Goal: Task Accomplishment & Management: Manage account settings

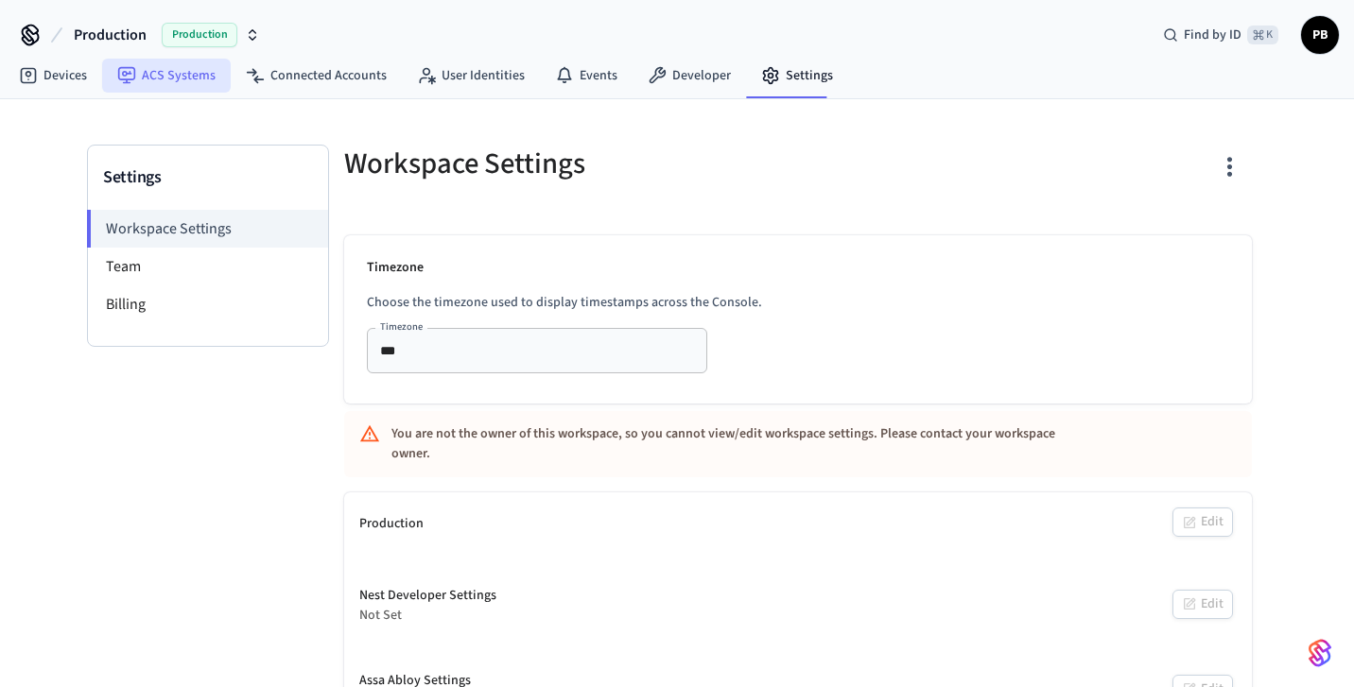
click at [136, 87] on link "ACS Systems" at bounding box center [166, 76] width 129 height 34
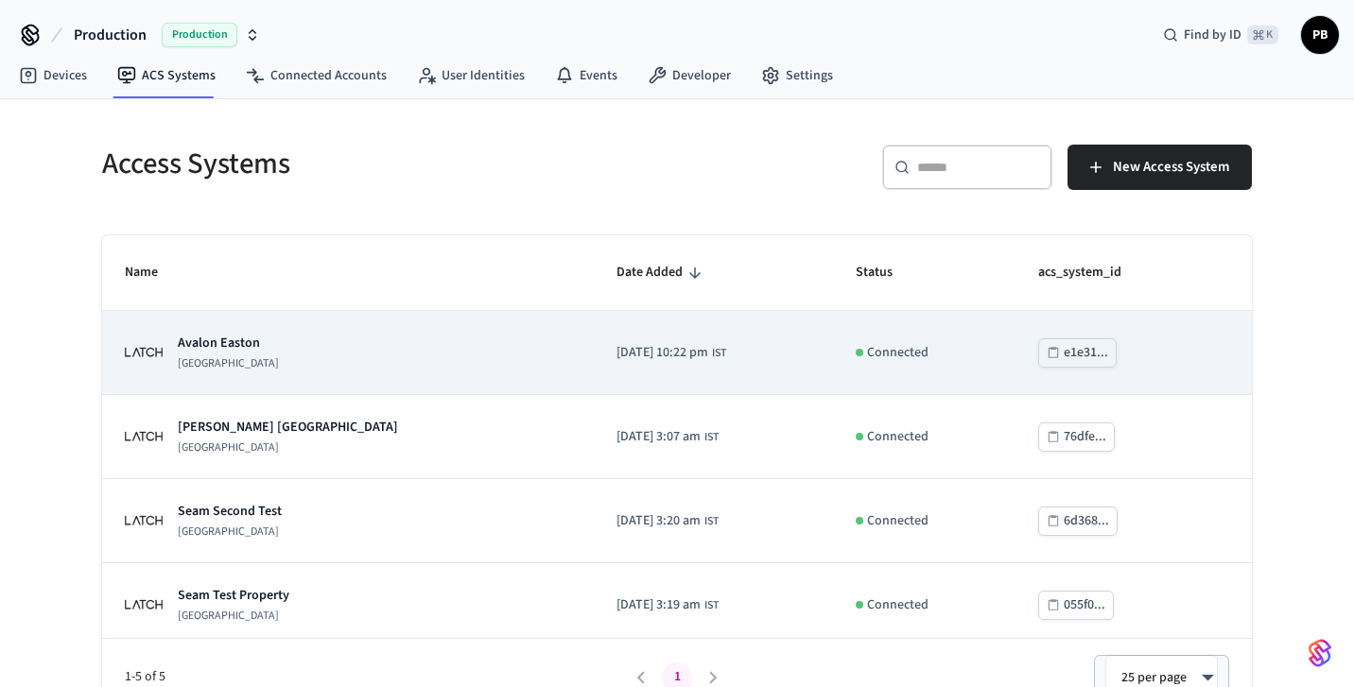
scroll to position [95, 0]
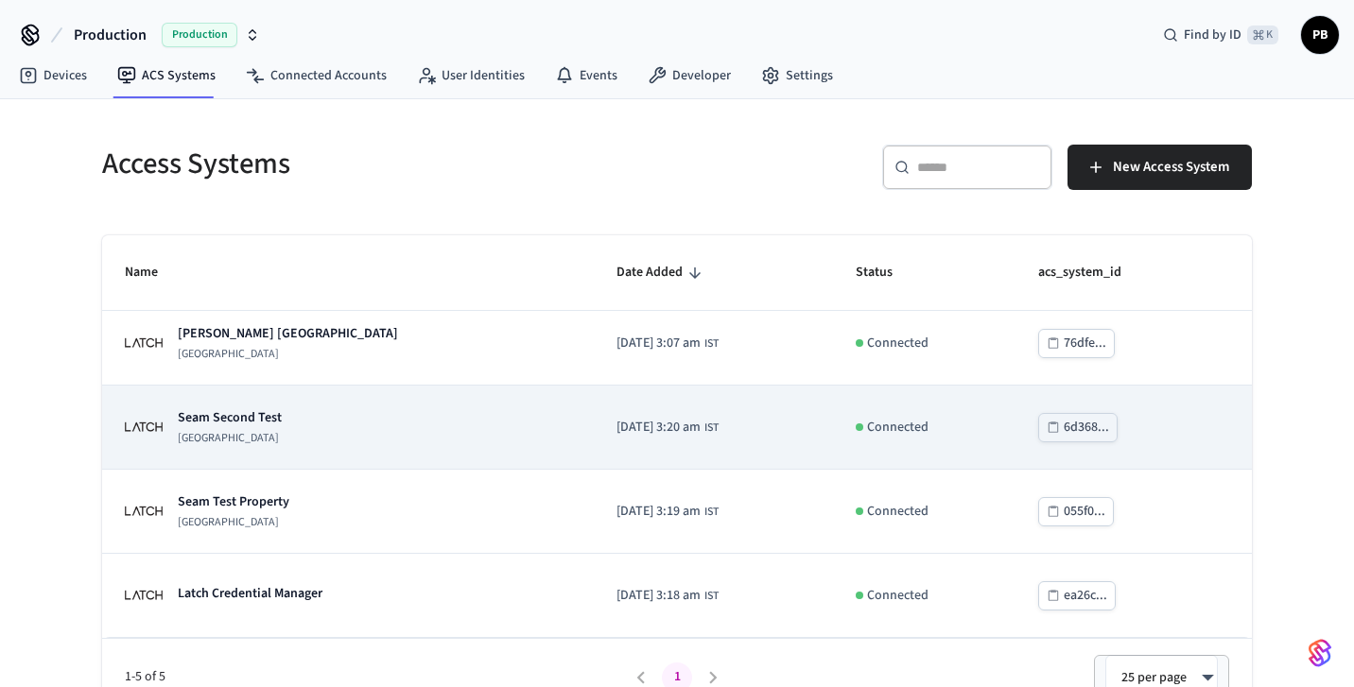
click at [302, 439] on div "Seam Second Test Latch Building" at bounding box center [348, 427] width 446 height 38
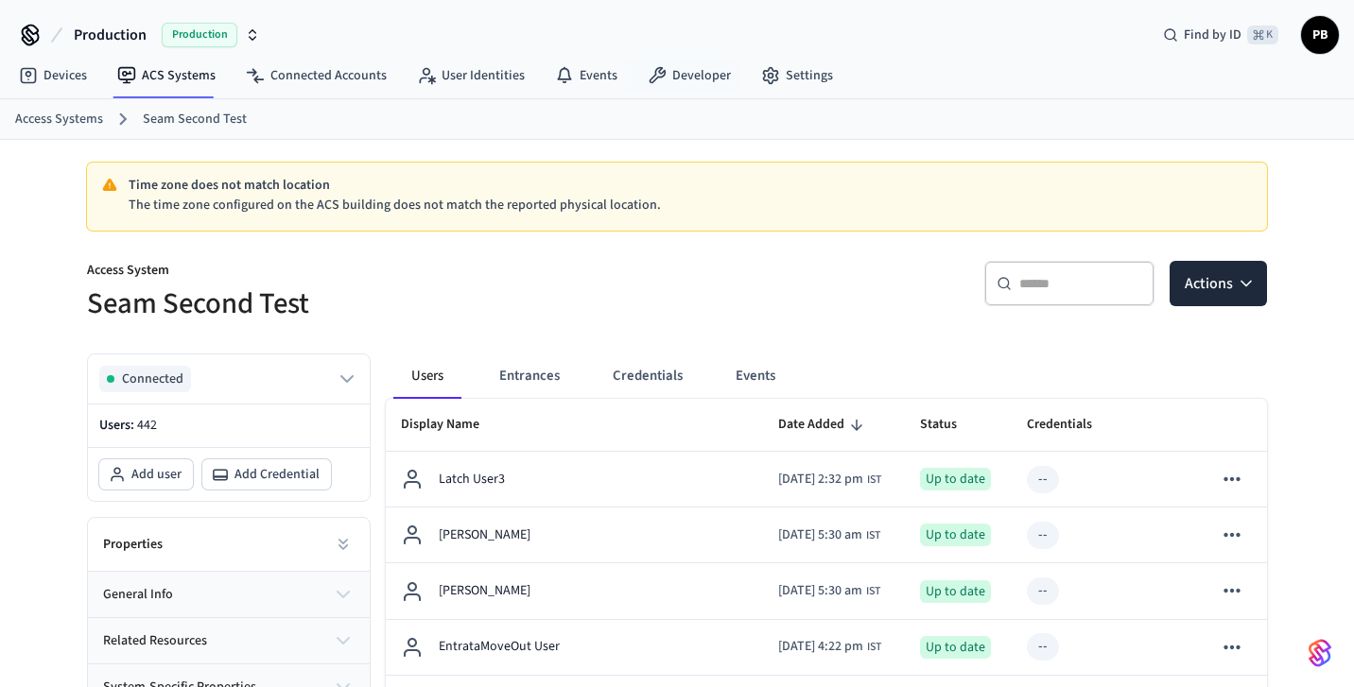
click at [364, 231] on div "Time zone does not match location The time zone configured on the ACS building …" at bounding box center [677, 197] width 1180 height 68
click at [168, 65] on link "ACS Systems" at bounding box center [166, 76] width 129 height 34
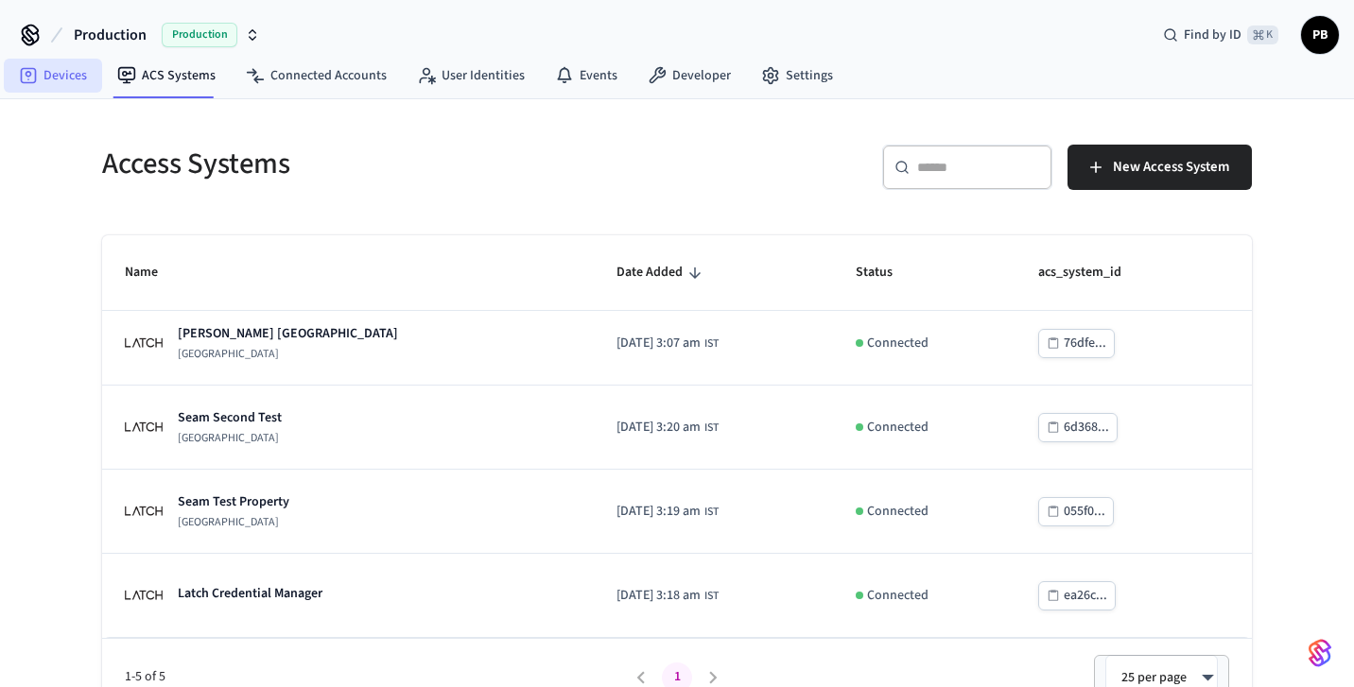
click at [57, 79] on link "Devices" at bounding box center [53, 76] width 98 height 34
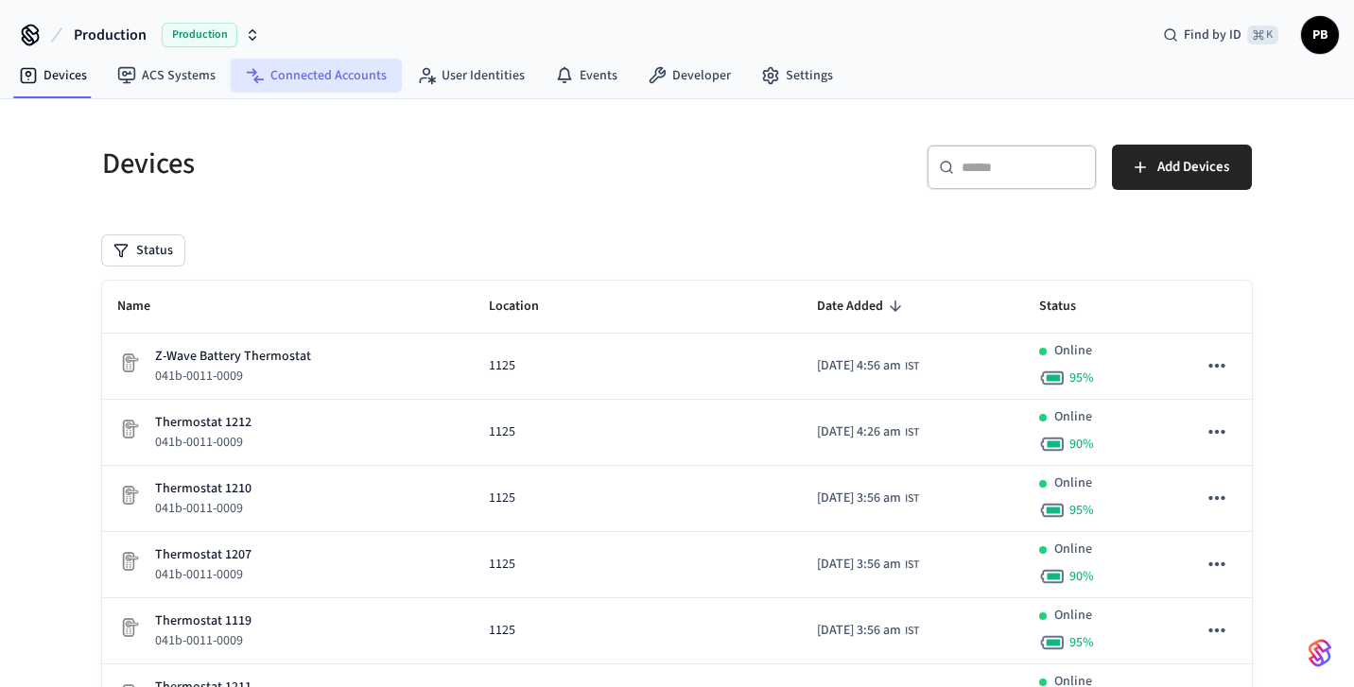
click at [316, 86] on link "Connected Accounts" at bounding box center [316, 76] width 171 height 34
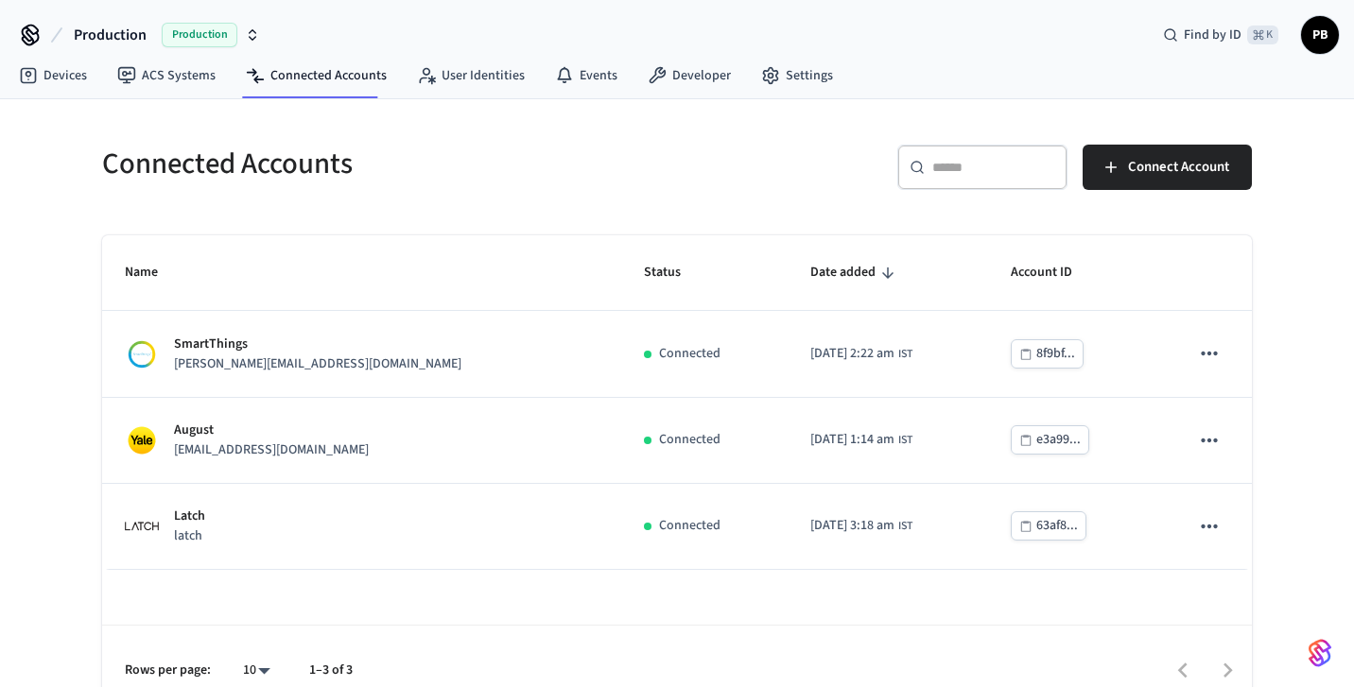
scroll to position [29, 0]
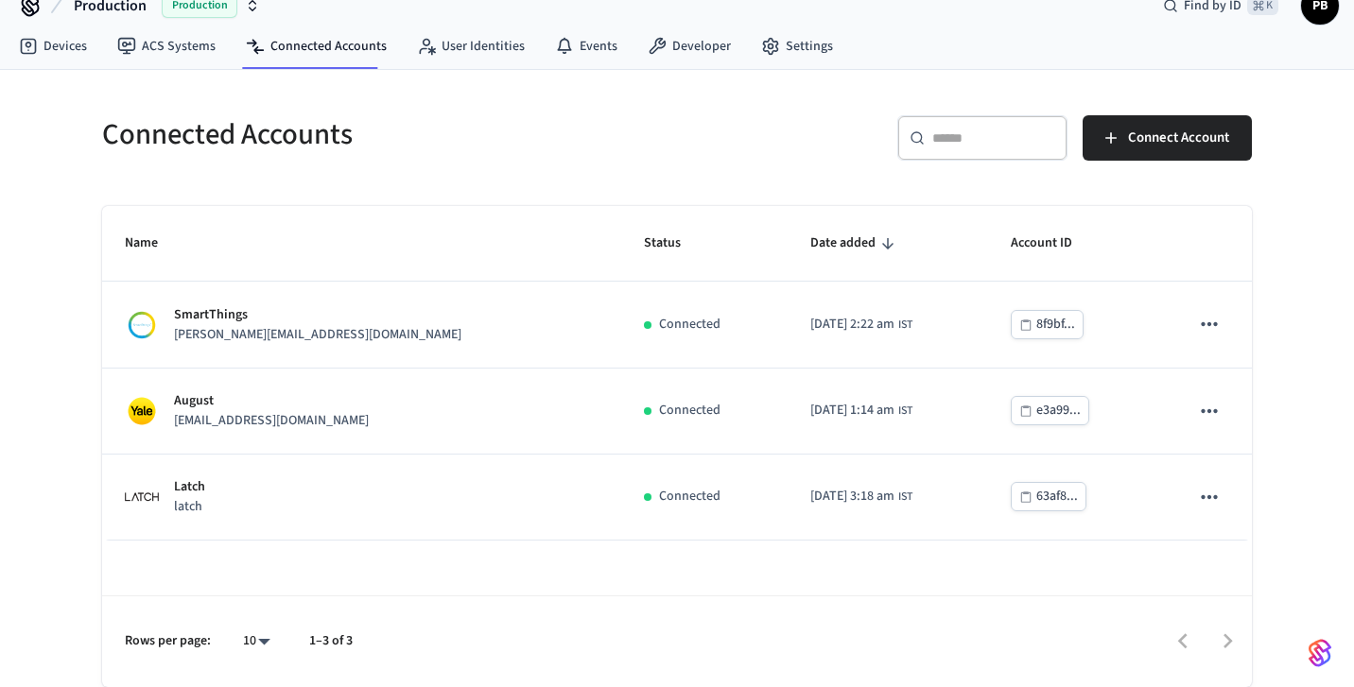
click at [788, 502] on td "2025/05/10 at 3:18 am IST" at bounding box center [888, 498] width 200 height 86
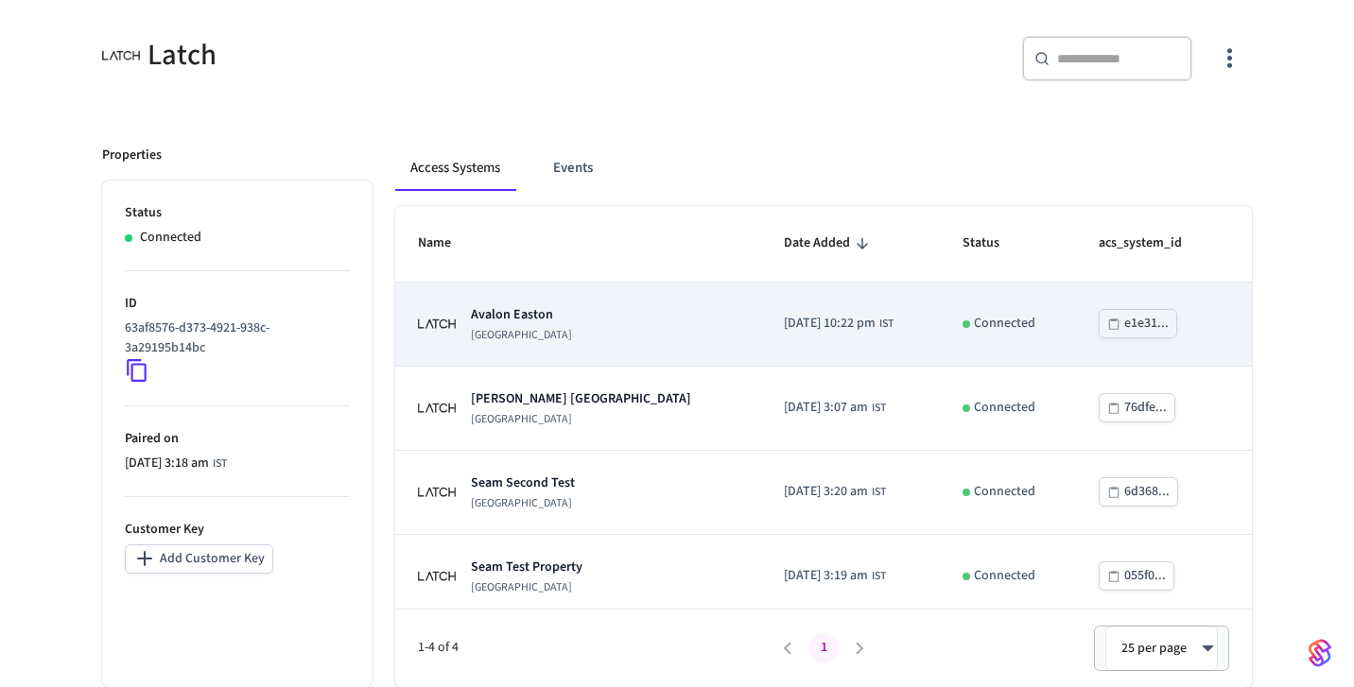
click at [546, 337] on p "[GEOGRAPHIC_DATA]" at bounding box center [521, 335] width 101 height 15
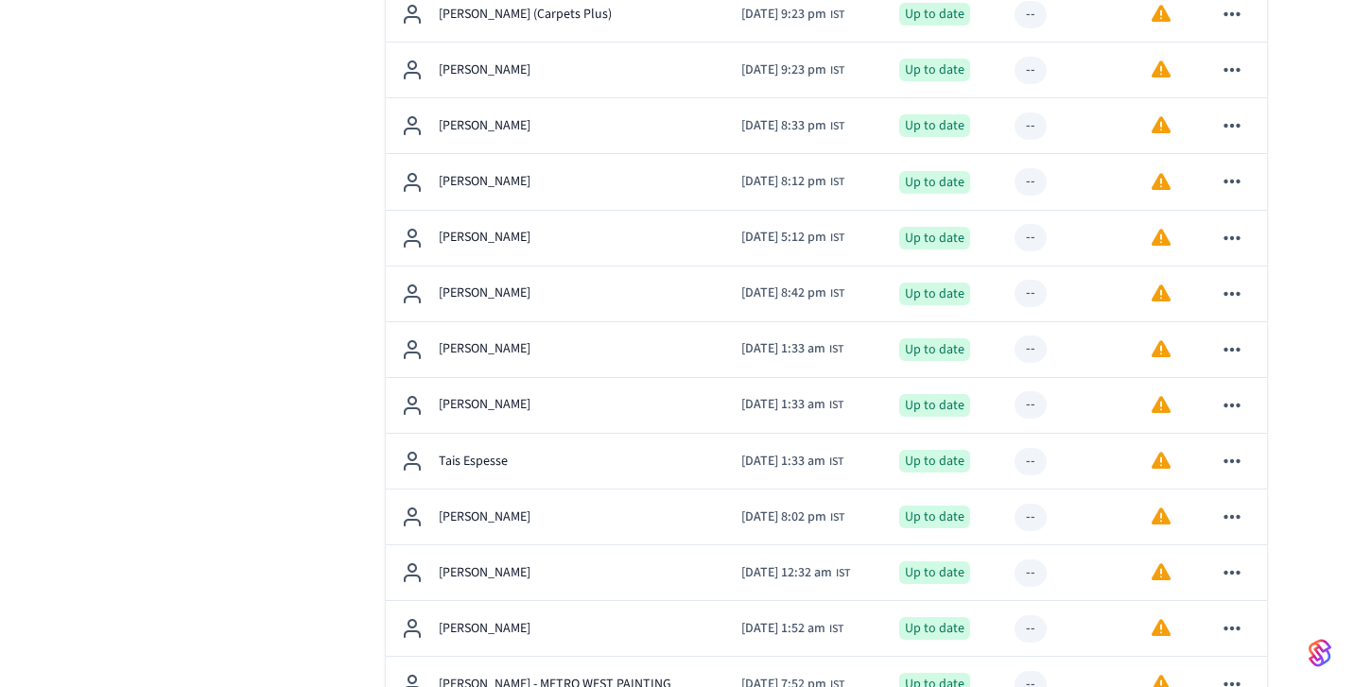
scroll to position [860, 0]
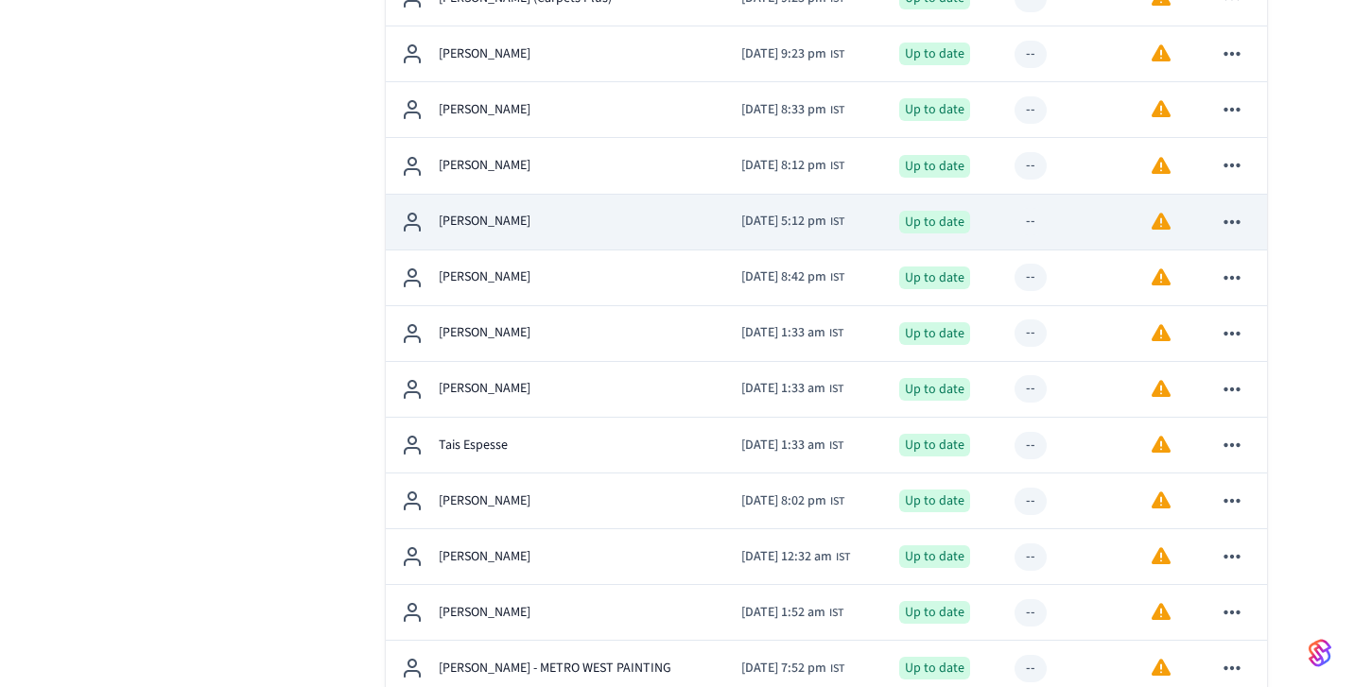
click at [530, 229] on p "Traci JACKSONANTOINE" at bounding box center [485, 222] width 92 height 20
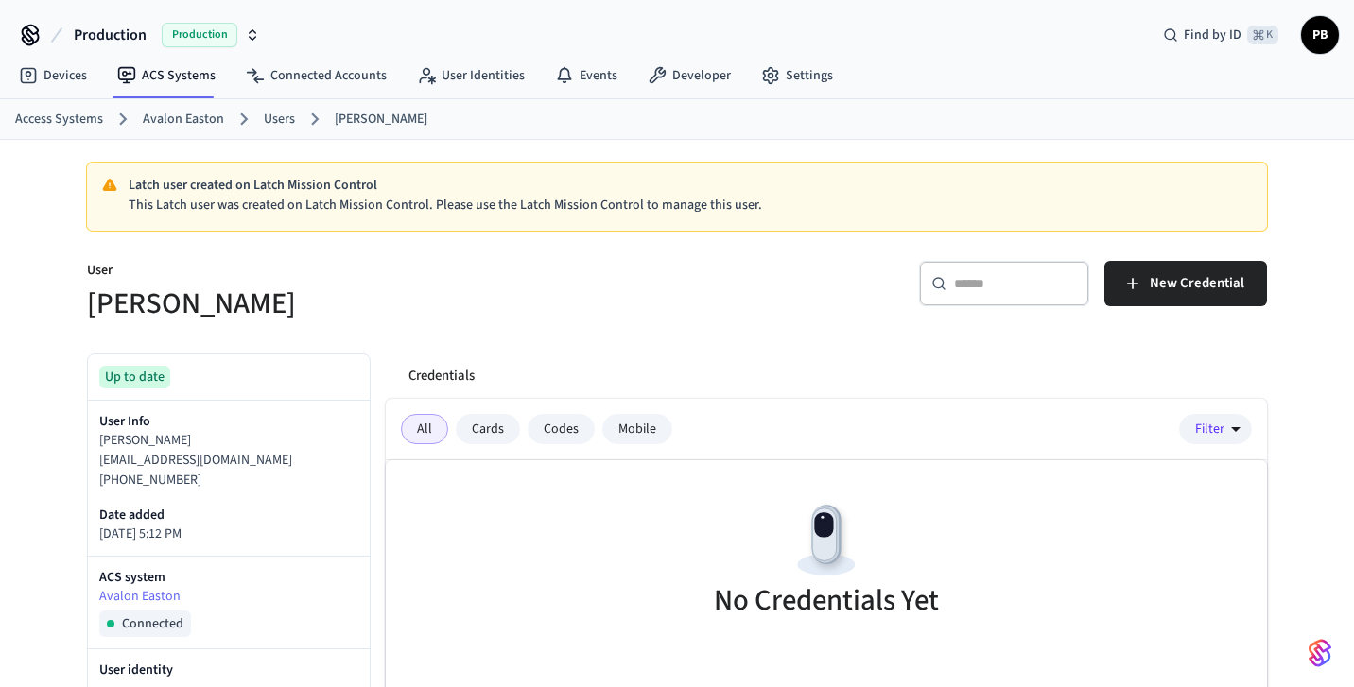
click at [493, 376] on div "Credentials" at bounding box center [830, 376] width 874 height 45
click at [497, 61] on link "User Identities" at bounding box center [471, 76] width 138 height 34
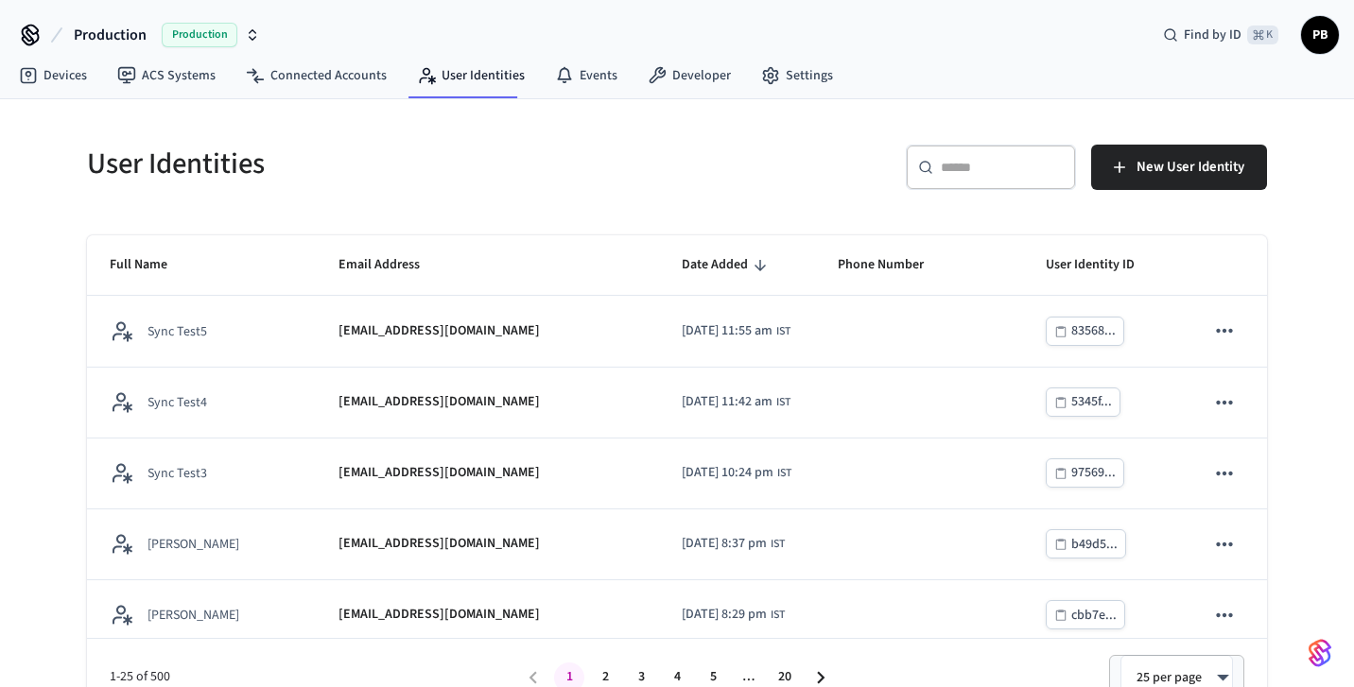
click at [650, 201] on div "User Identities" at bounding box center [364, 163] width 601 height 83
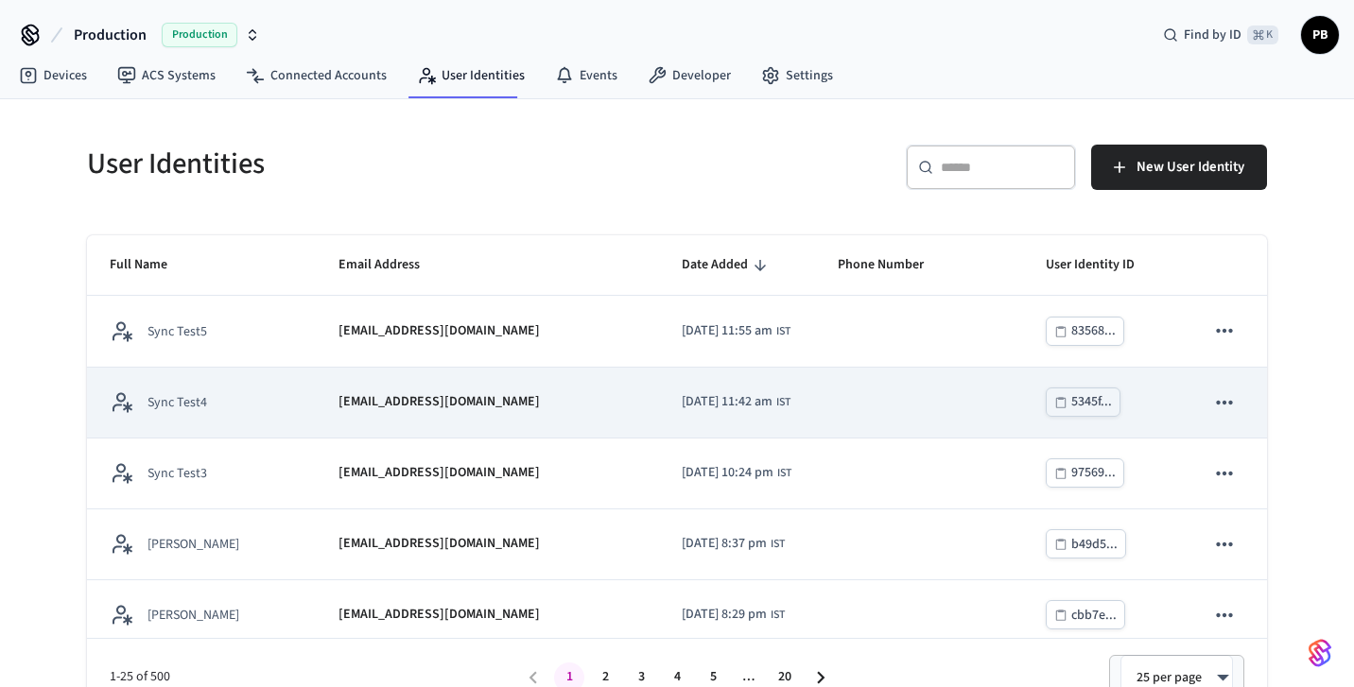
click at [534, 381] on td "[EMAIL_ADDRESS][DOMAIN_NAME]" at bounding box center [487, 403] width 343 height 71
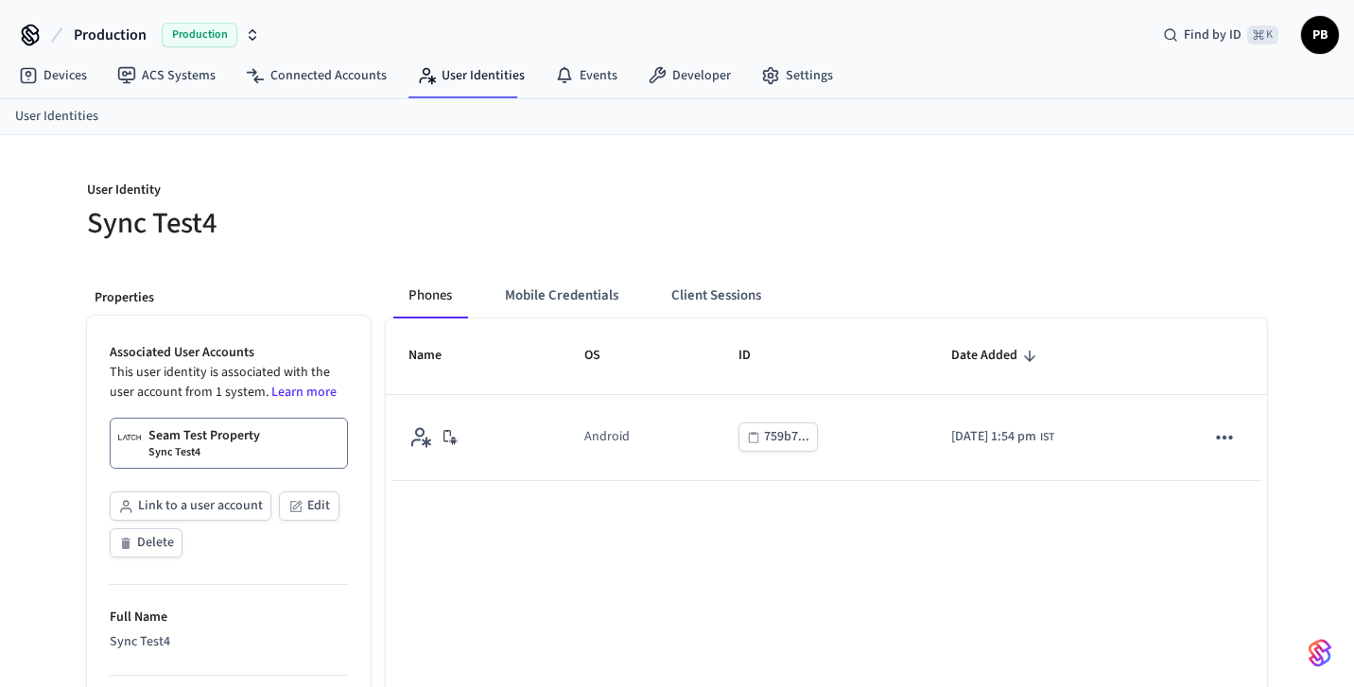
click at [443, 93] on nav "Devices ACS Systems Connected Accounts User Identities Events Developer Settings" at bounding box center [426, 76] width 844 height 43
click at [454, 60] on link "User Identities" at bounding box center [471, 76] width 138 height 34
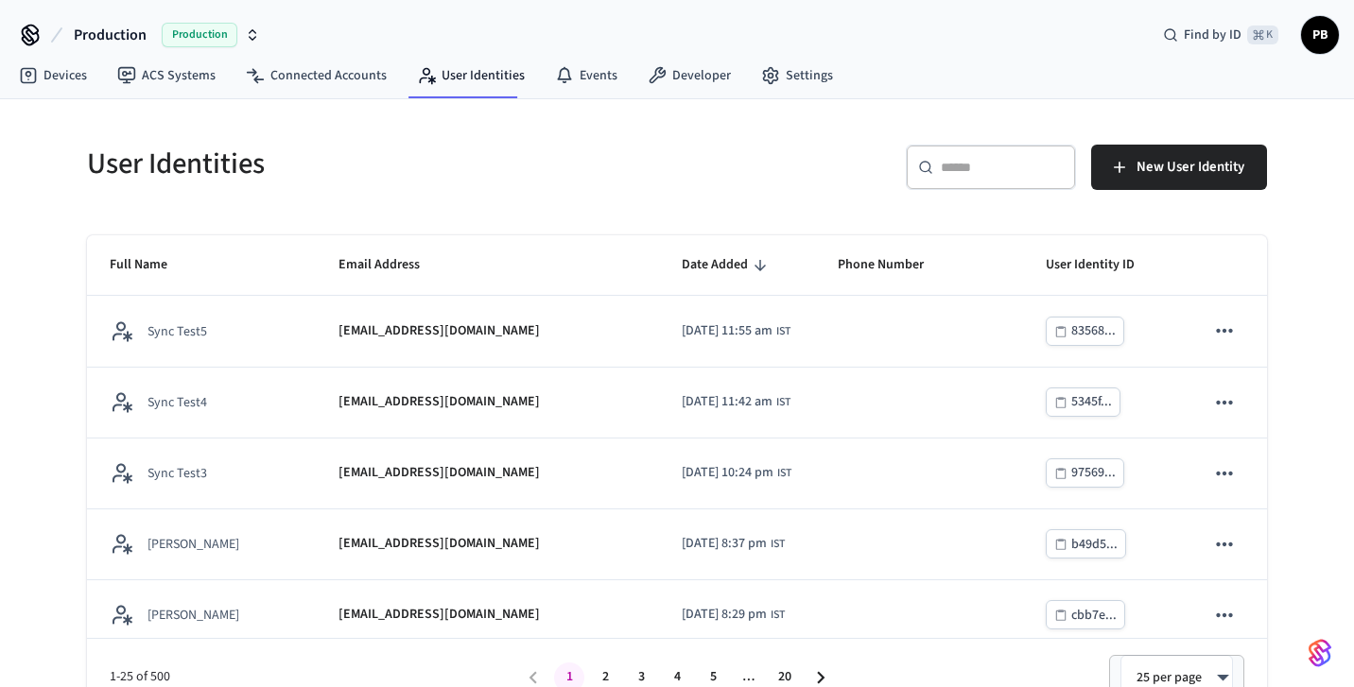
click at [956, 199] on div "​ ​" at bounding box center [991, 175] width 170 height 61
click at [956, 169] on input "text" at bounding box center [1002, 167] width 123 height 19
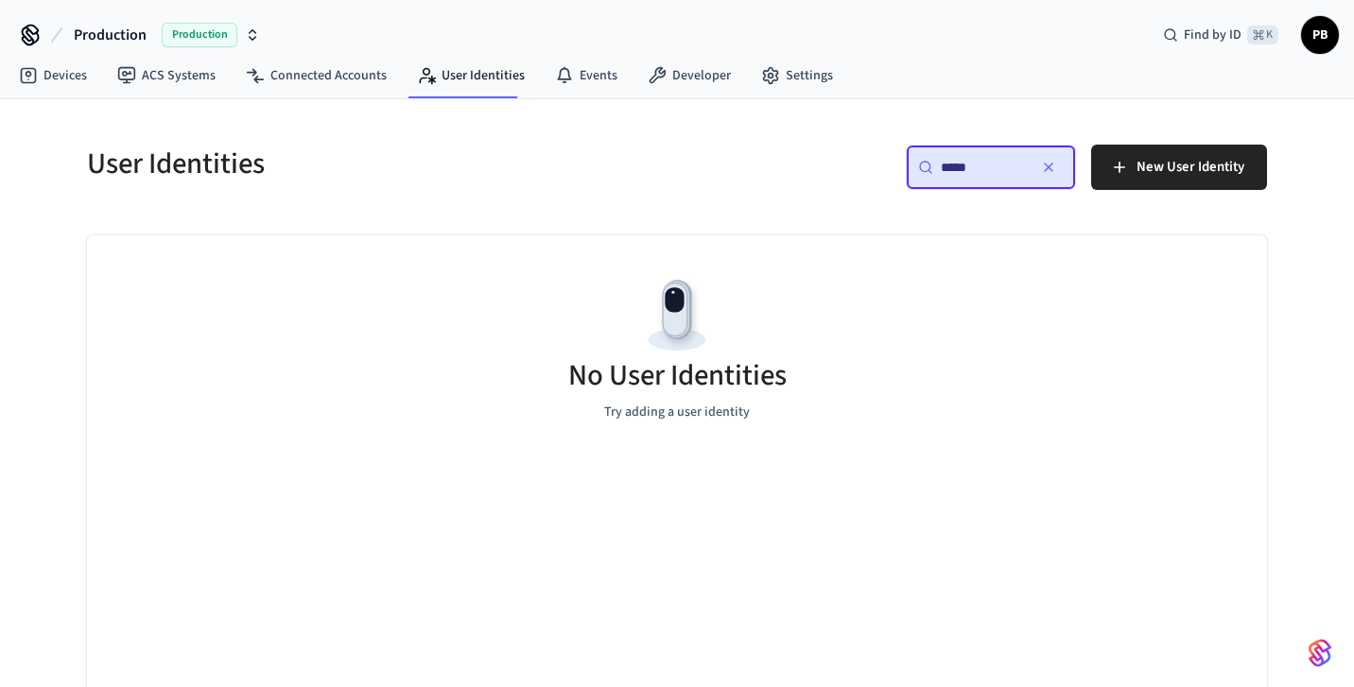
type input "*****"
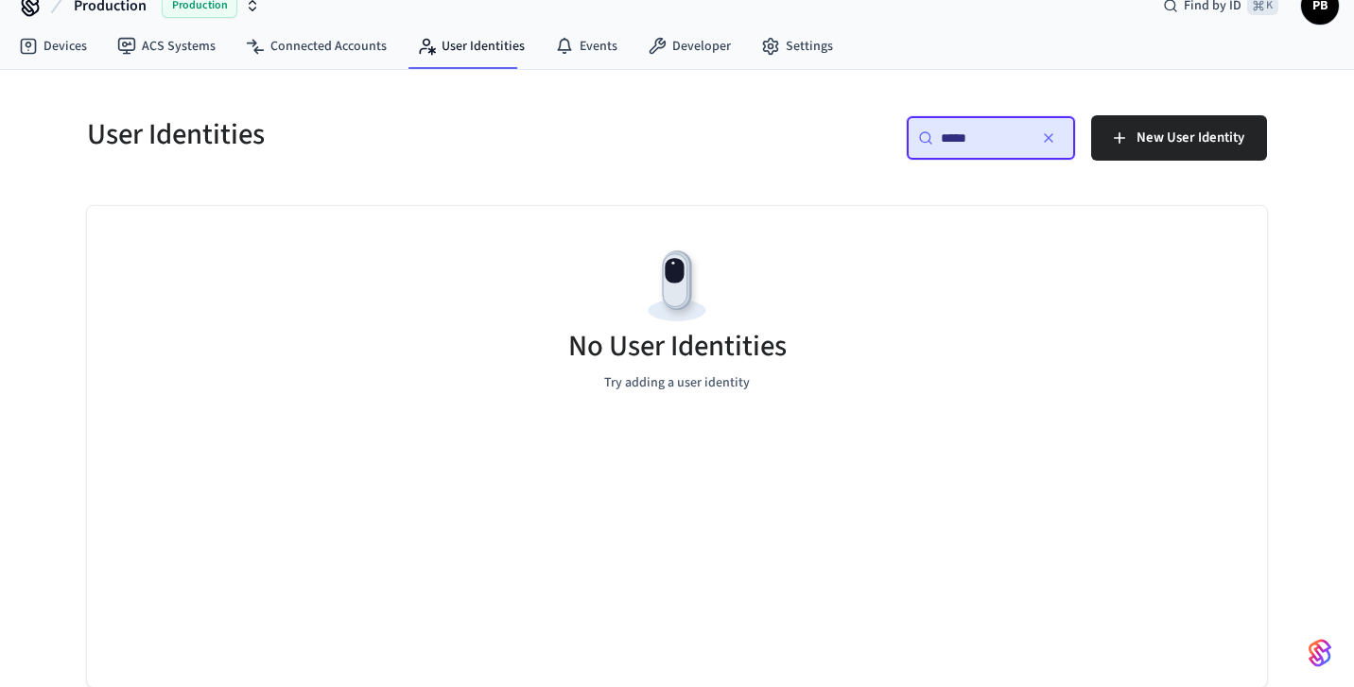
click at [976, 129] on input "*****" at bounding box center [983, 138] width 85 height 19
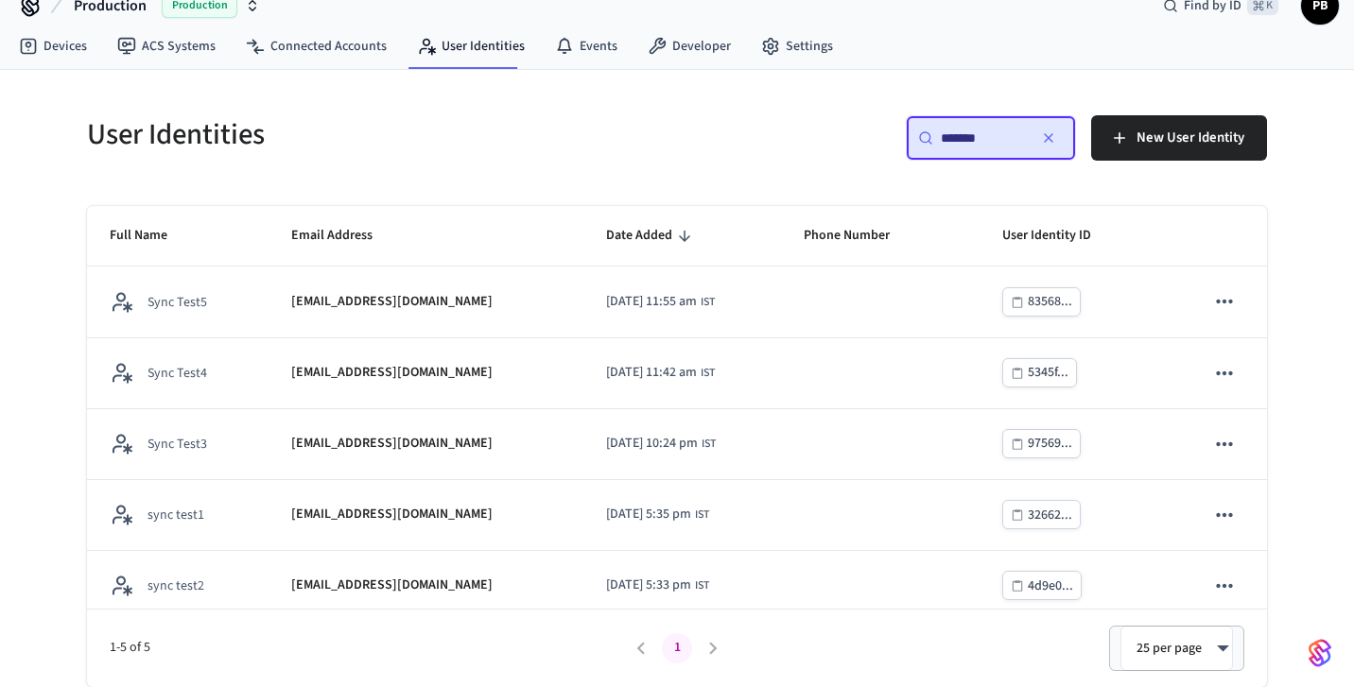
type input "********"
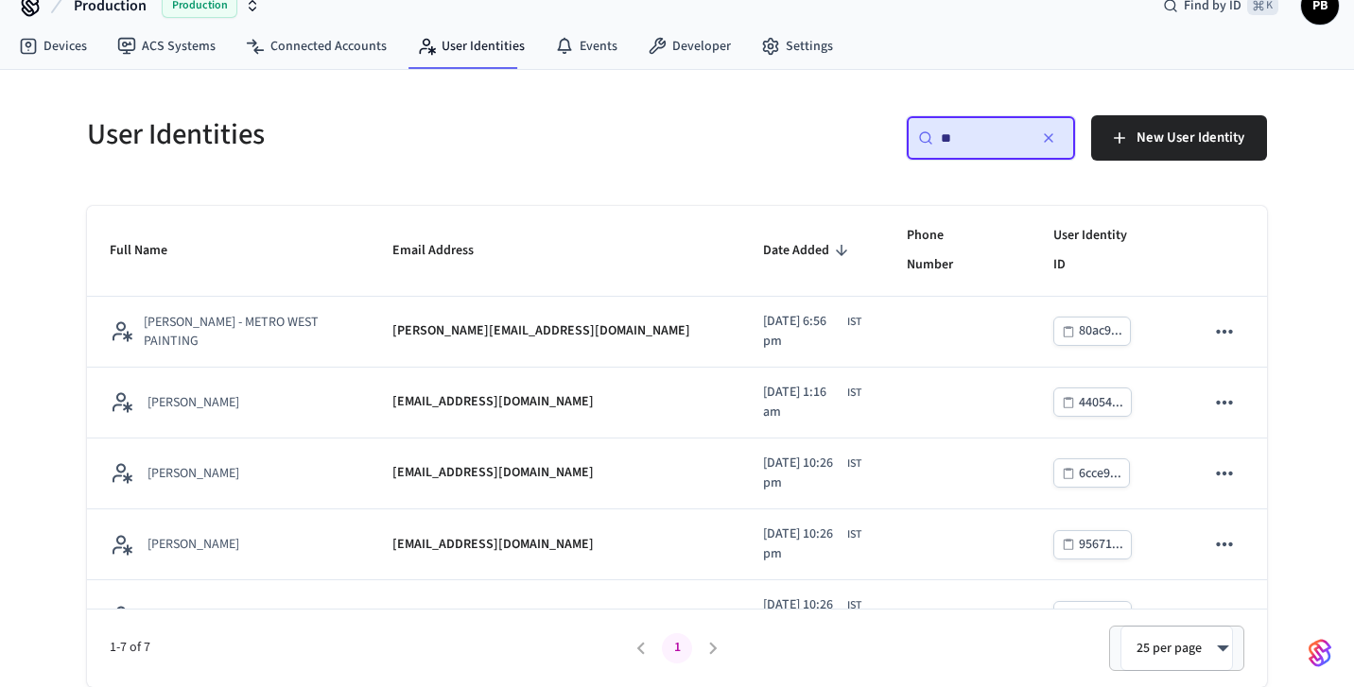
type input "**"
click at [787, 170] on div "​ ** ​ New User Identity" at bounding box center [977, 145] width 579 height 61
click at [1043, 151] on button "button" at bounding box center [1048, 138] width 30 height 30
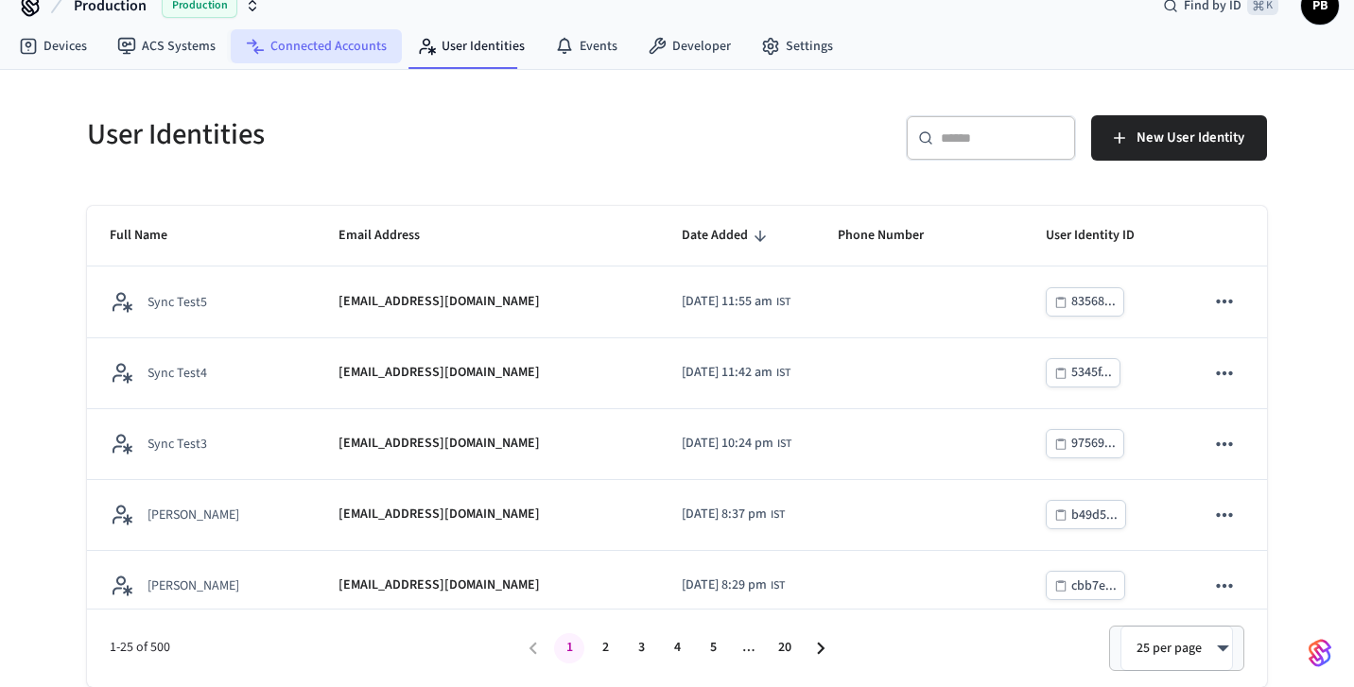
click at [290, 47] on link "Connected Accounts" at bounding box center [316, 46] width 171 height 34
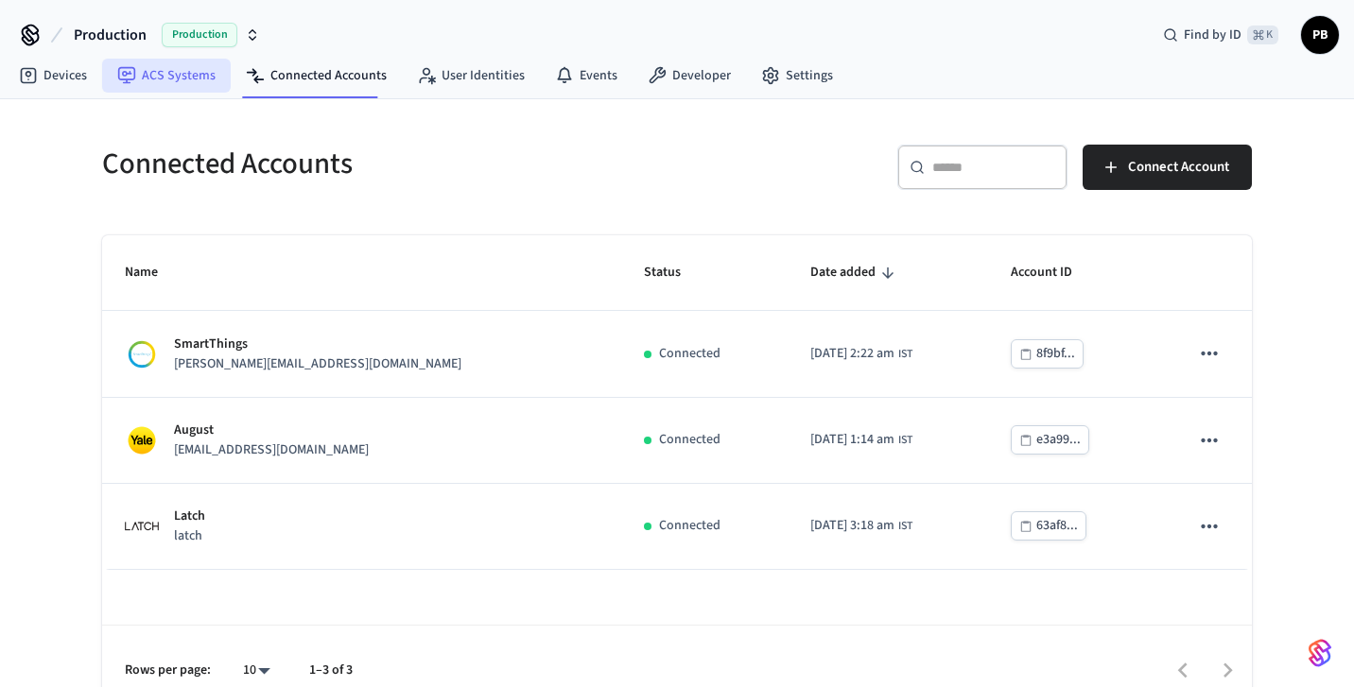
click at [172, 80] on link "ACS Systems" at bounding box center [166, 76] width 129 height 34
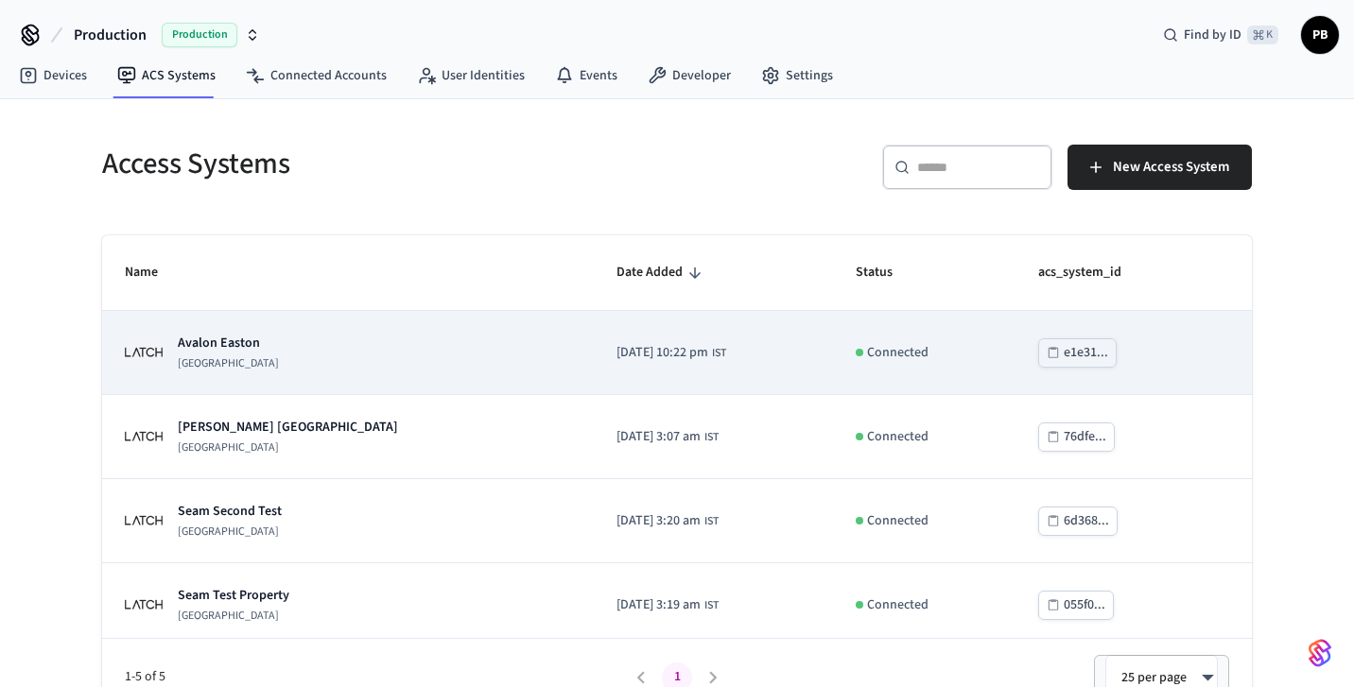
click at [239, 338] on p "Avalon Easton" at bounding box center [228, 343] width 101 height 19
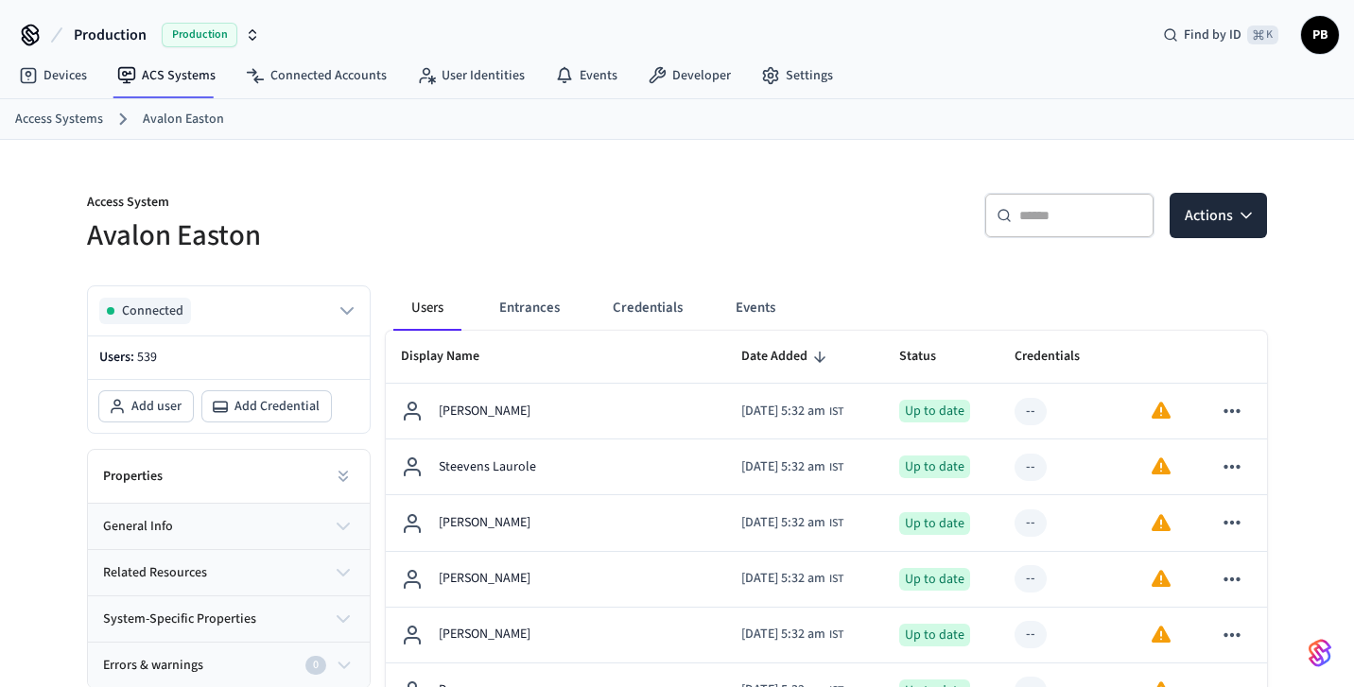
scroll to position [59, 0]
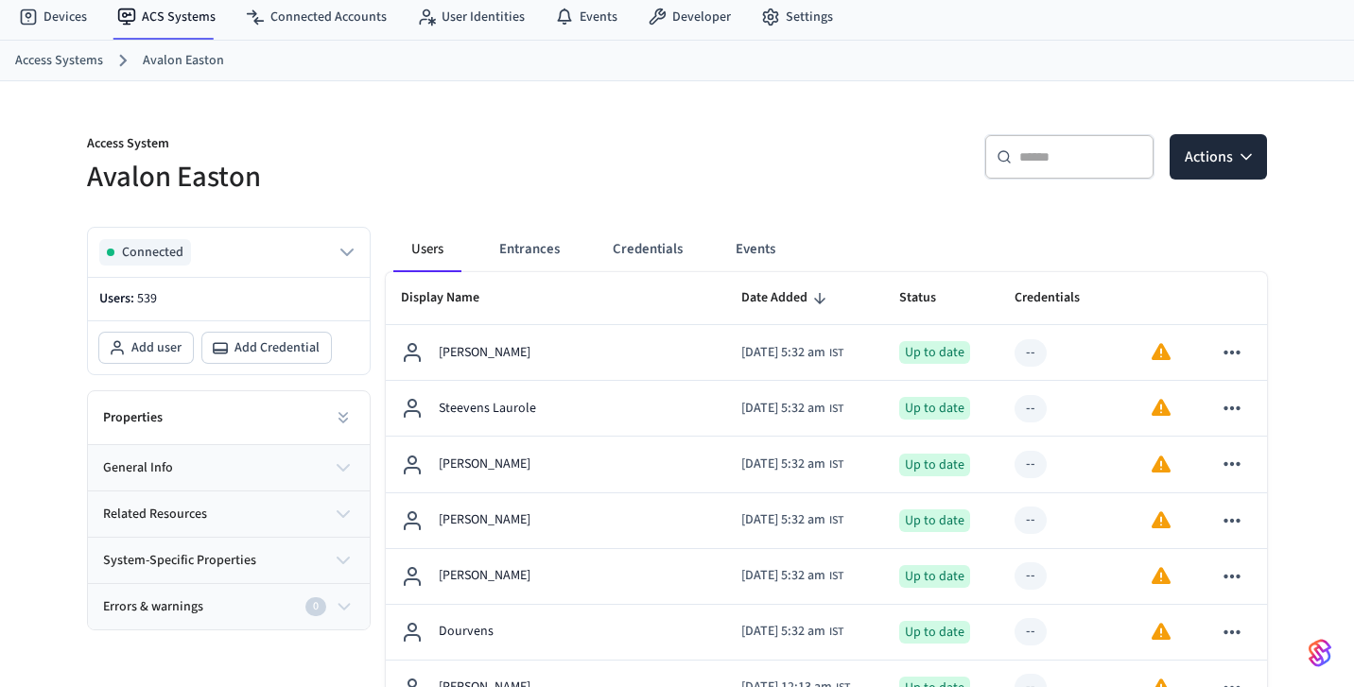
click at [1054, 168] on div "​ ​" at bounding box center [1069, 156] width 170 height 45
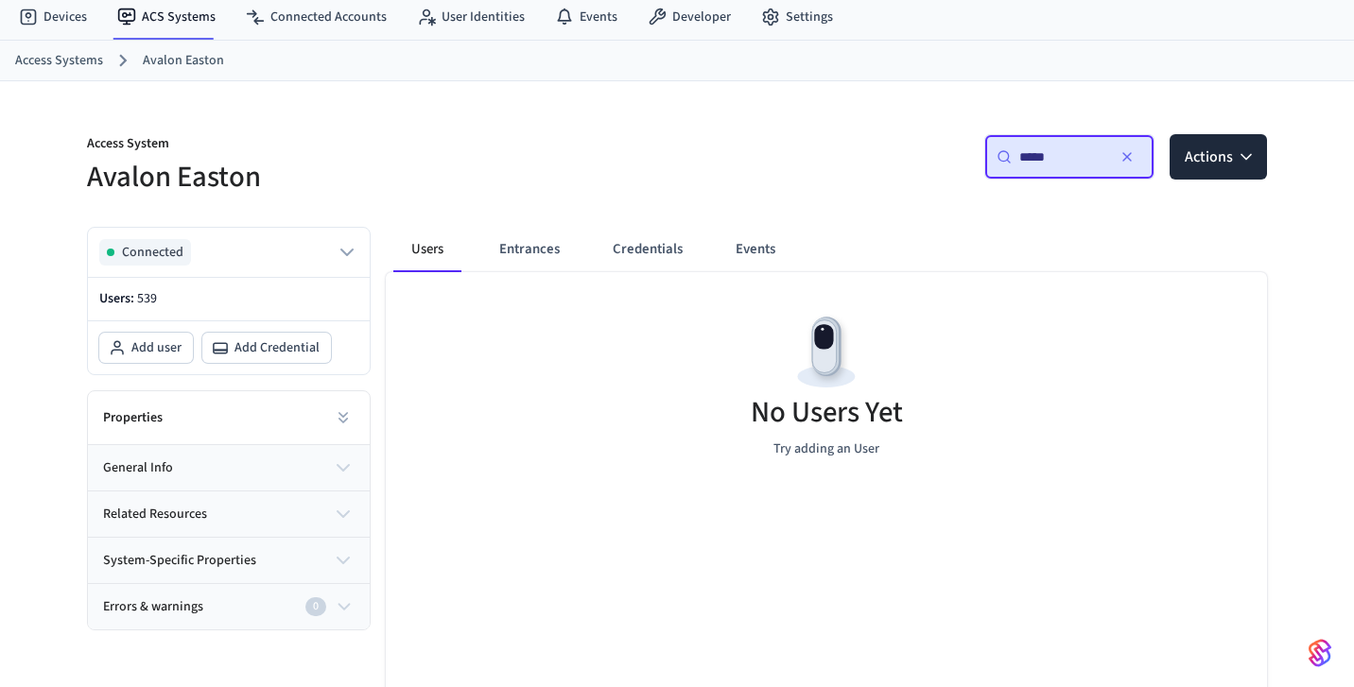
scroll to position [5, 0]
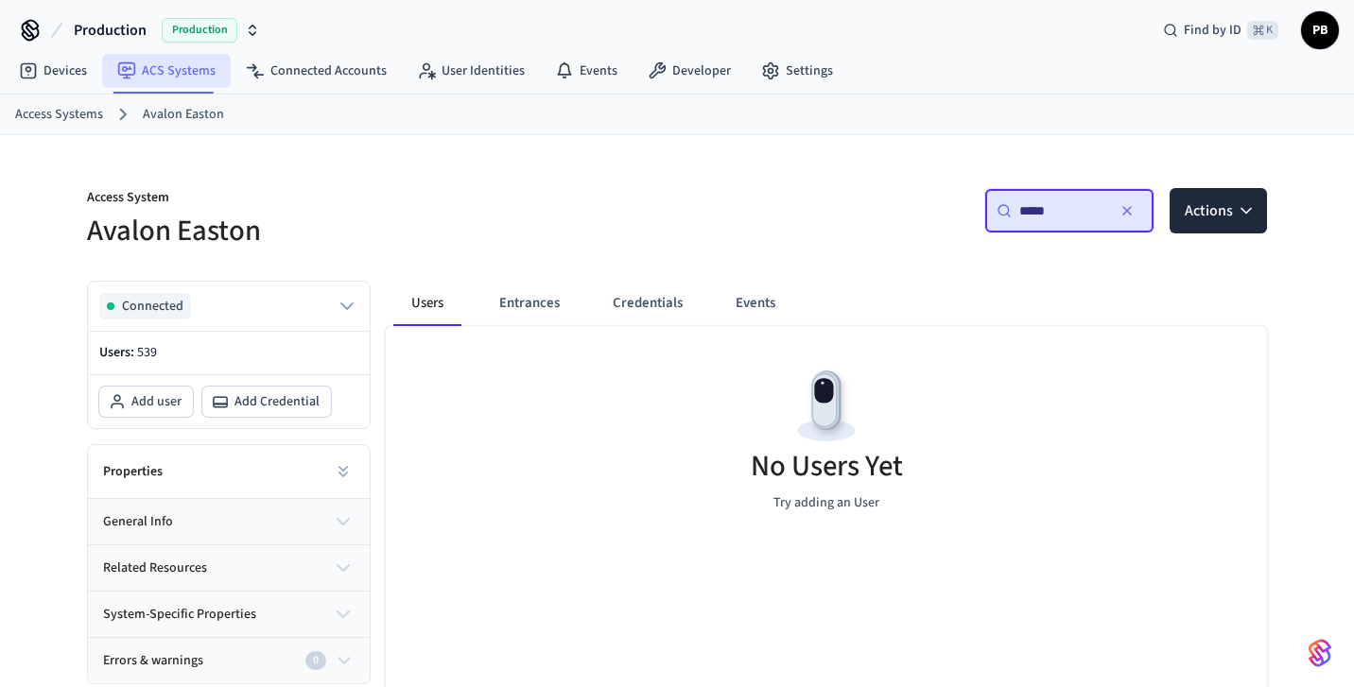
type input "*****"
click at [154, 60] on link "ACS Systems" at bounding box center [166, 71] width 129 height 34
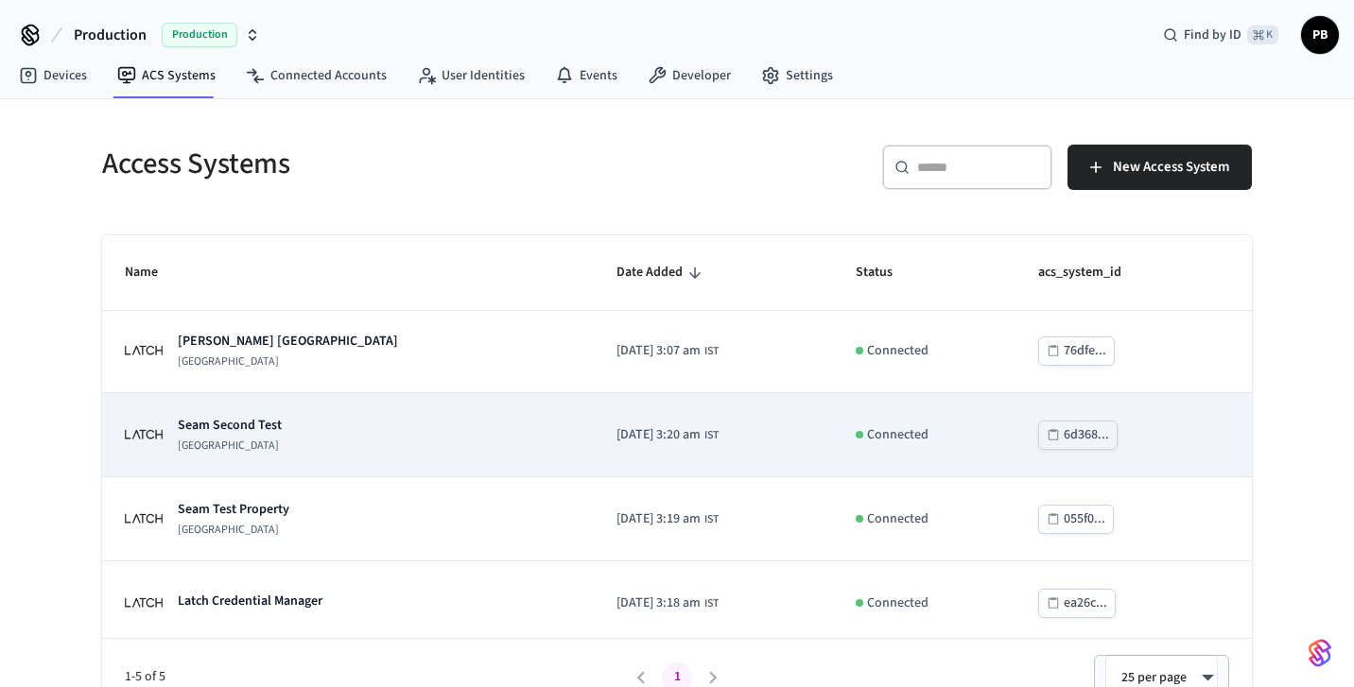
scroll to position [95, 0]
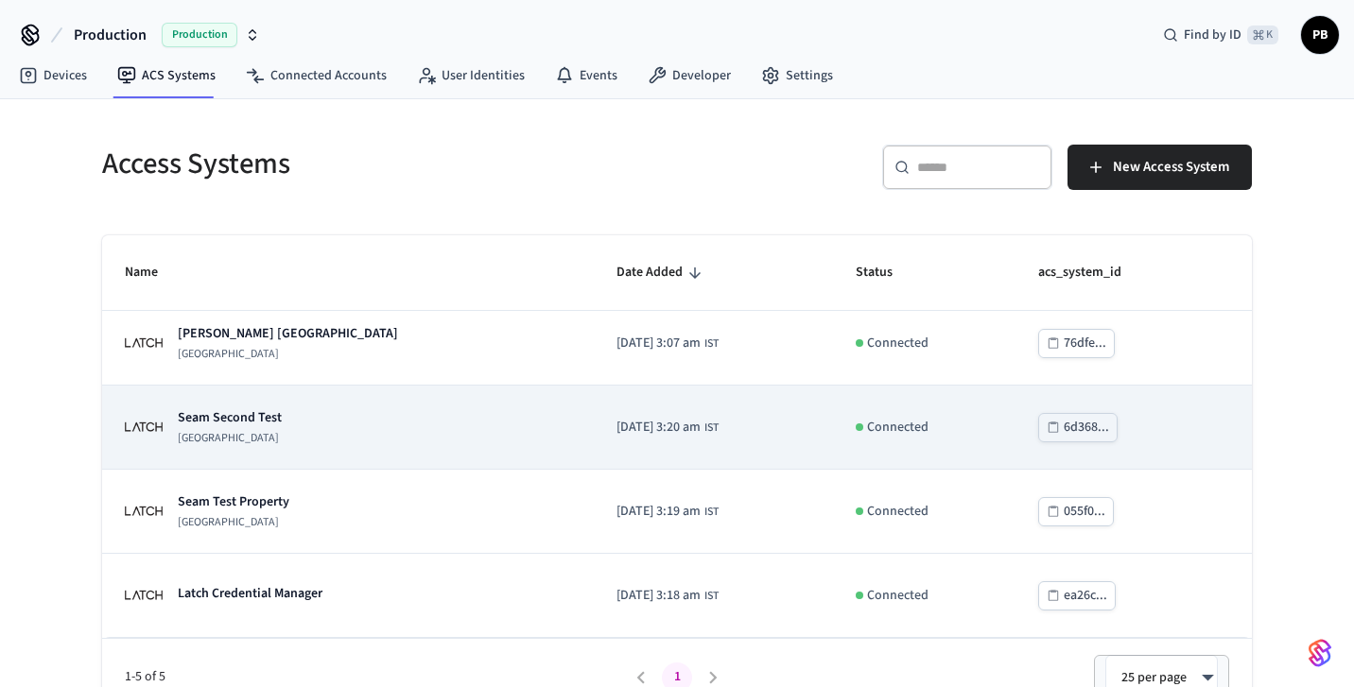
click at [328, 462] on td "Seam Second Test Latch Building" at bounding box center [348, 428] width 492 height 84
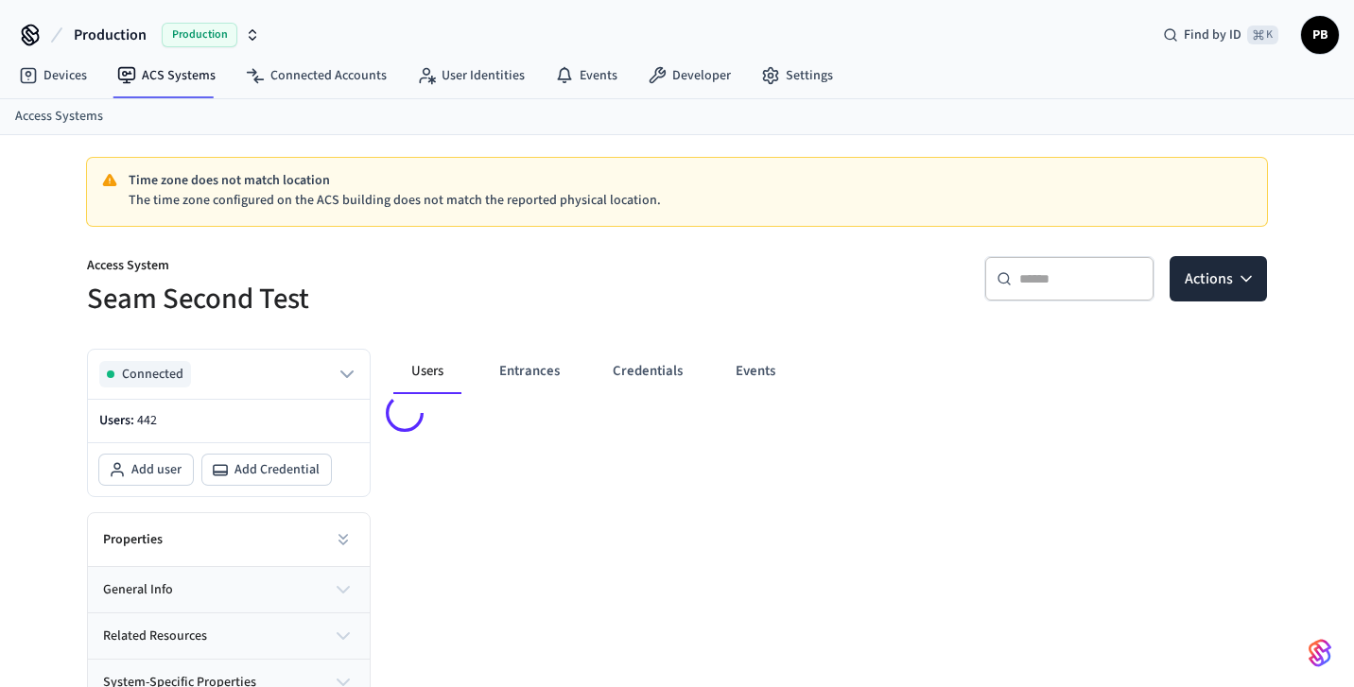
click at [541, 416] on div "Users Entrances Credentials Events" at bounding box center [819, 543] width 896 height 419
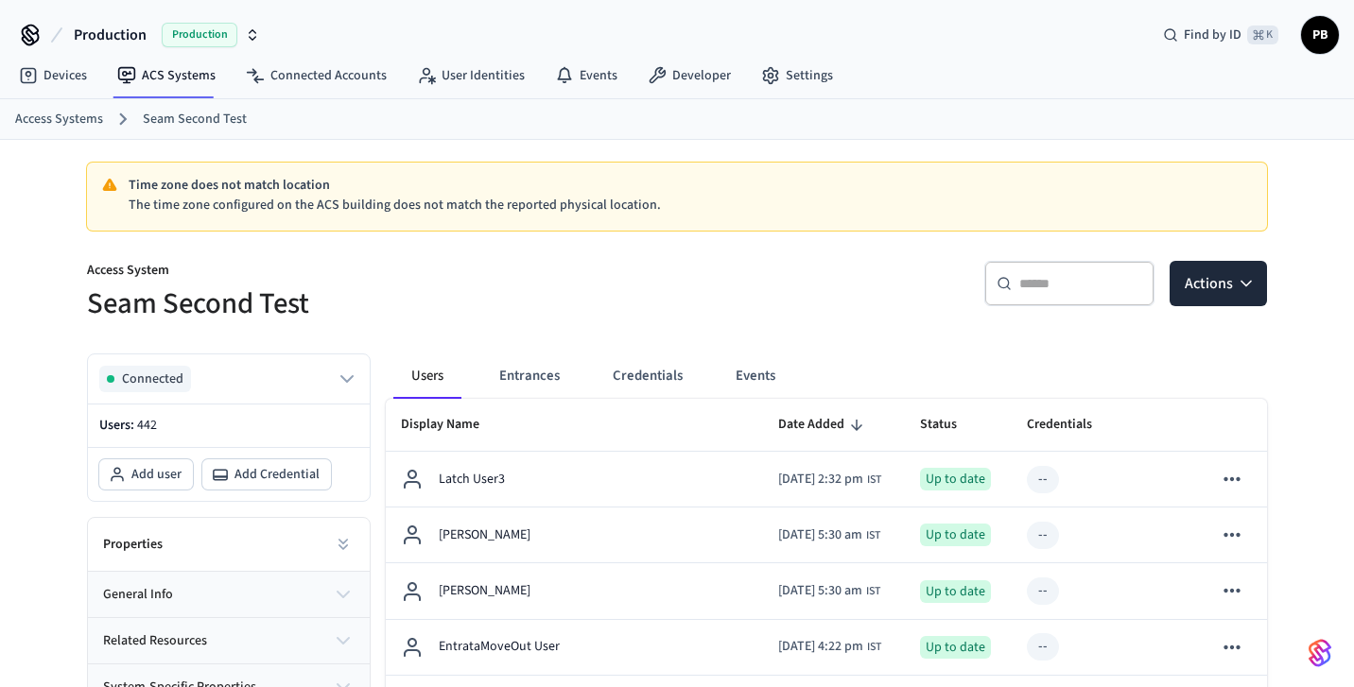
click at [1045, 285] on input "text" at bounding box center [1080, 283] width 123 height 19
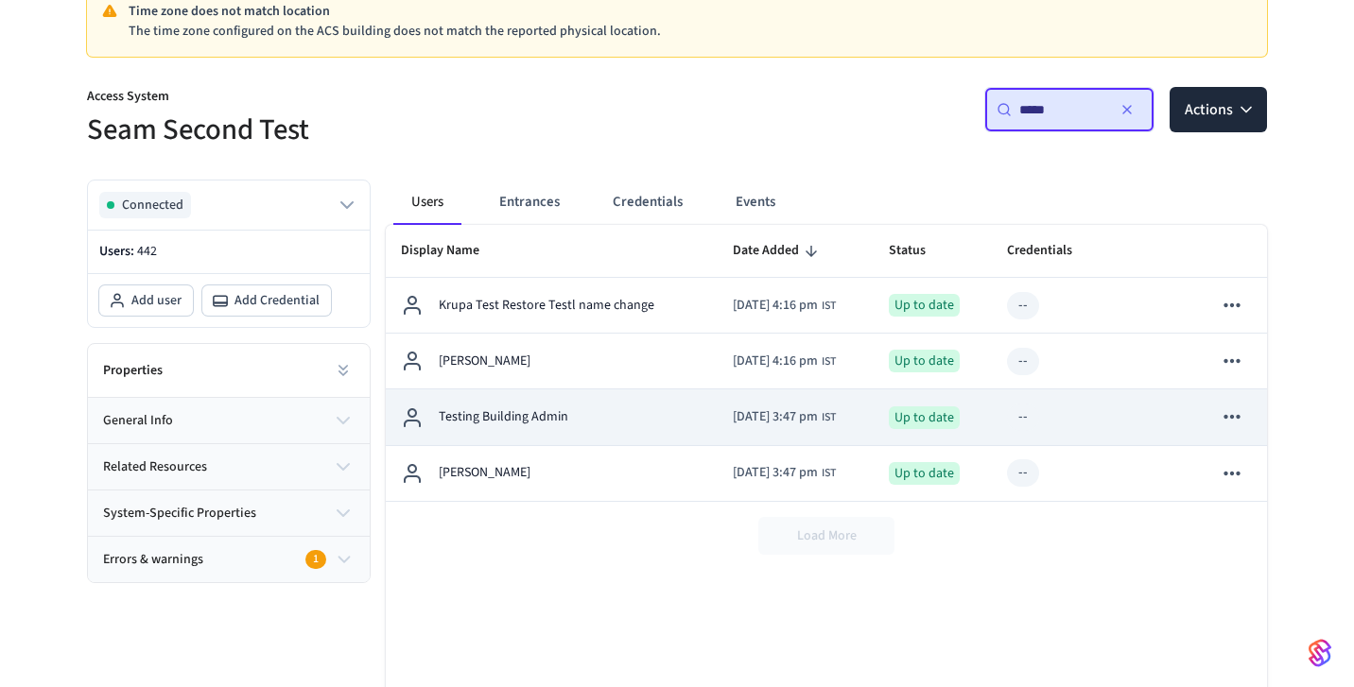
scroll to position [243, 0]
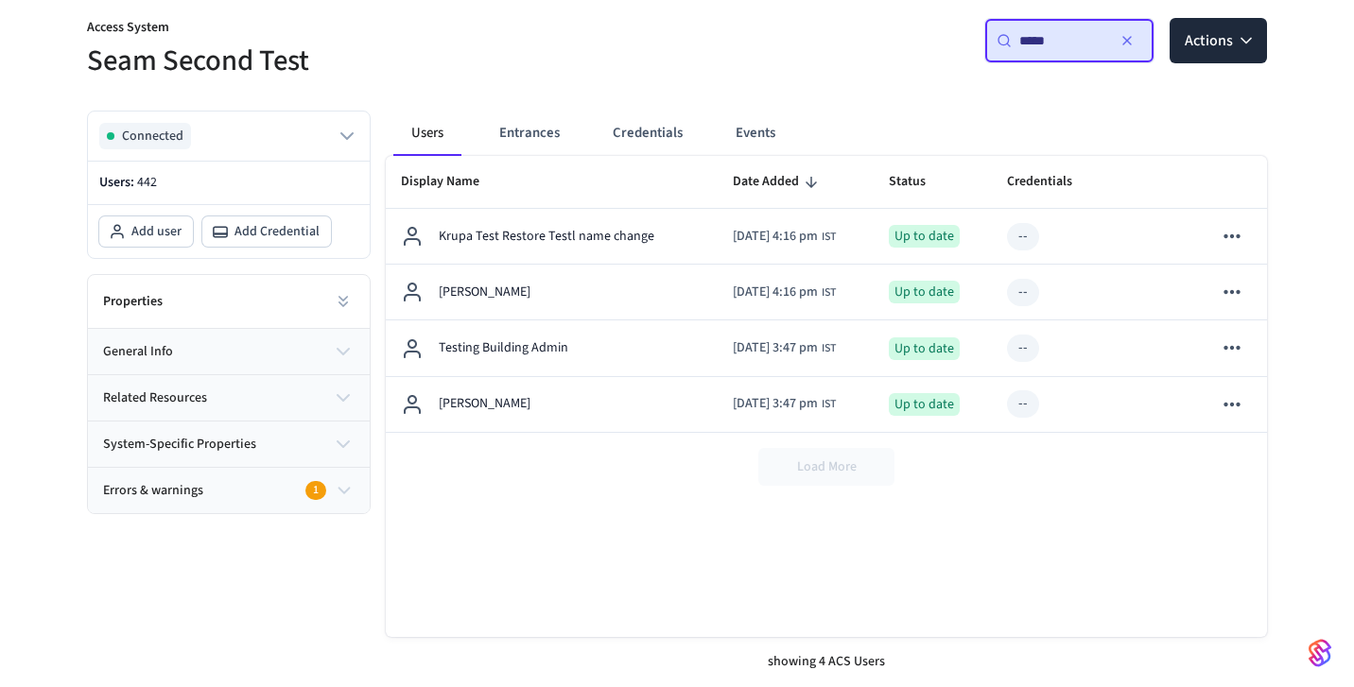
type input "*****"
click at [558, 506] on div "Display Name Date Added Status Credentials Errors And Warnings Krupa Test Resto…" at bounding box center [826, 396] width 881 height 481
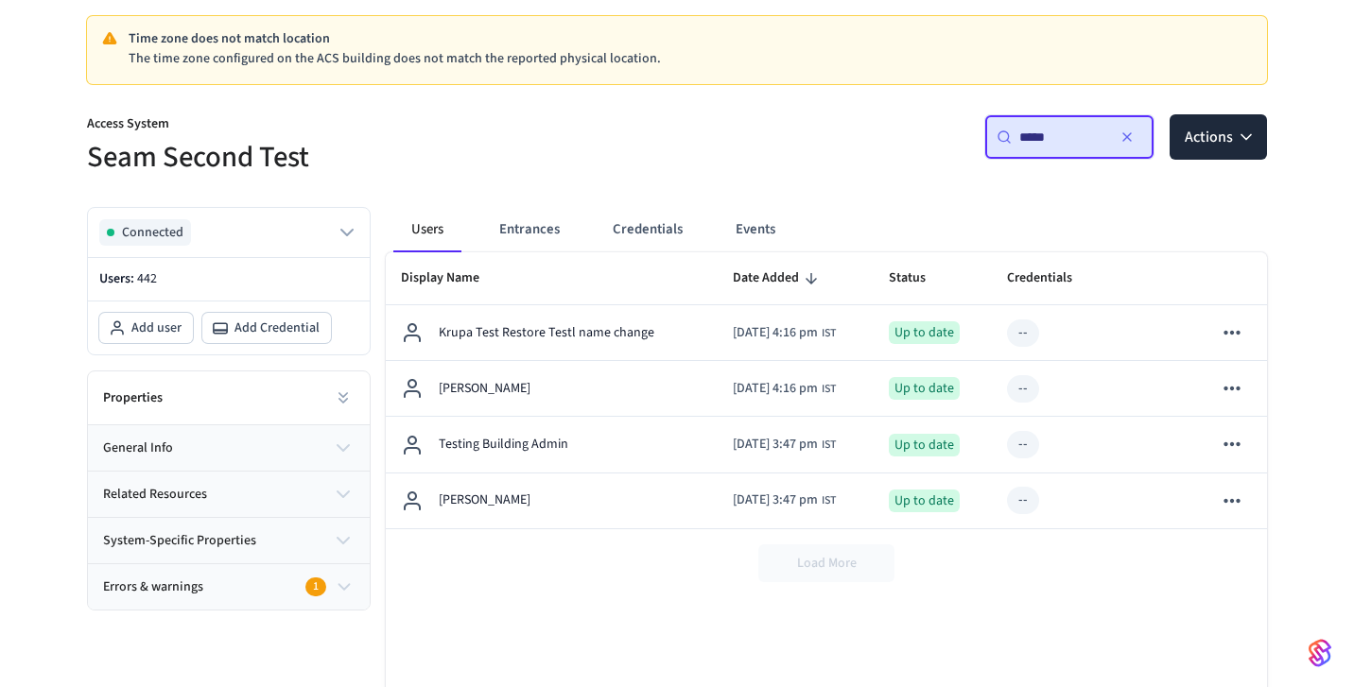
scroll to position [0, 0]
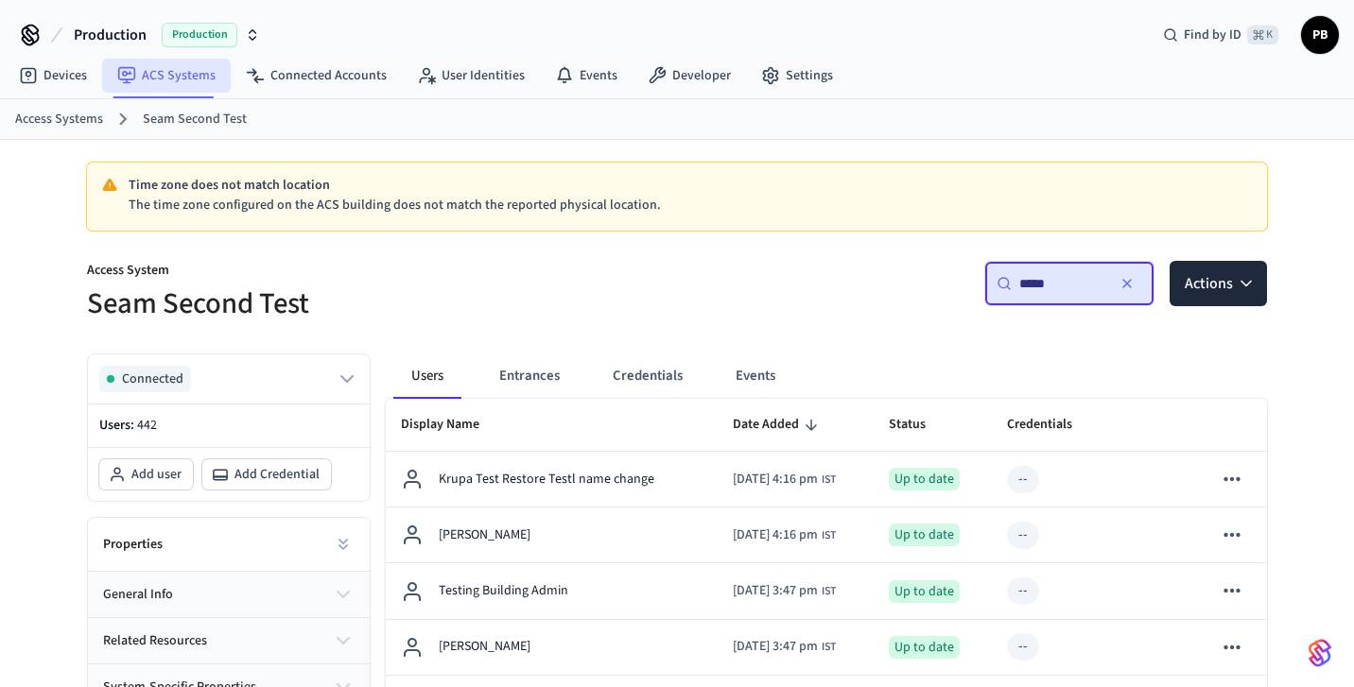
click at [164, 84] on link "ACS Systems" at bounding box center [166, 76] width 129 height 34
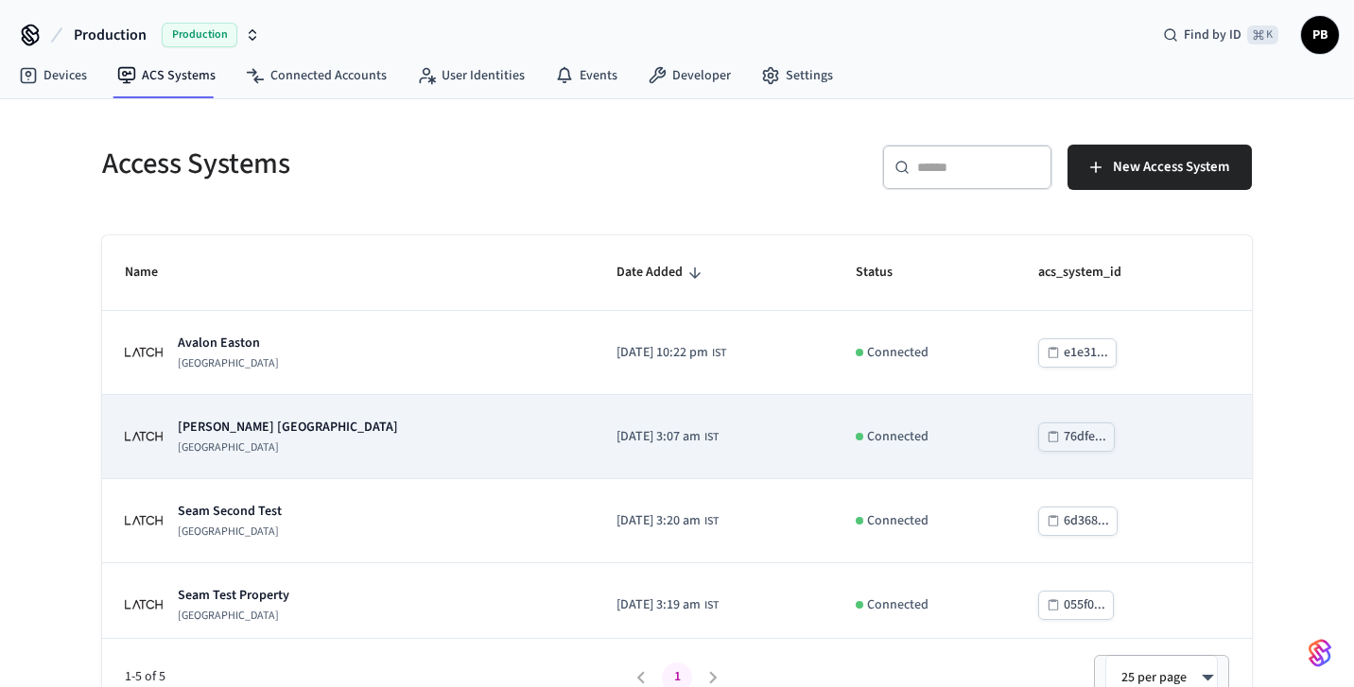
scroll to position [95, 0]
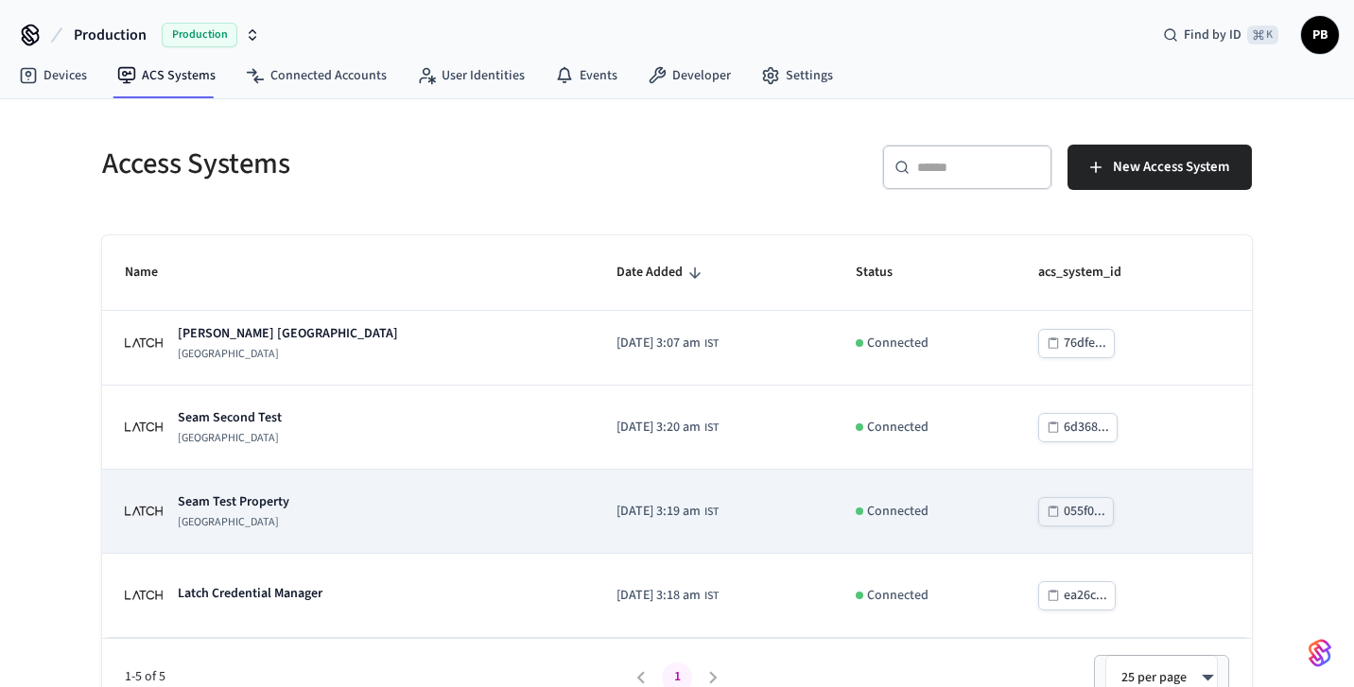
click at [259, 501] on p "Seam Test Property" at bounding box center [234, 502] width 112 height 19
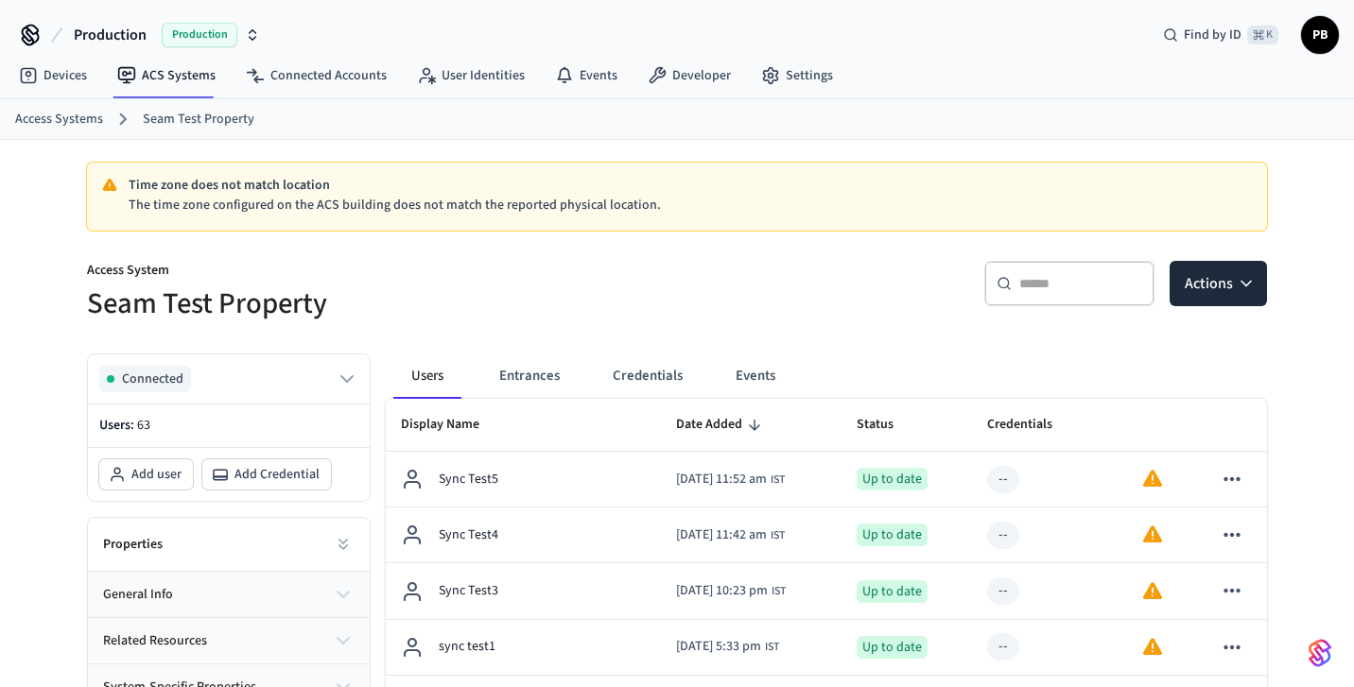
click at [1020, 279] on input "text" at bounding box center [1080, 283] width 123 height 19
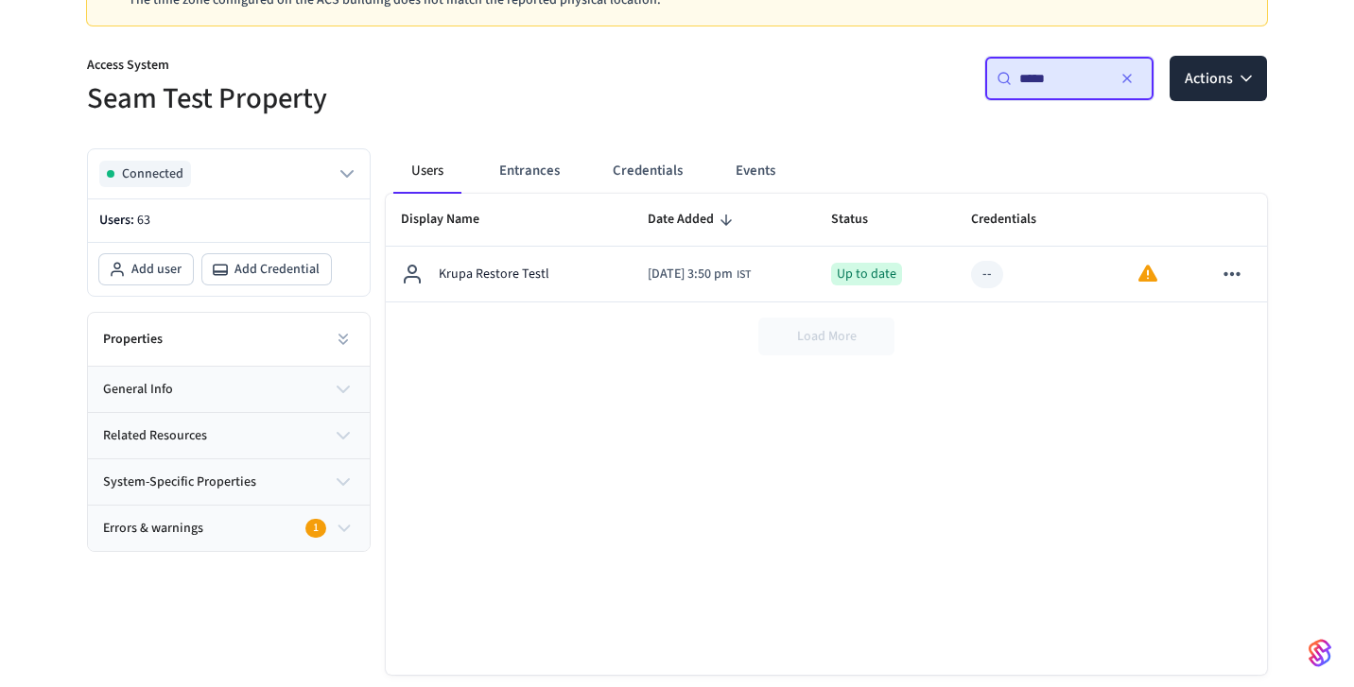
scroll to position [206, 0]
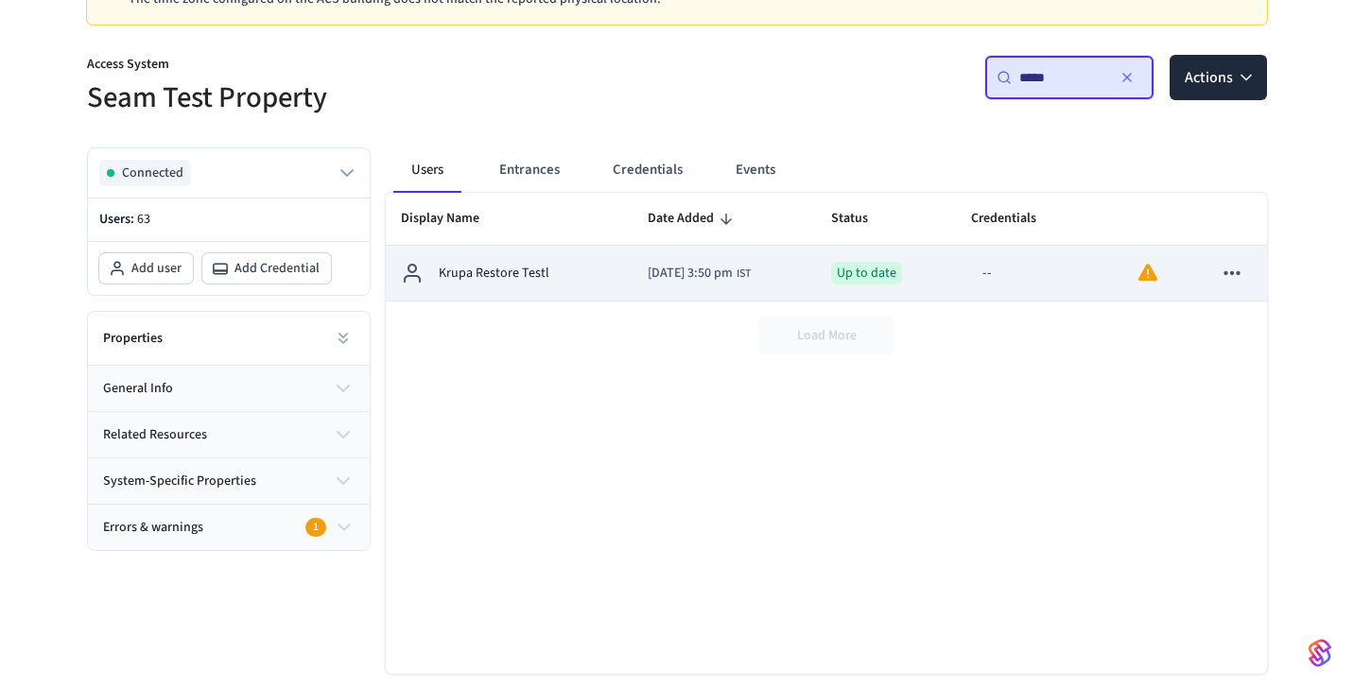
type input "*****"
click at [751, 273] on span "IST" at bounding box center [743, 274] width 14 height 17
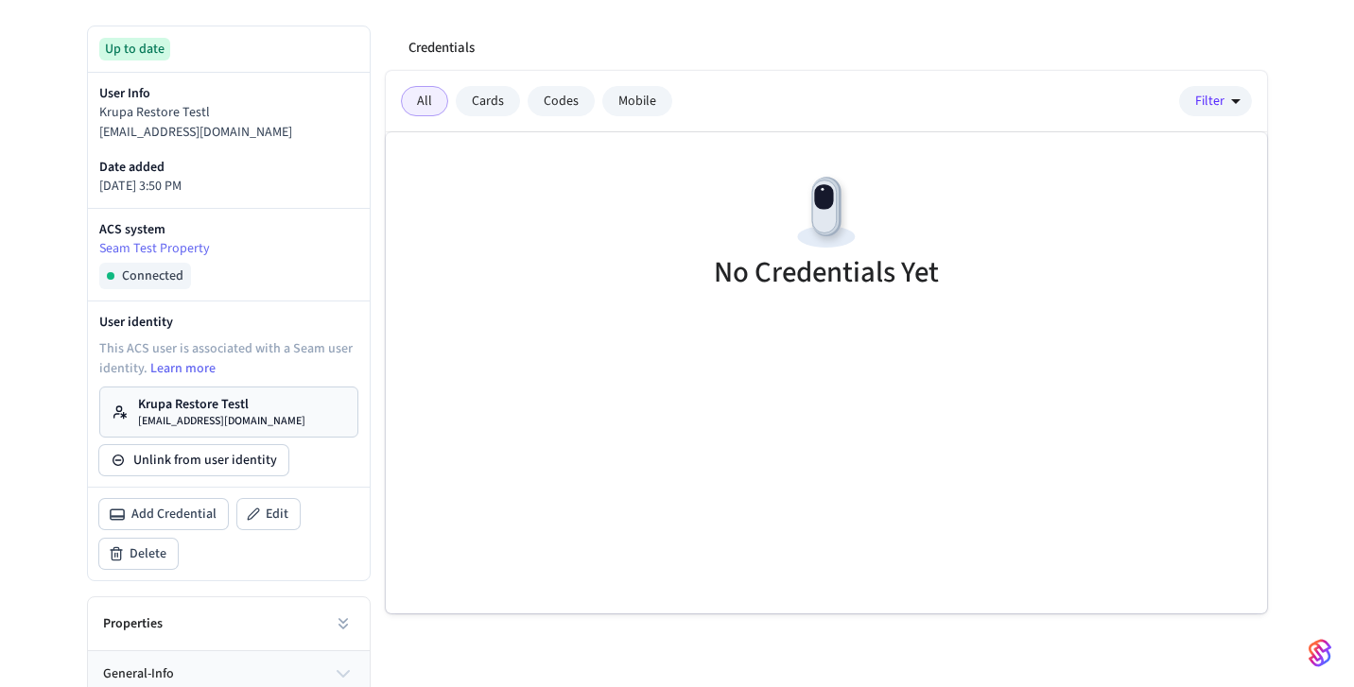
scroll to position [331, 0]
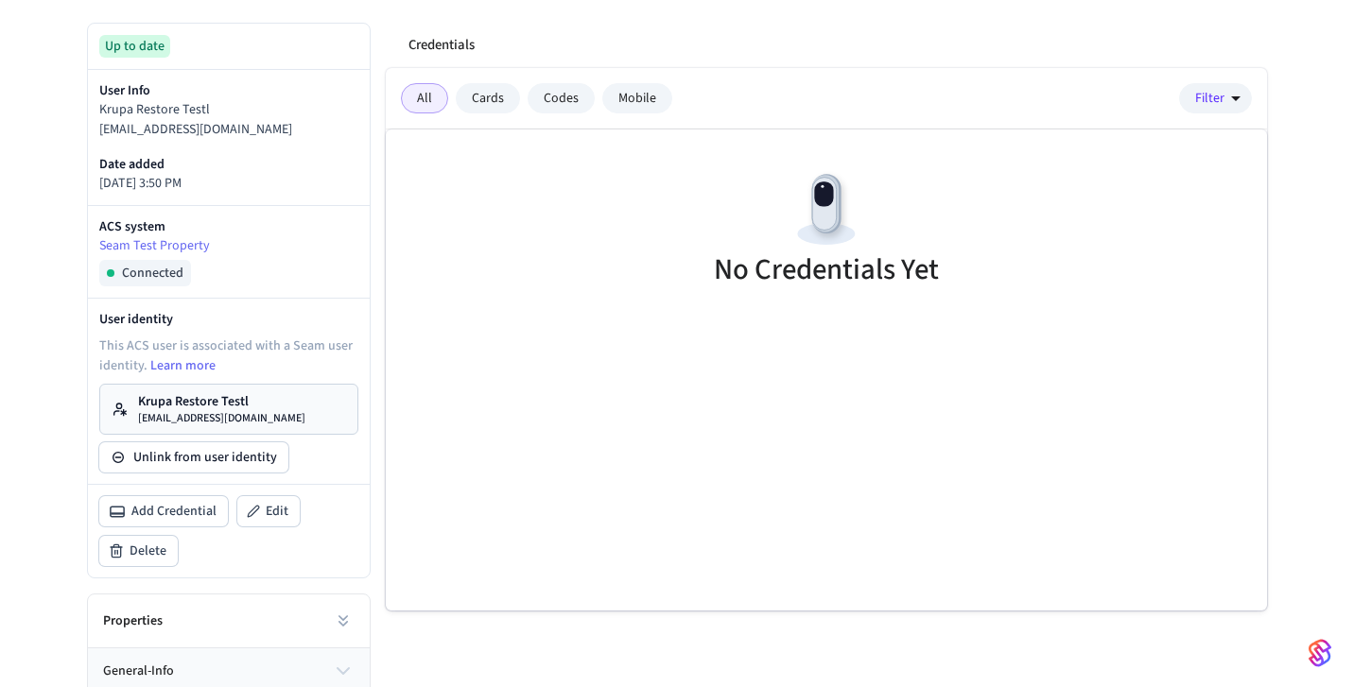
click at [239, 412] on p "krupa_restore@mailinator.com" at bounding box center [221, 418] width 167 height 15
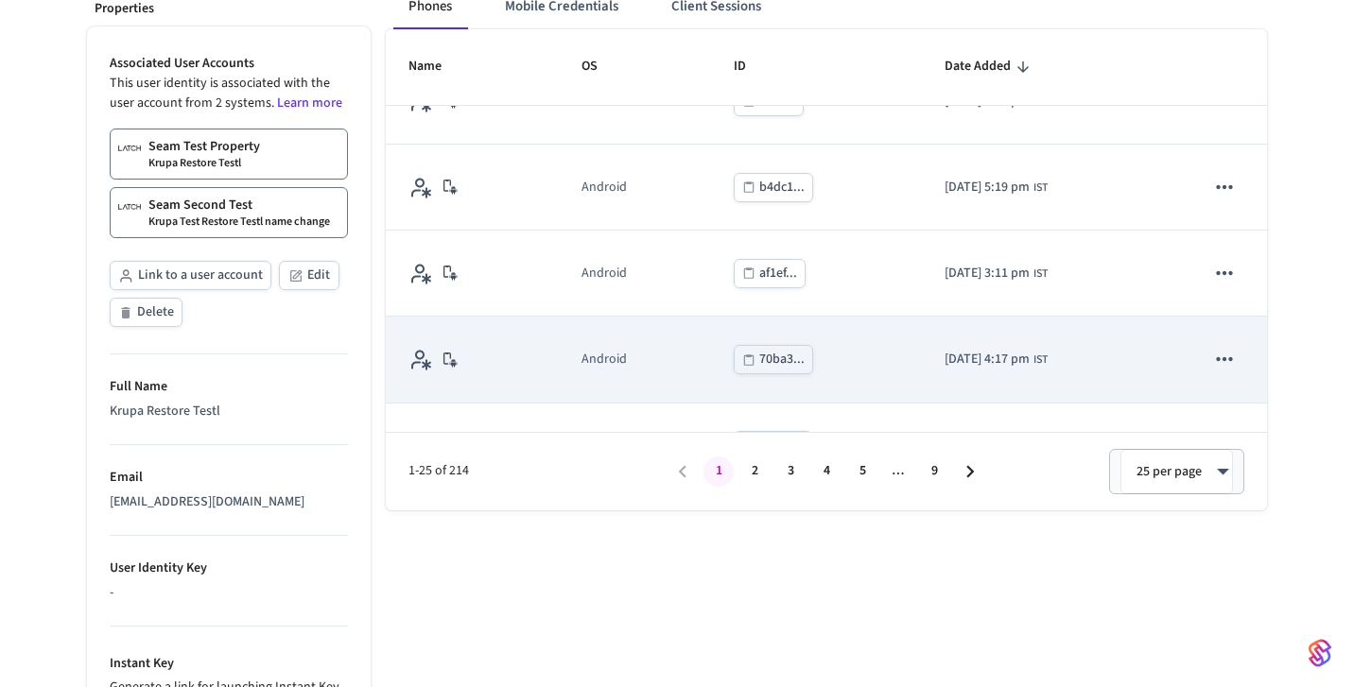
scroll to position [1827, 0]
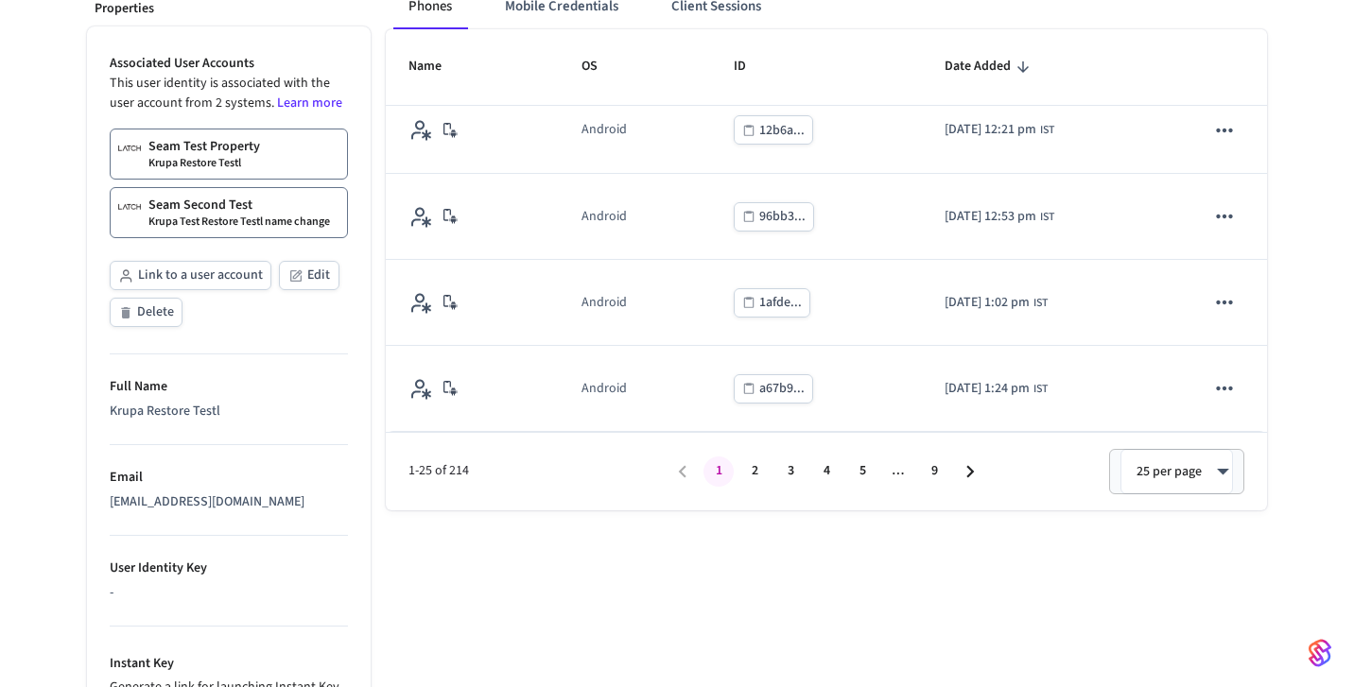
click at [947, 467] on button "9" at bounding box center [934, 472] width 30 height 30
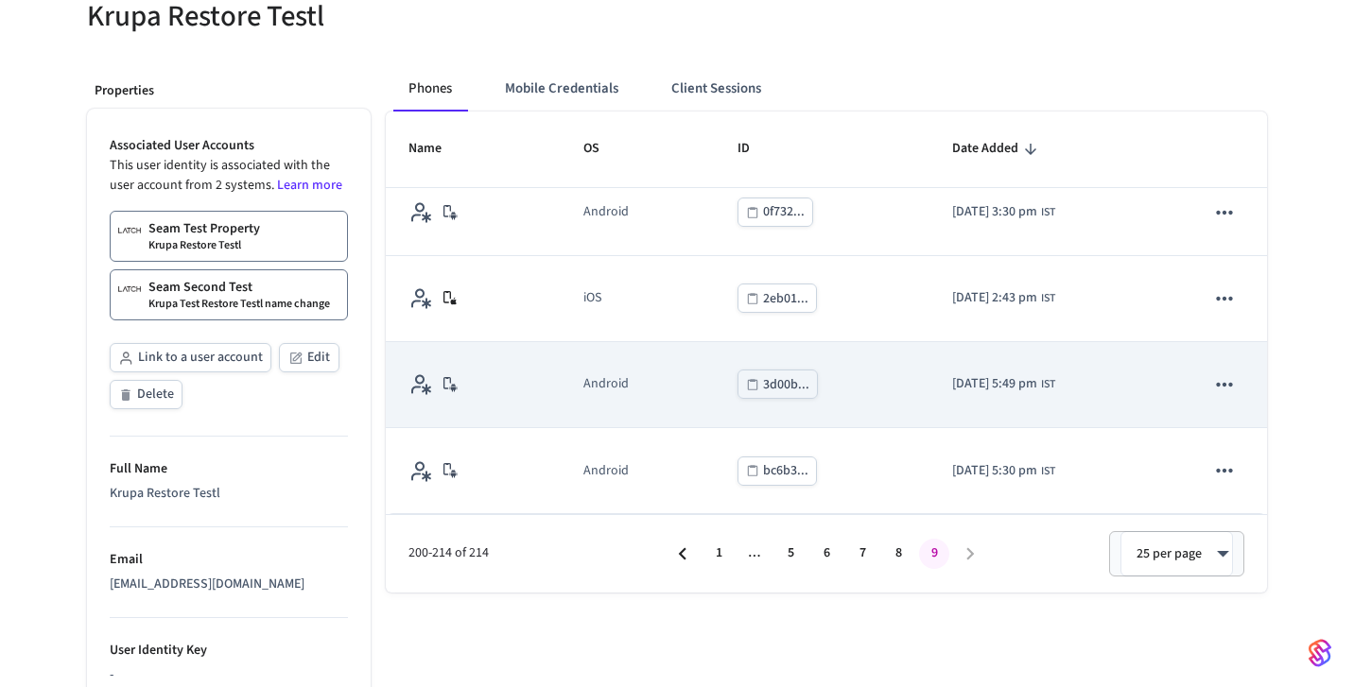
scroll to position [0, 0]
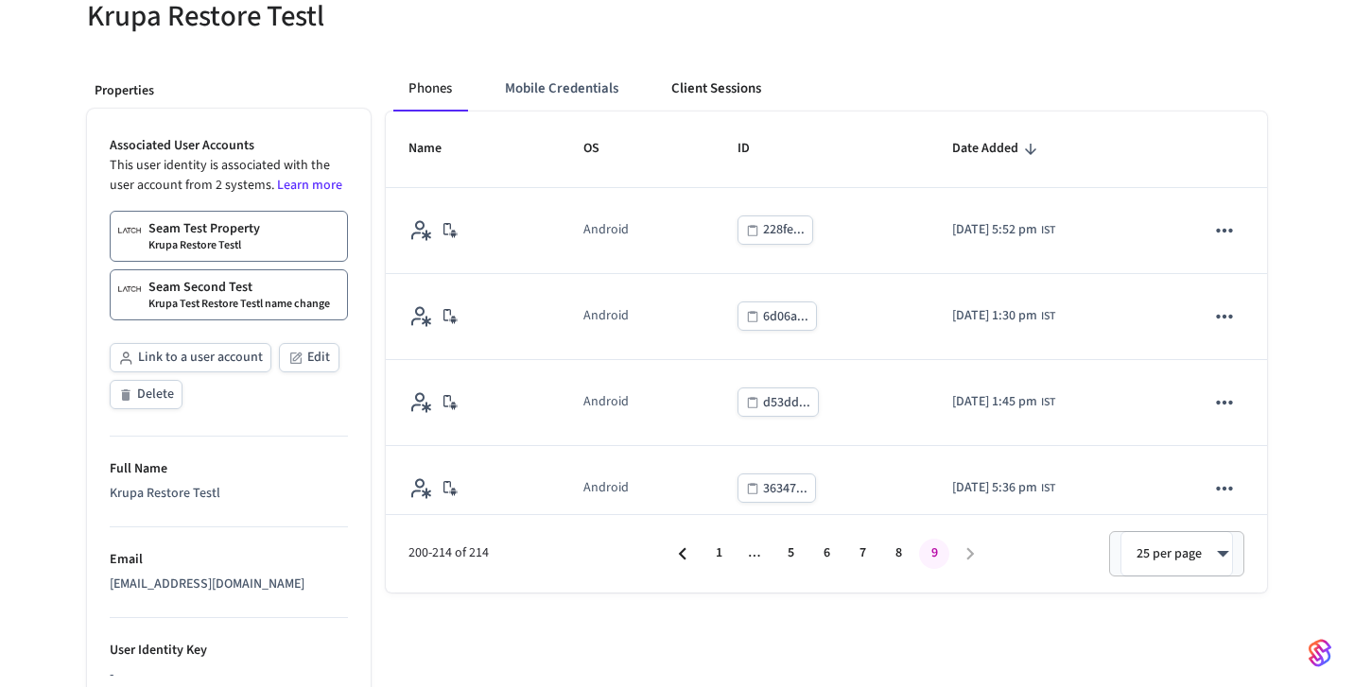
click at [706, 81] on button "Client Sessions" at bounding box center [716, 88] width 120 height 45
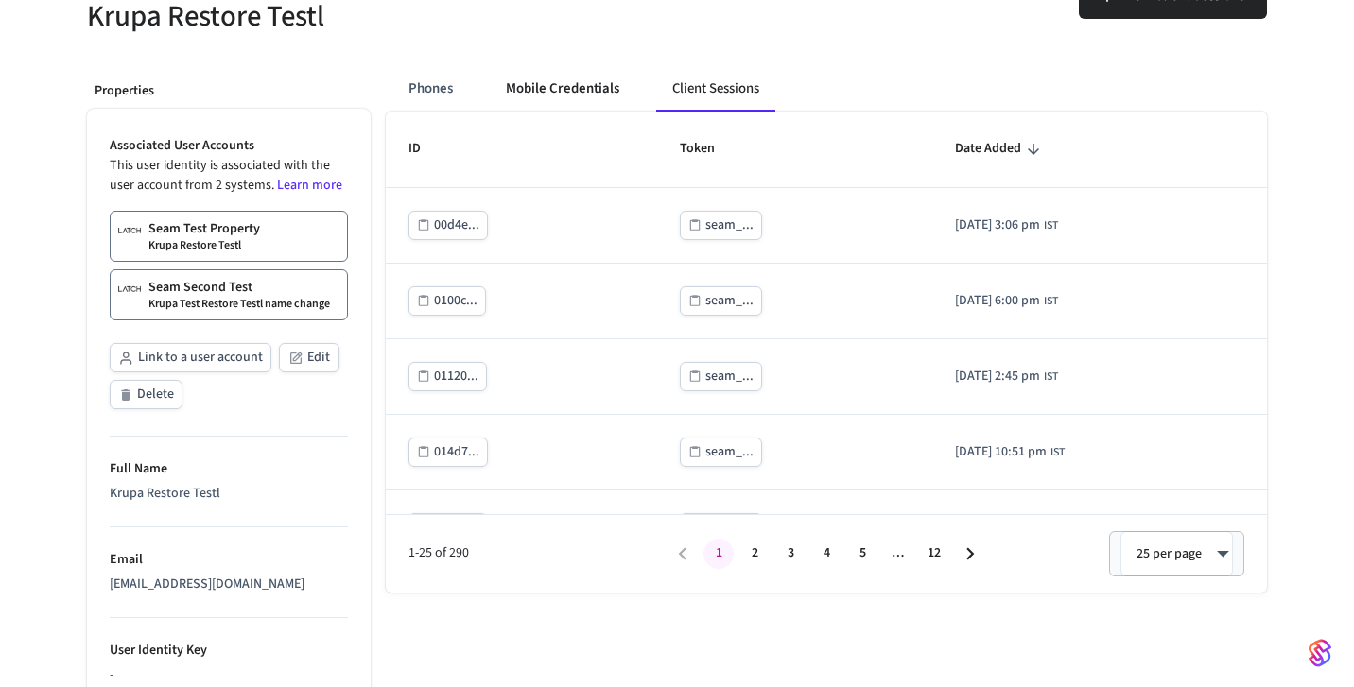
click at [506, 97] on button "Mobile Credentials" at bounding box center [563, 88] width 144 height 45
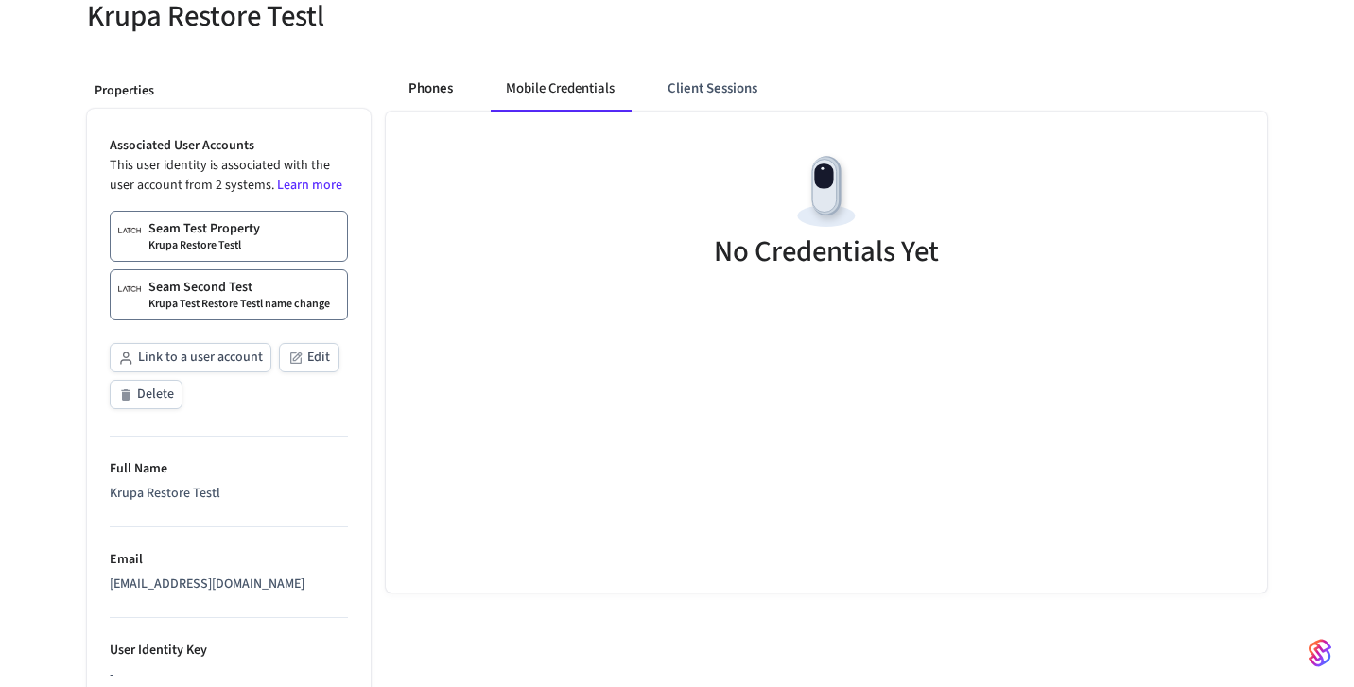
click at [426, 79] on button "Phones" at bounding box center [430, 88] width 75 height 45
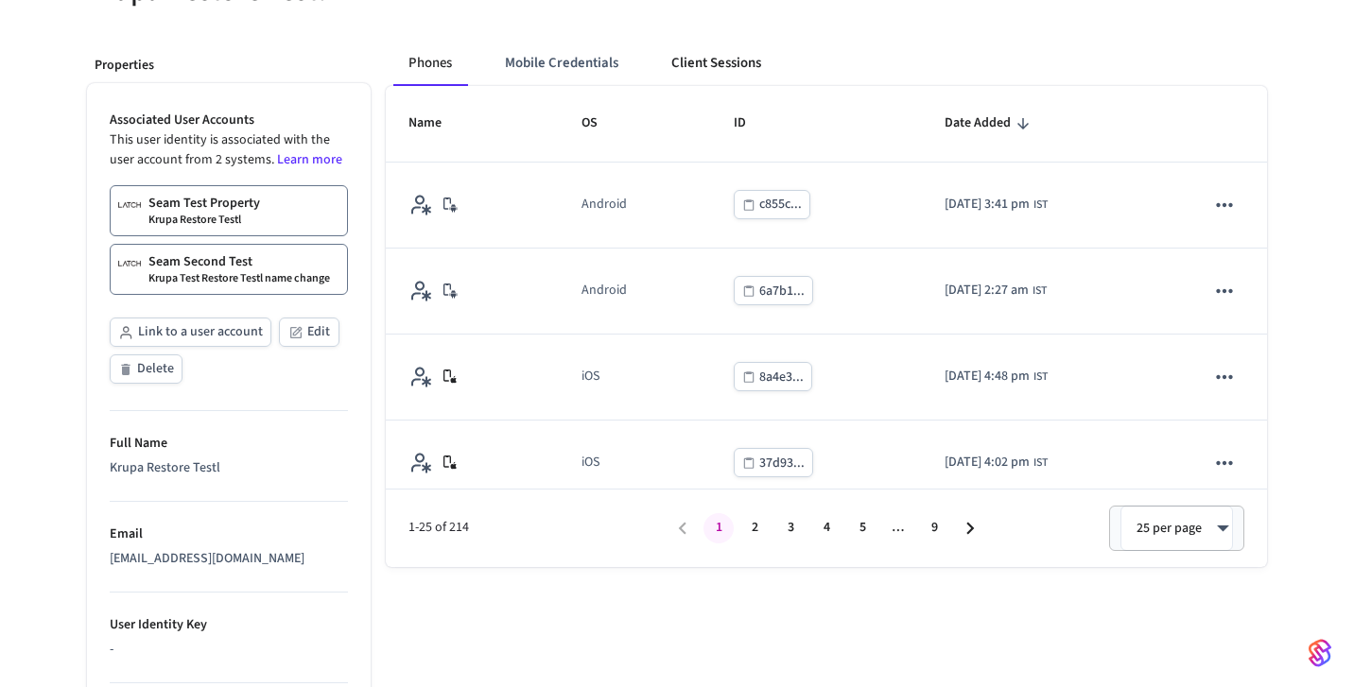
scroll to position [234, 0]
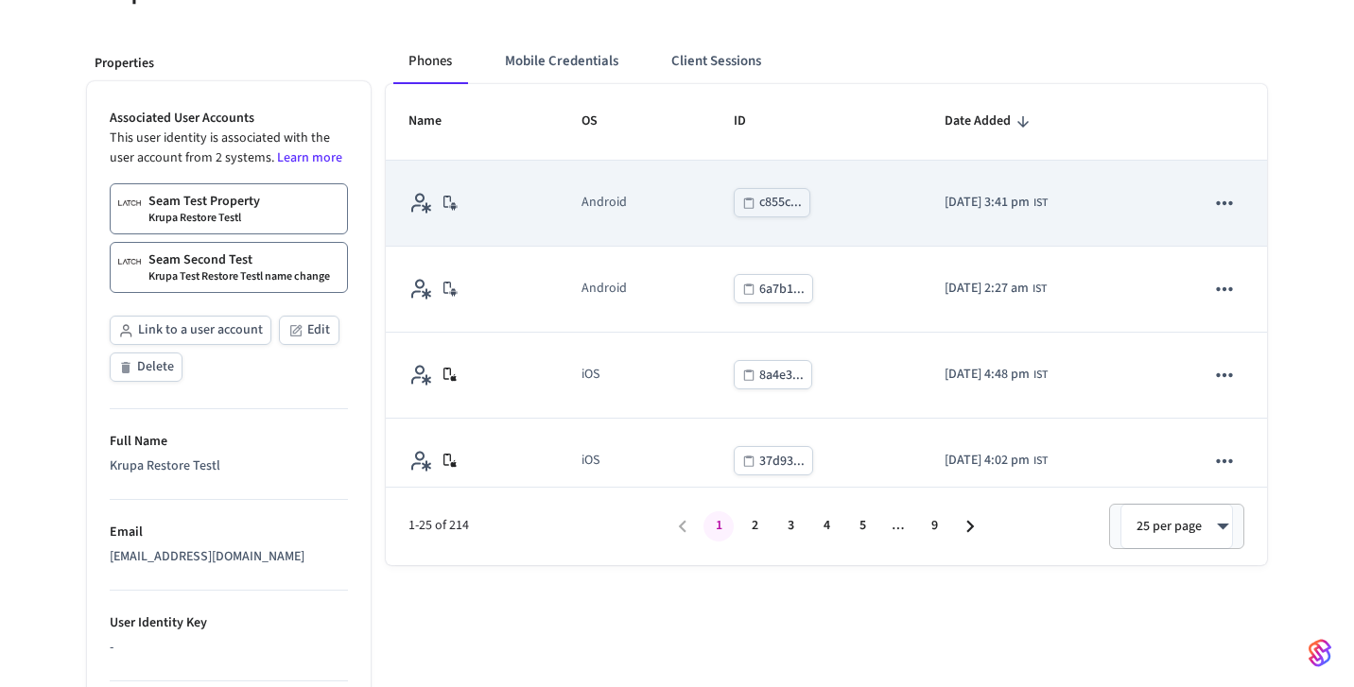
click at [1219, 200] on icon "sticky table" at bounding box center [1224, 203] width 25 height 25
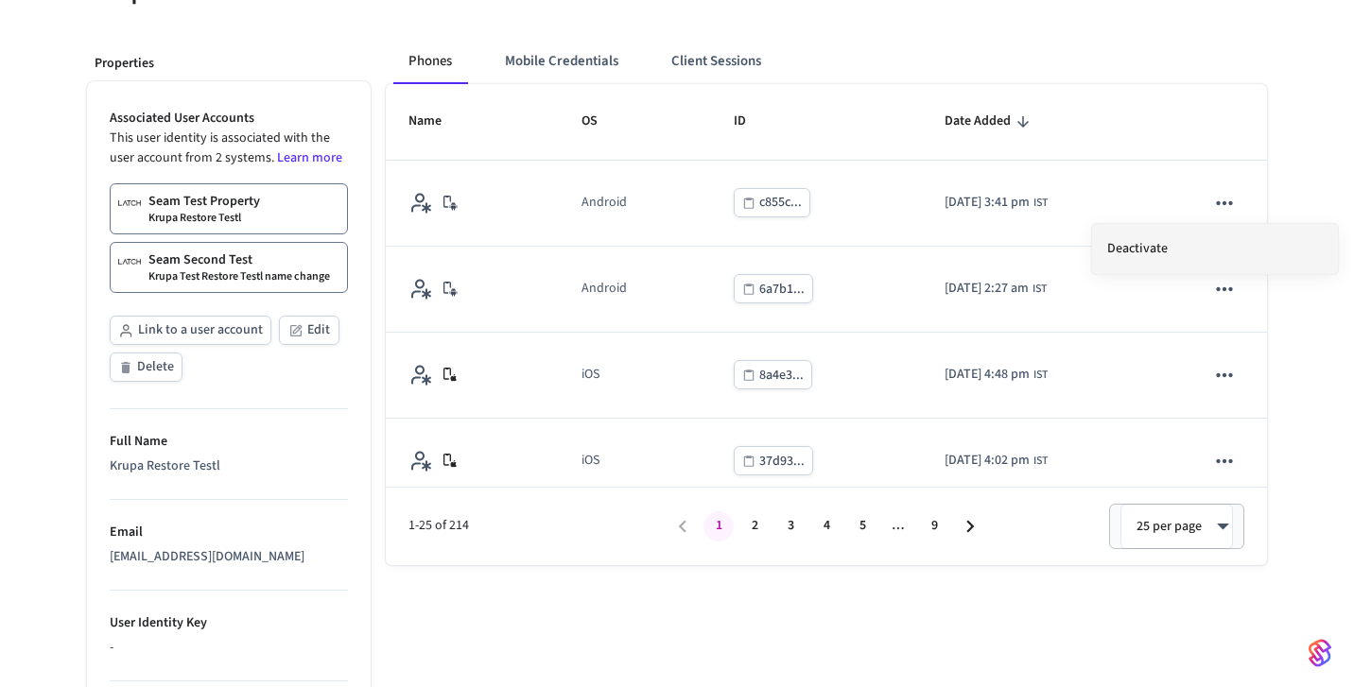
click at [1149, 235] on li "Deactivate" at bounding box center [1215, 249] width 246 height 50
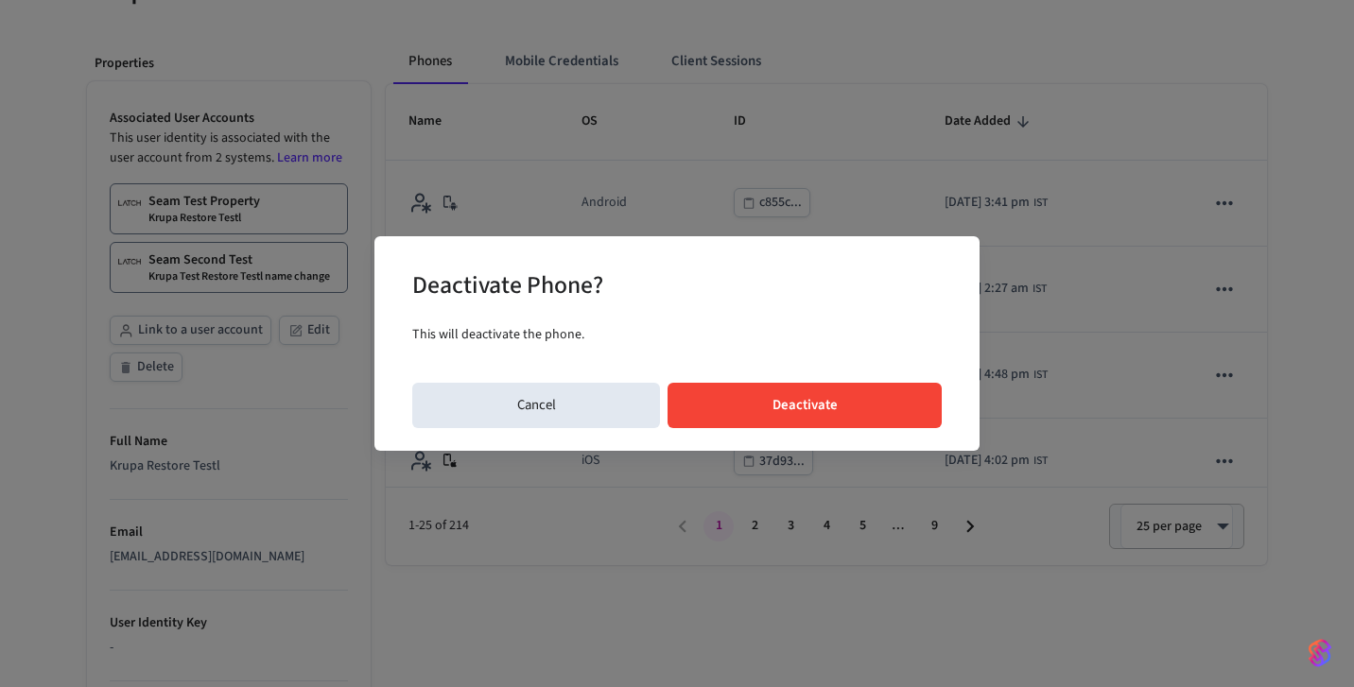
click at [870, 424] on button "Deactivate" at bounding box center [804, 405] width 274 height 45
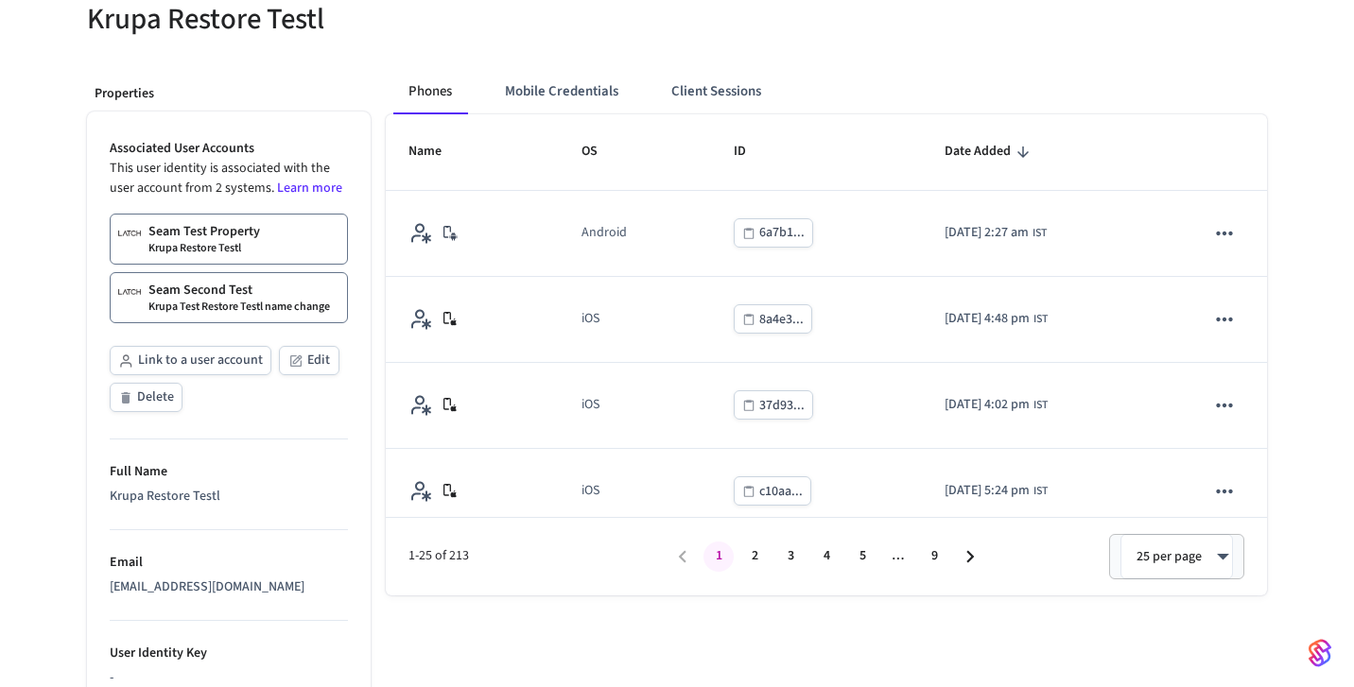
scroll to position [209, 0]
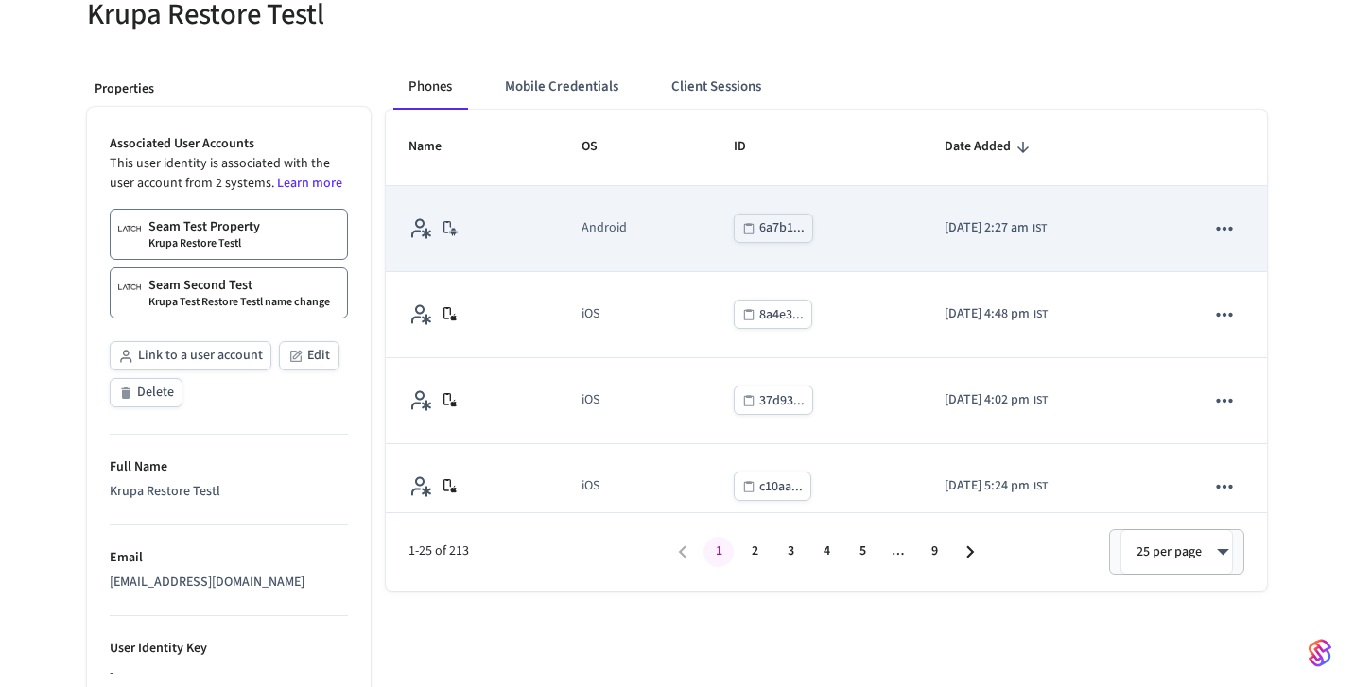
click at [1222, 221] on icon "sticky table" at bounding box center [1224, 228] width 25 height 25
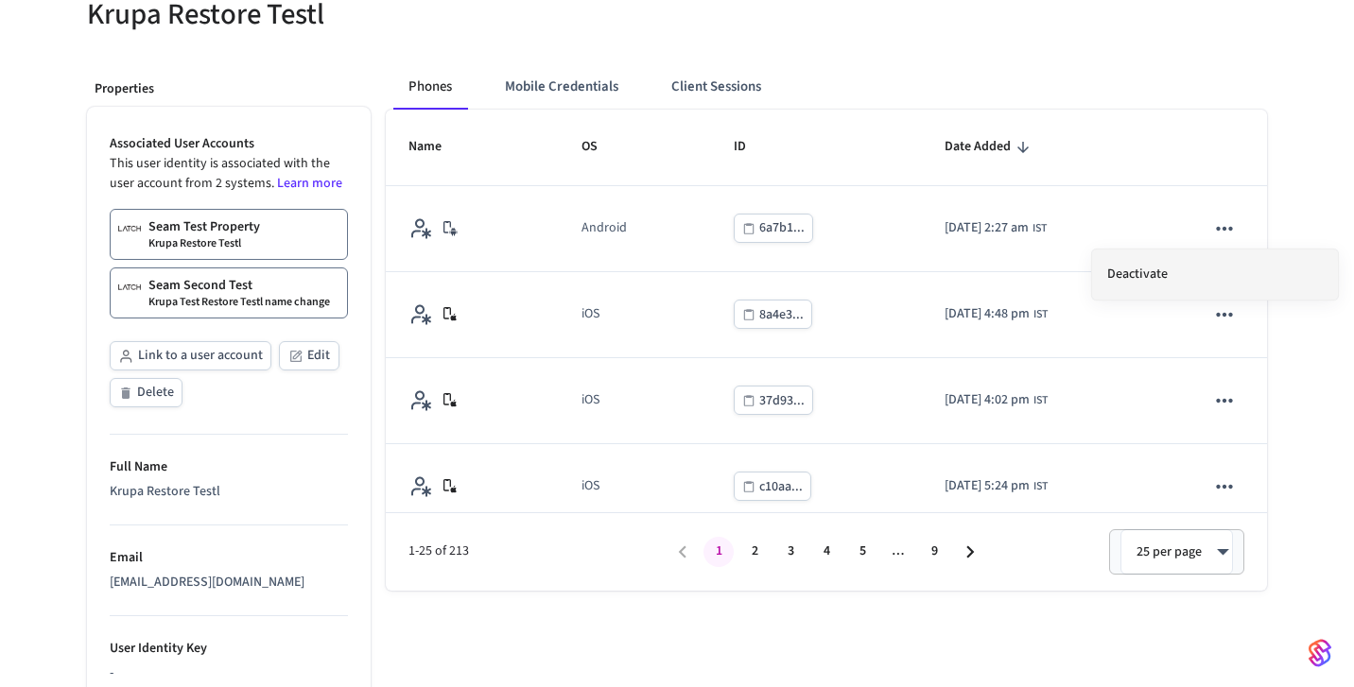
click at [1169, 268] on li "Deactivate" at bounding box center [1215, 275] width 246 height 50
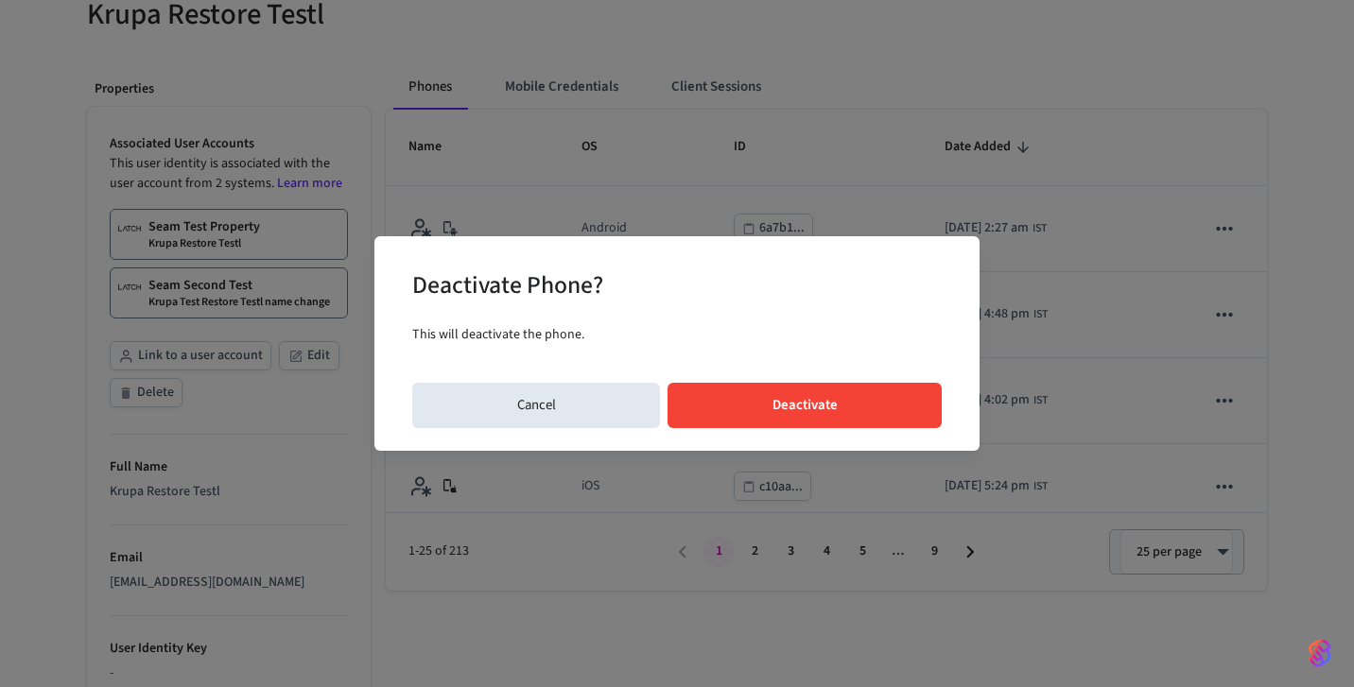
click at [908, 416] on button "Deactivate" at bounding box center [804, 405] width 274 height 45
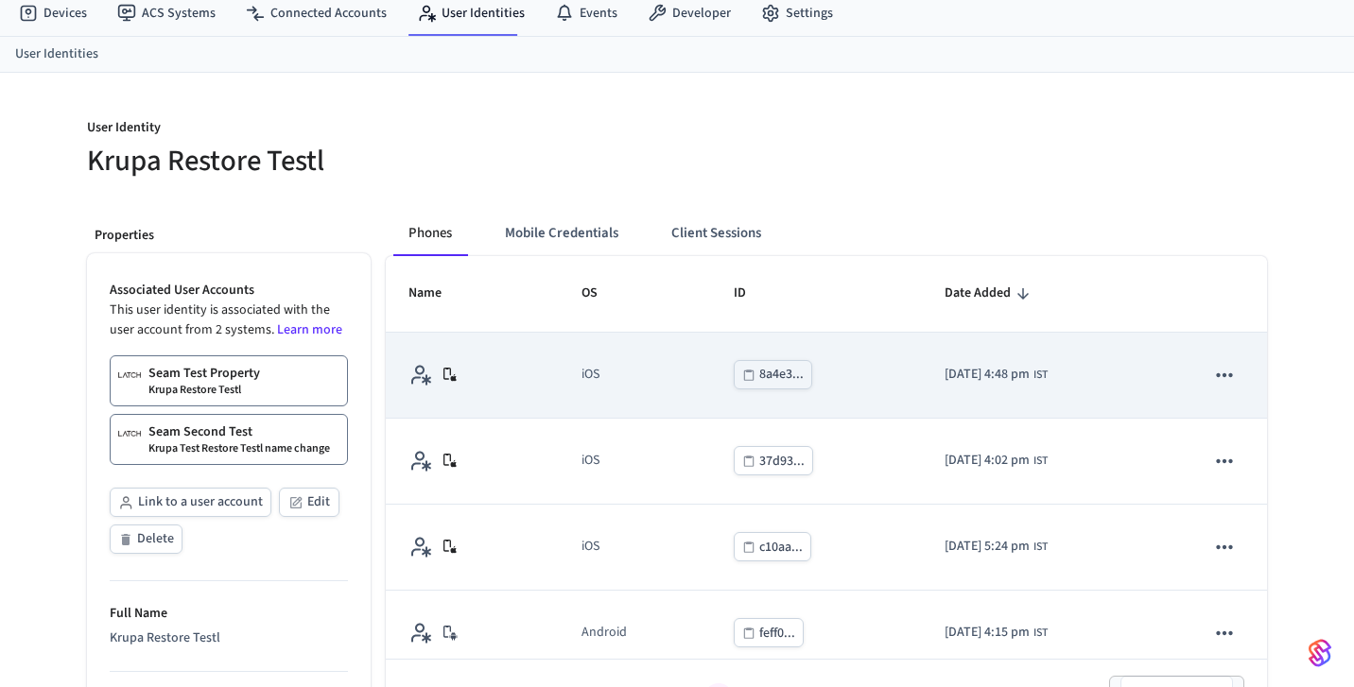
scroll to position [69, 0]
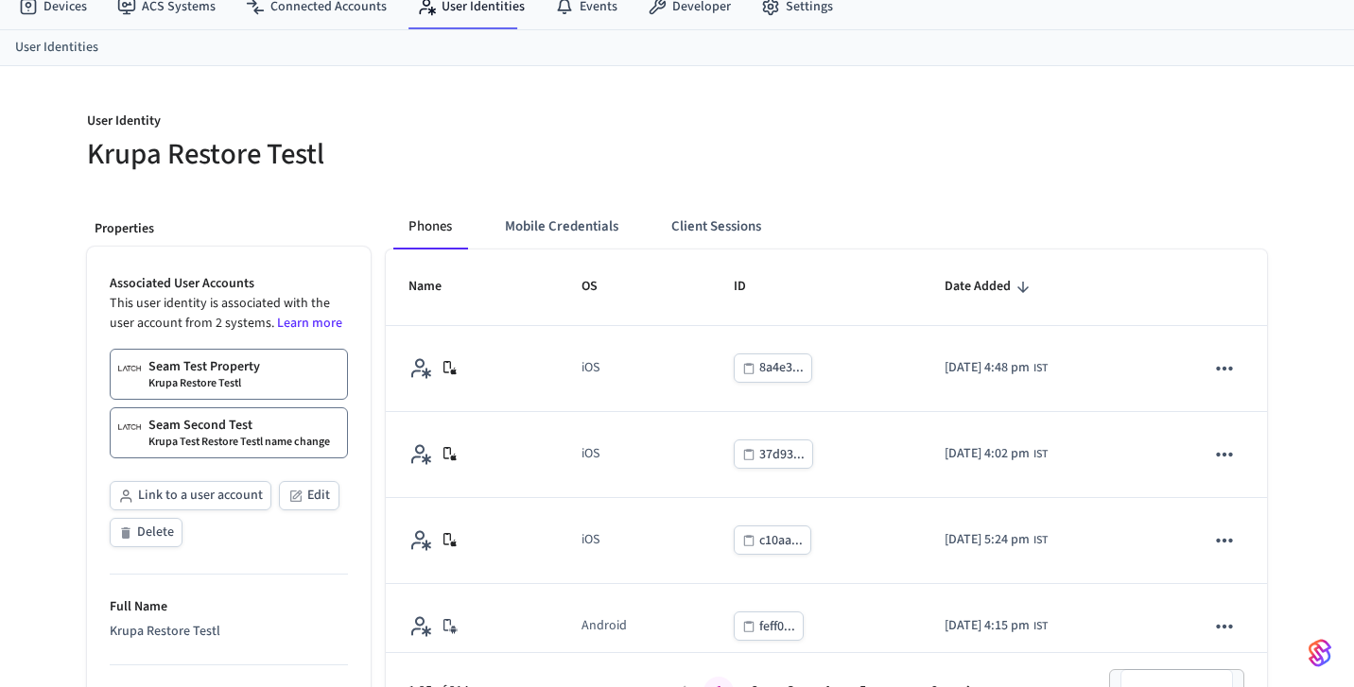
click at [478, 230] on div "Phones Mobile Credentials Client Sessions" at bounding box center [596, 226] width 406 height 45
click at [450, 228] on button "Phones" at bounding box center [430, 226] width 74 height 45
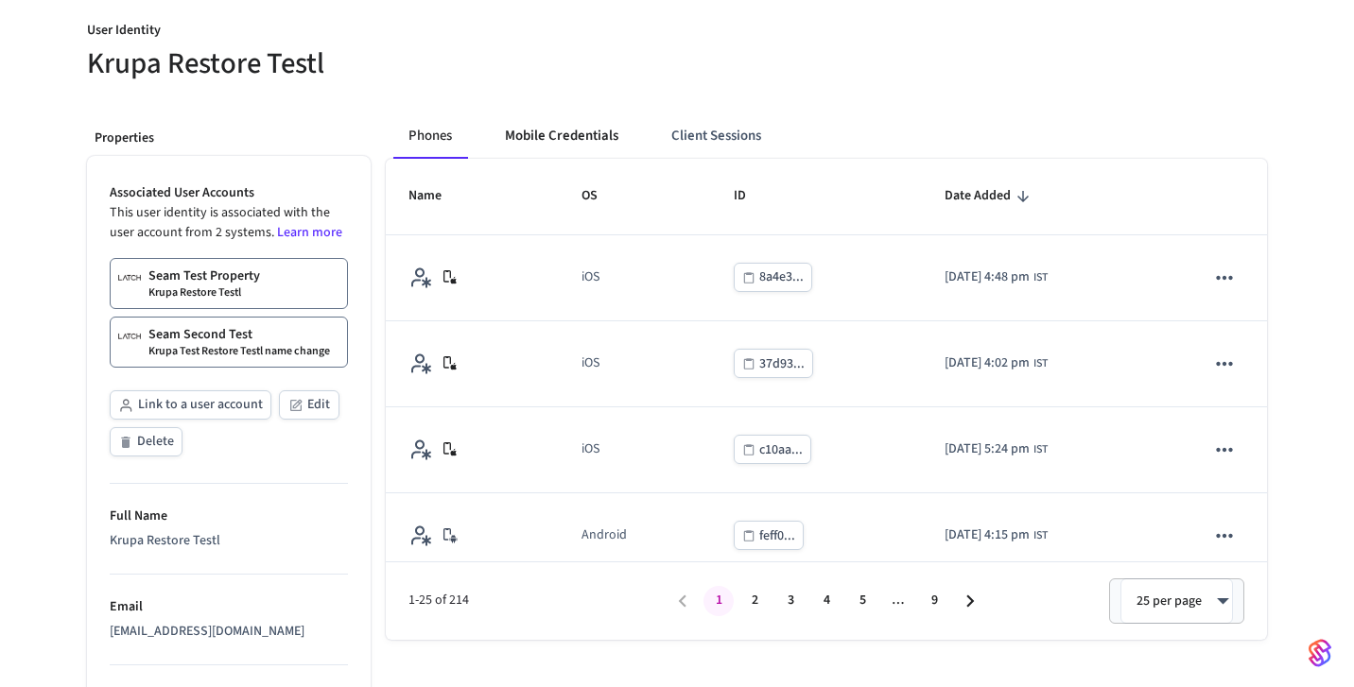
click at [560, 147] on button "Mobile Credentials" at bounding box center [562, 135] width 144 height 45
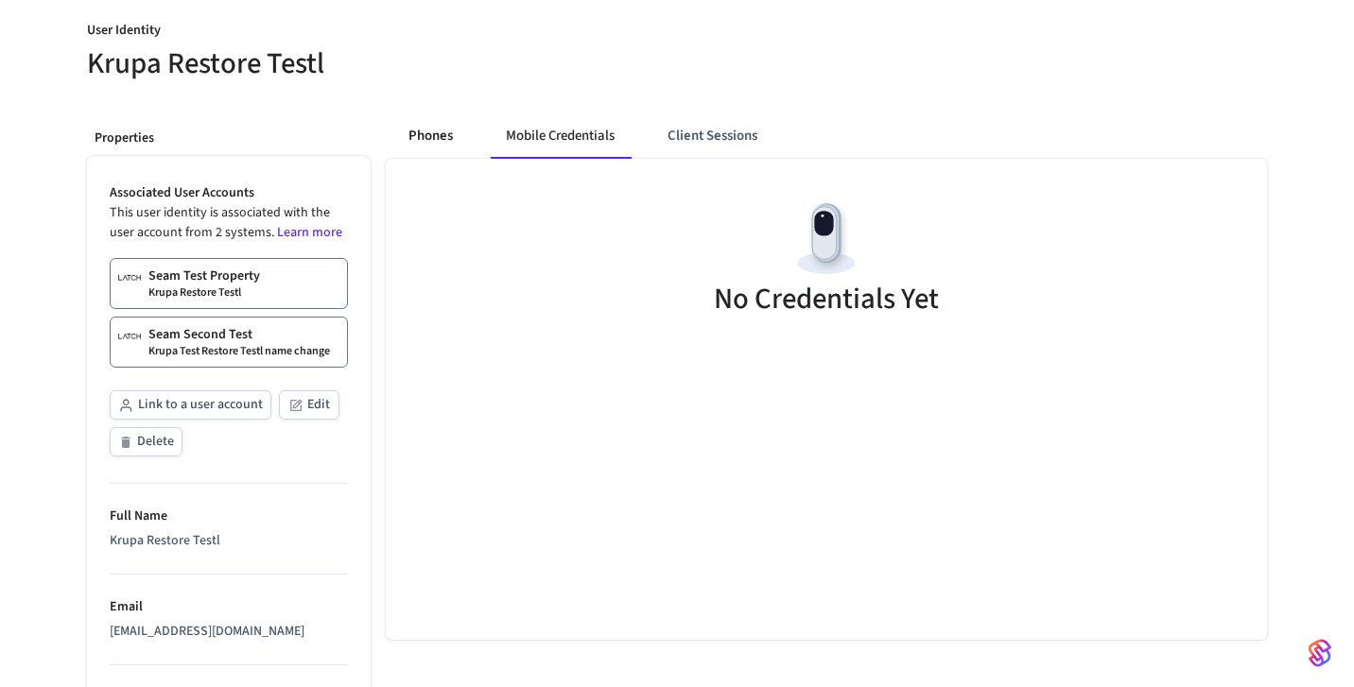
click at [435, 127] on button "Phones" at bounding box center [430, 135] width 75 height 45
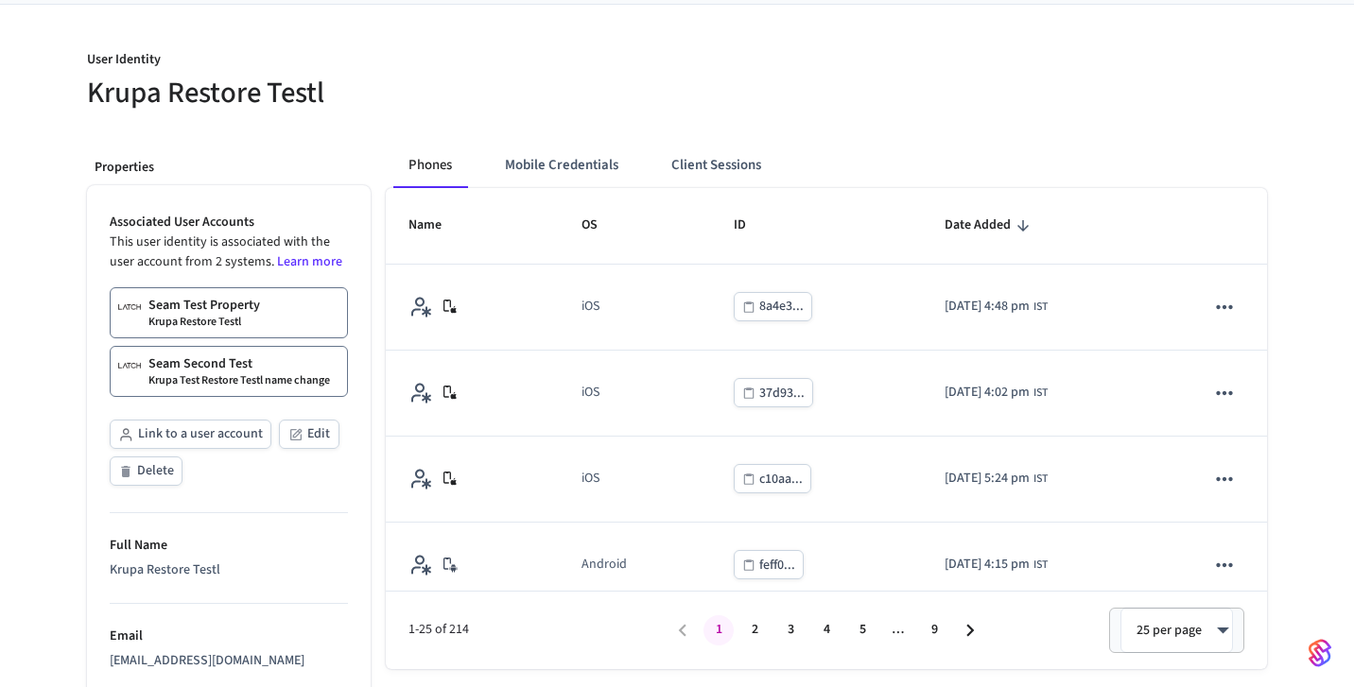
click at [177, 367] on p "Seam Second Test" at bounding box center [200, 364] width 104 height 19
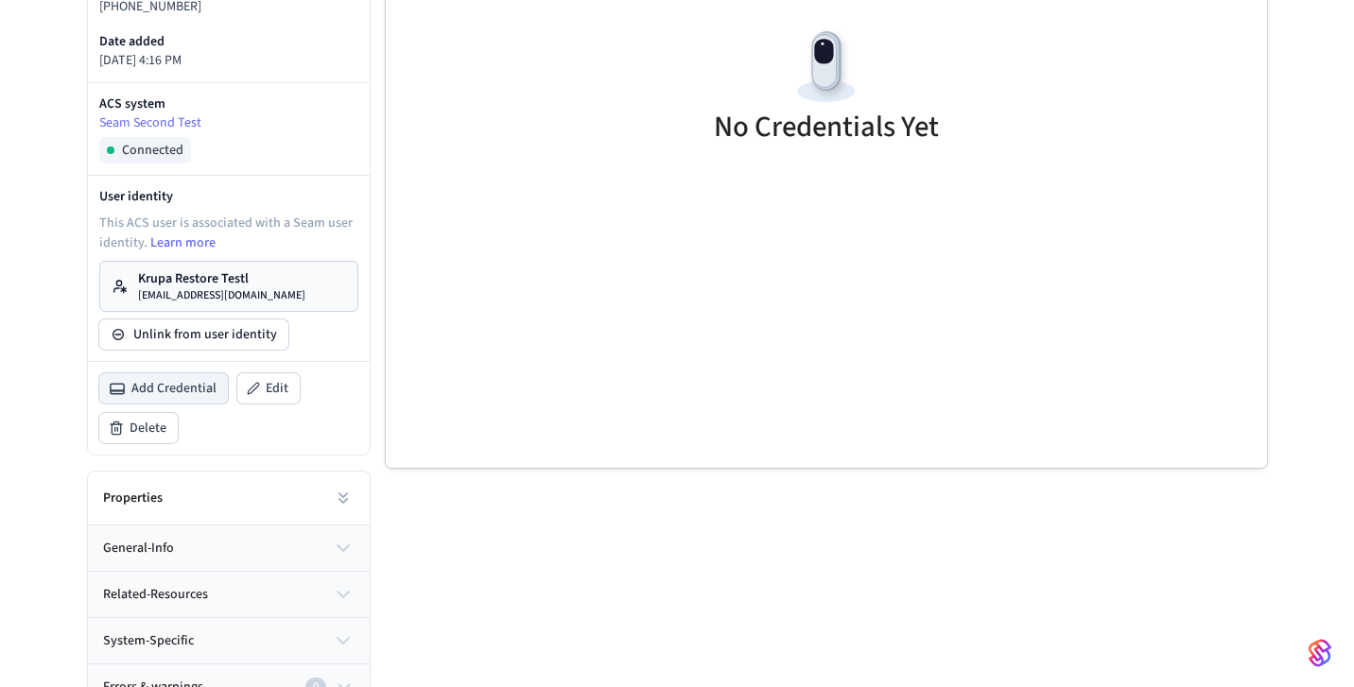
scroll to position [408, 0]
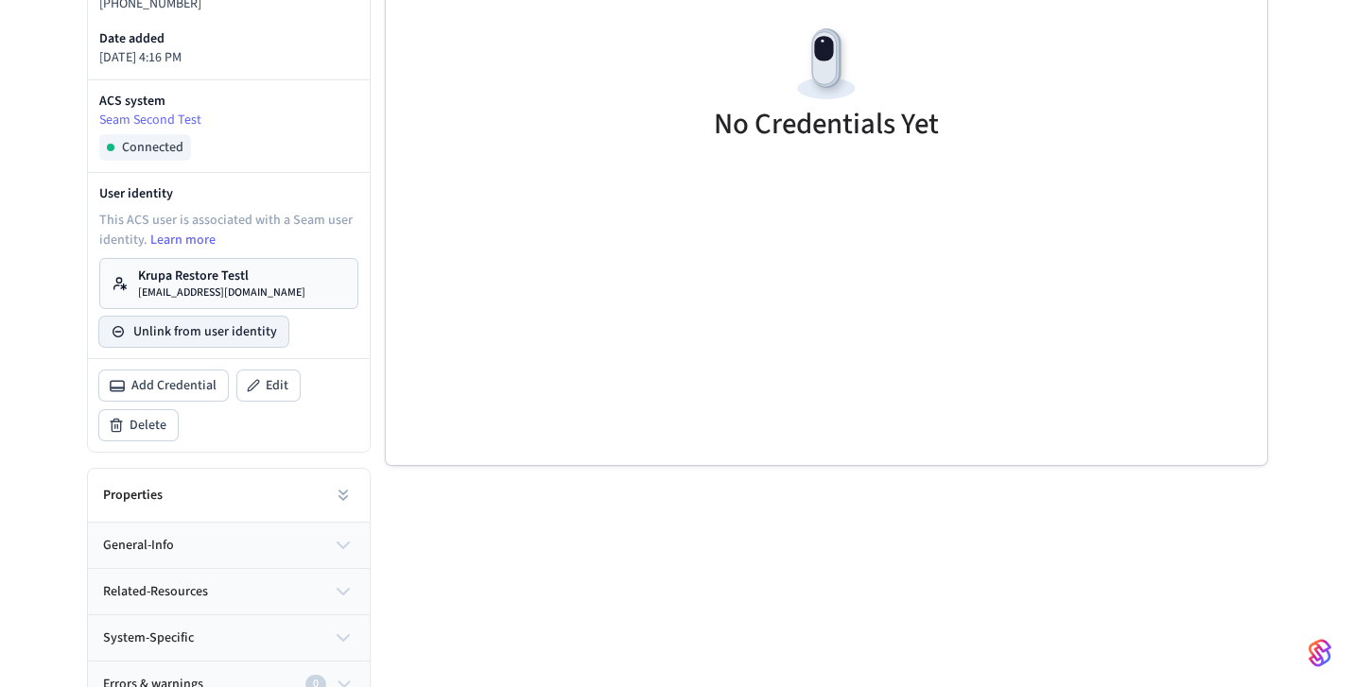
click at [196, 337] on button "Unlink from user identity" at bounding box center [193, 332] width 189 height 30
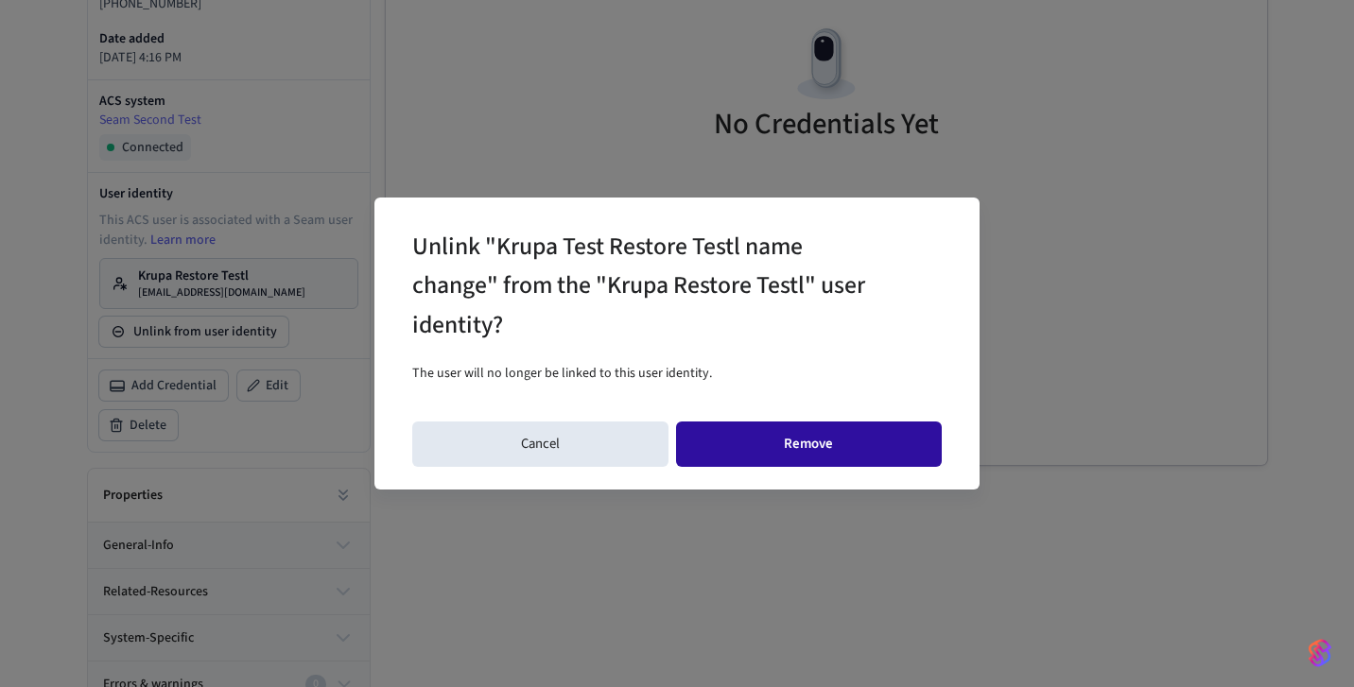
click at [838, 455] on button "Remove" at bounding box center [809, 444] width 267 height 45
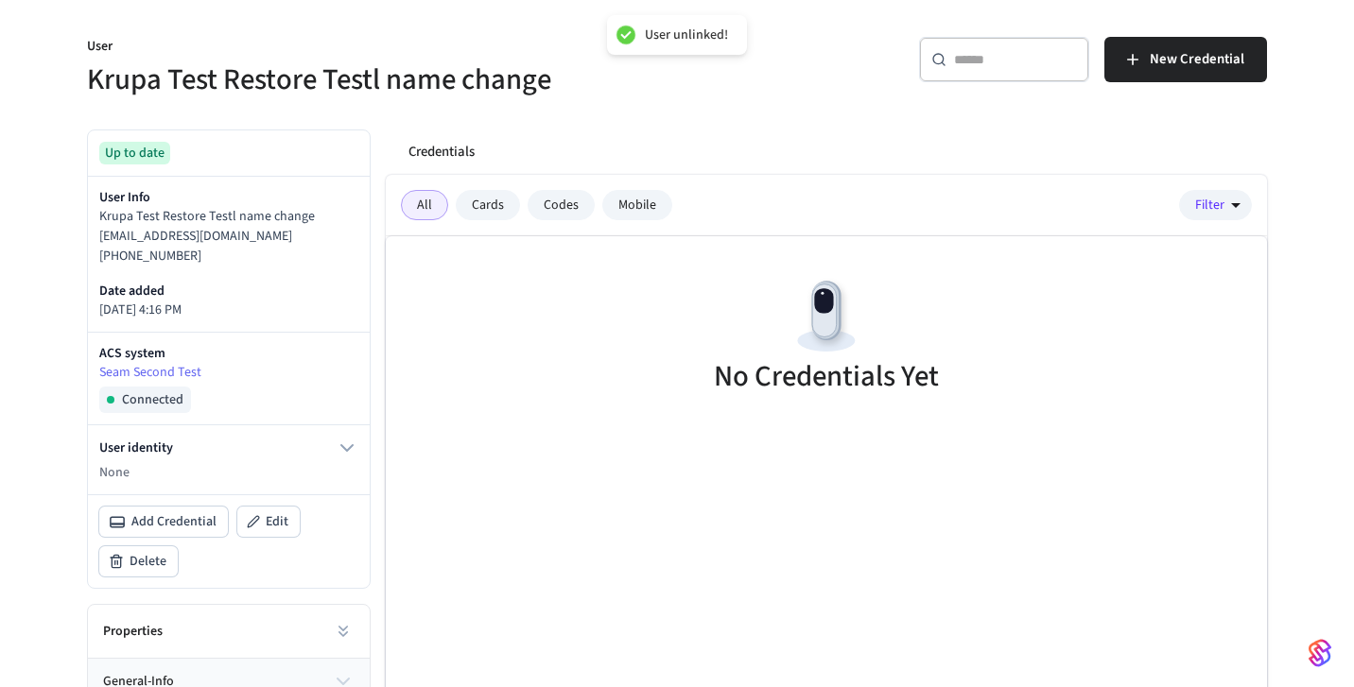
scroll to position [151, 0]
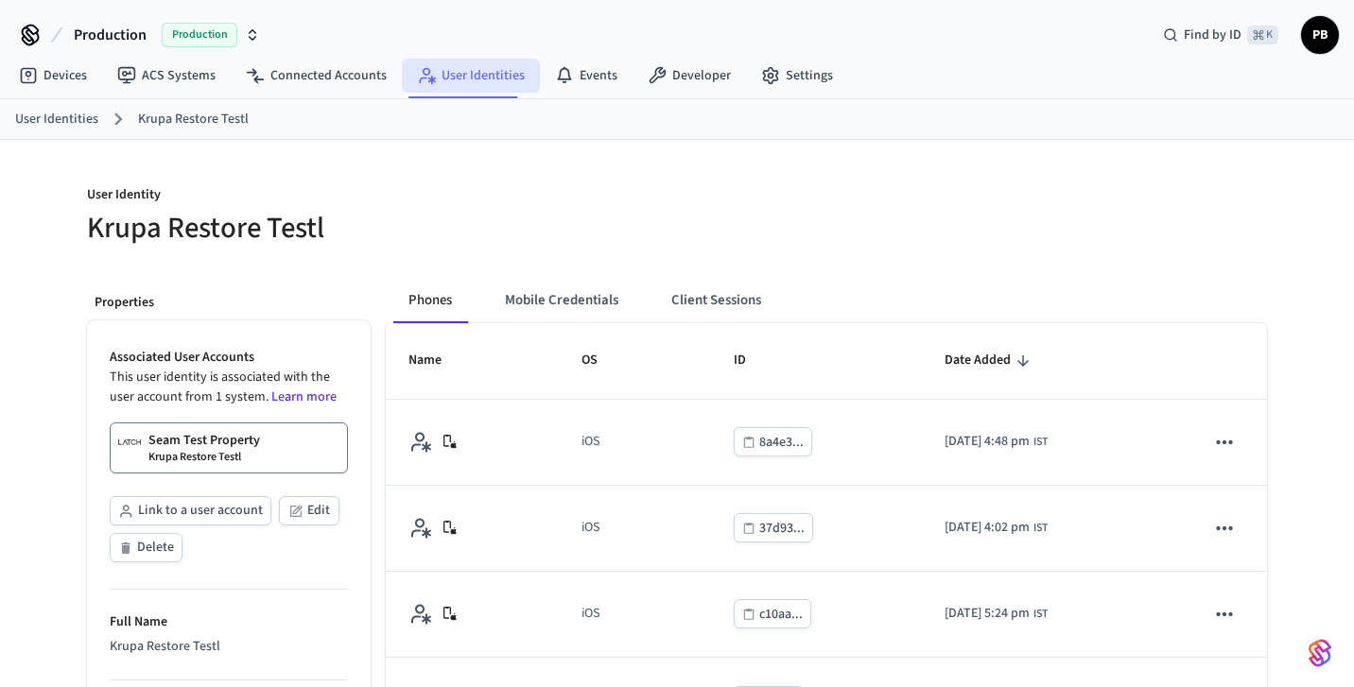
click at [464, 70] on link "User Identities" at bounding box center [471, 76] width 138 height 34
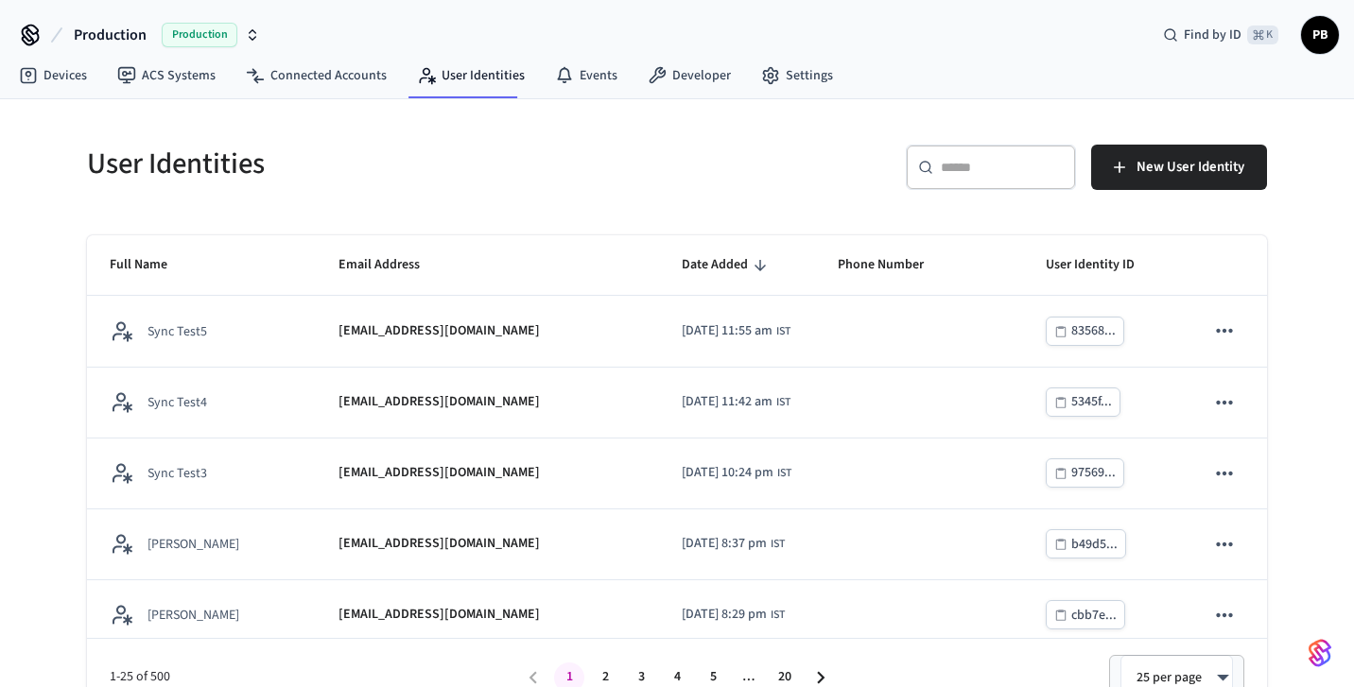
click at [978, 153] on div "​ ​" at bounding box center [991, 167] width 170 height 45
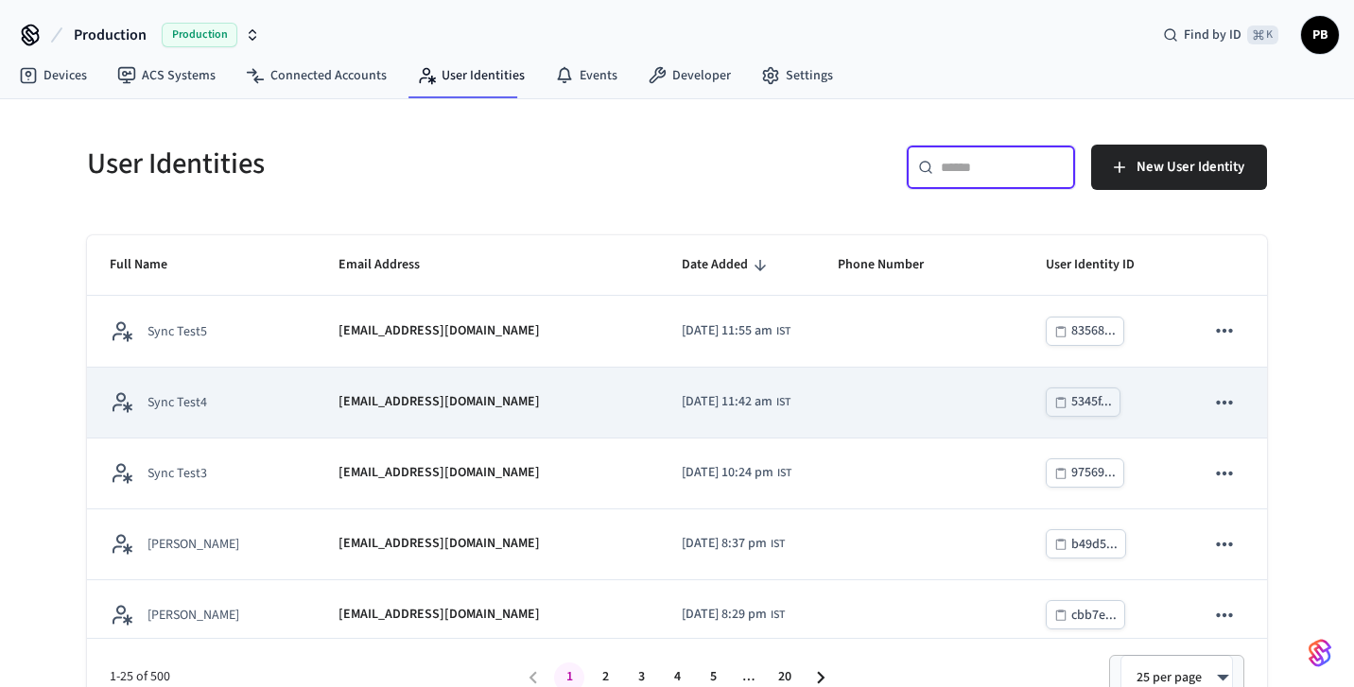
click at [659, 403] on td "2025/10/15 at 11:42 am IST" at bounding box center [736, 403] width 155 height 71
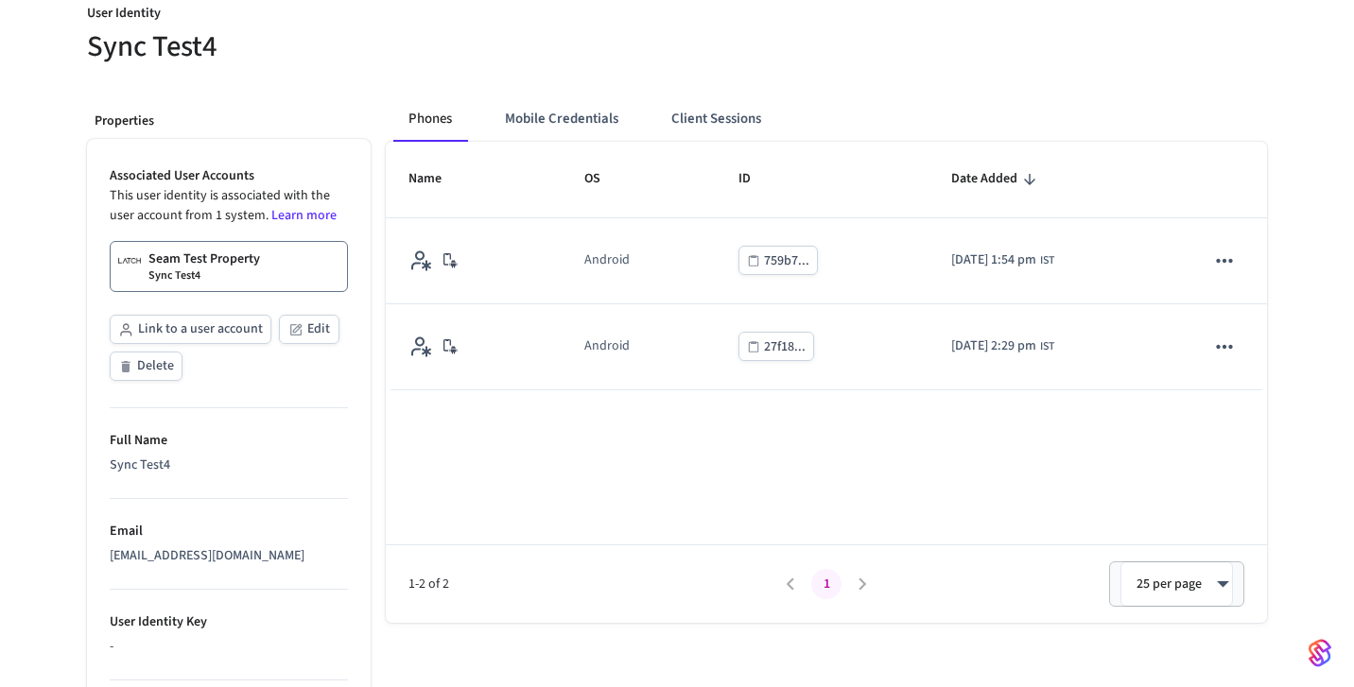
scroll to position [180, 0]
click at [658, 154] on th "OS" at bounding box center [639, 182] width 155 height 76
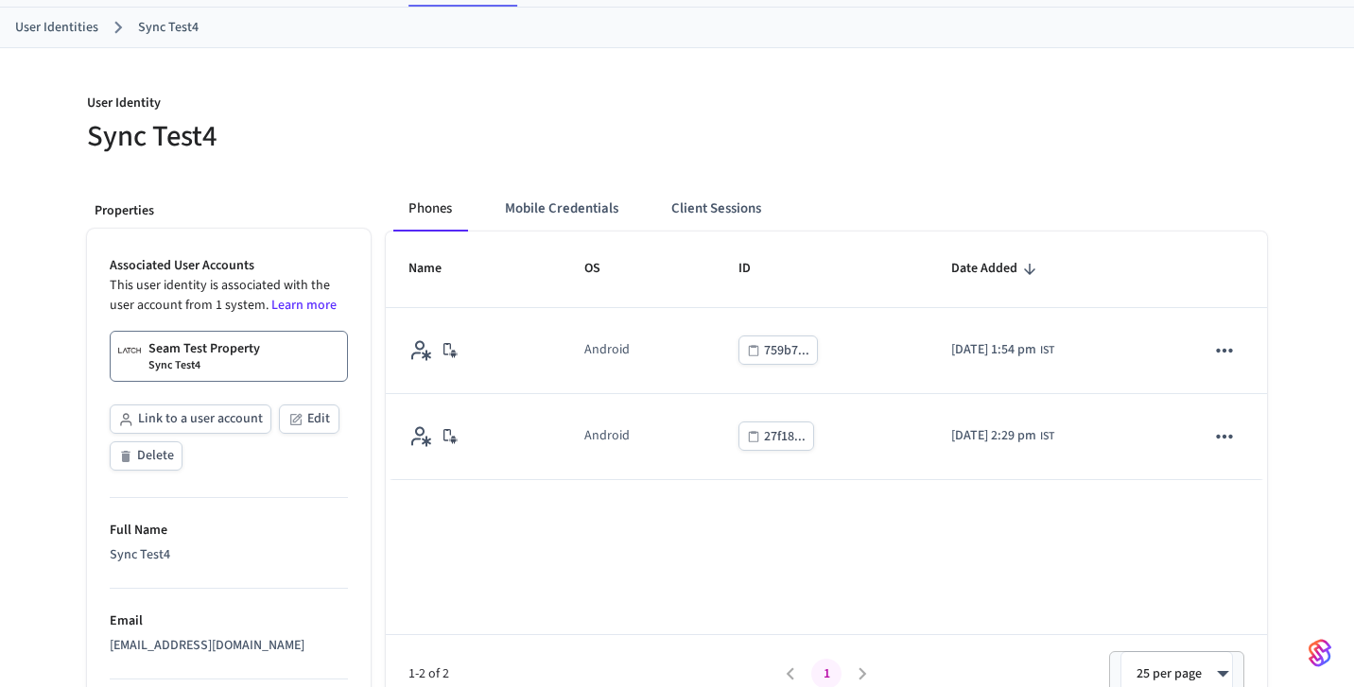
scroll to position [107, 0]
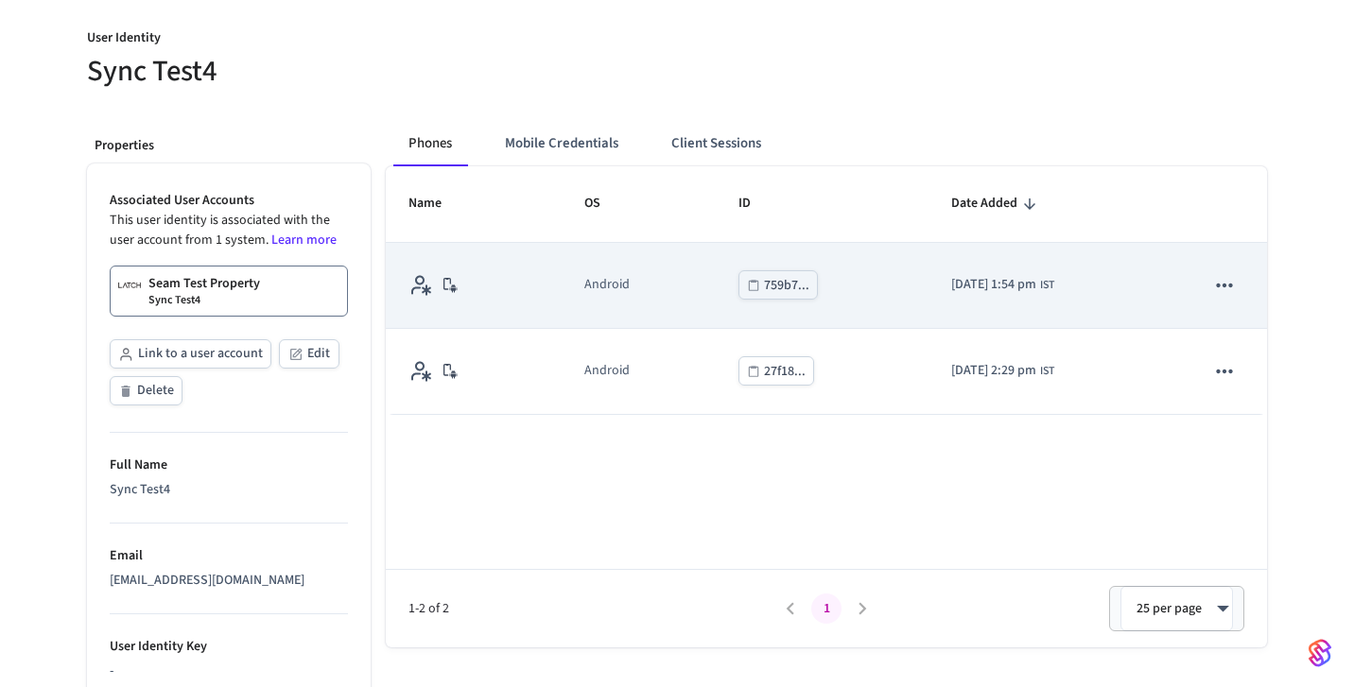
scroll to position [155, 0]
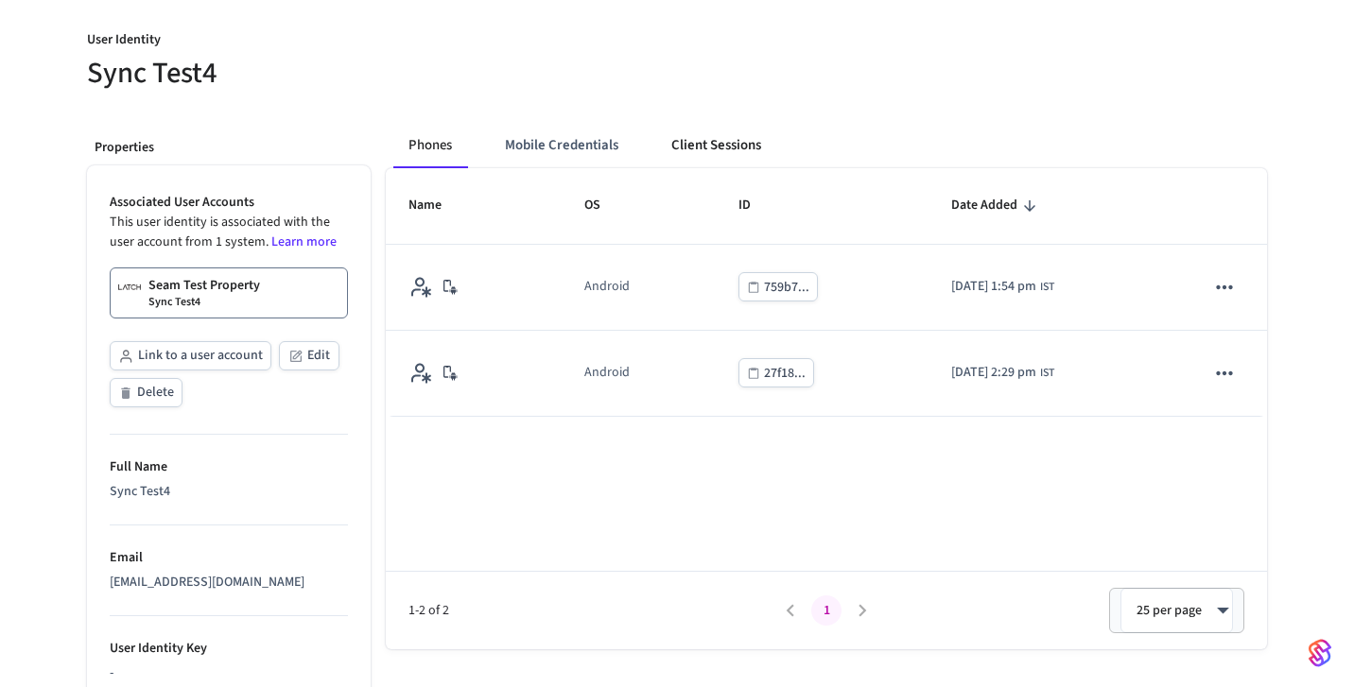
click at [715, 137] on button "Client Sessions" at bounding box center [716, 145] width 120 height 45
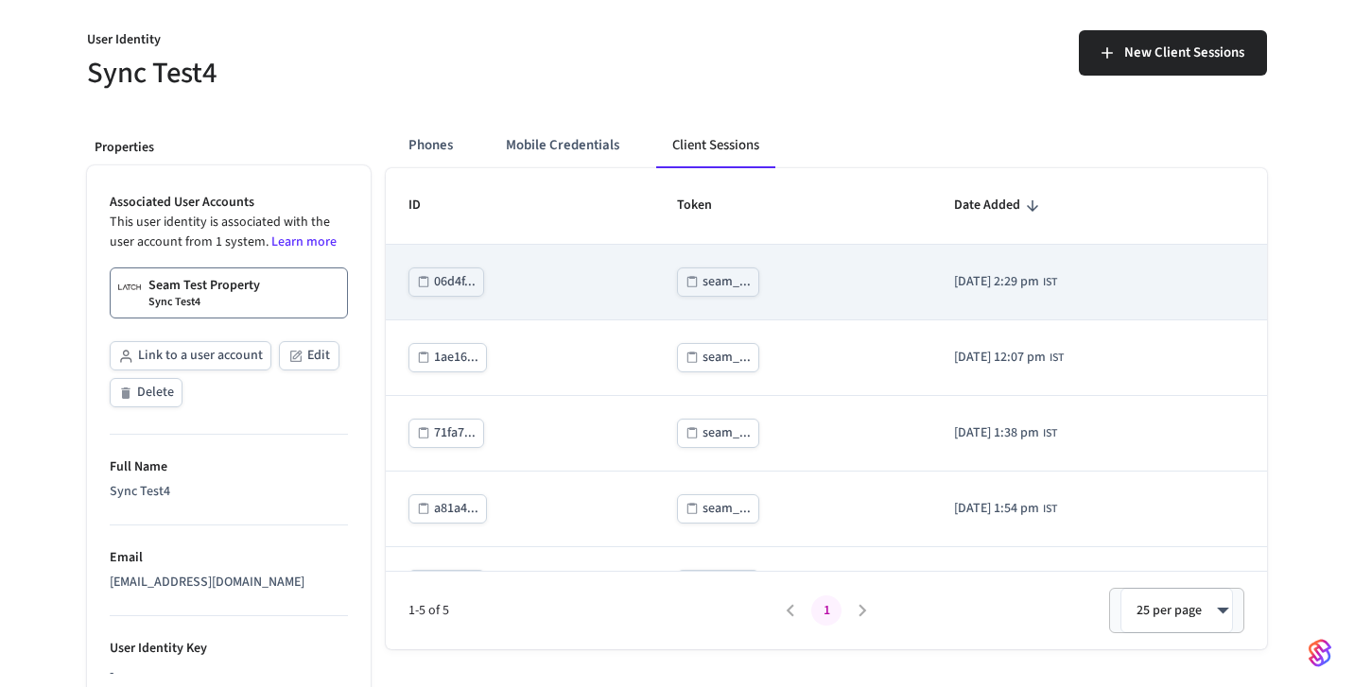
scroll to position [146, 0]
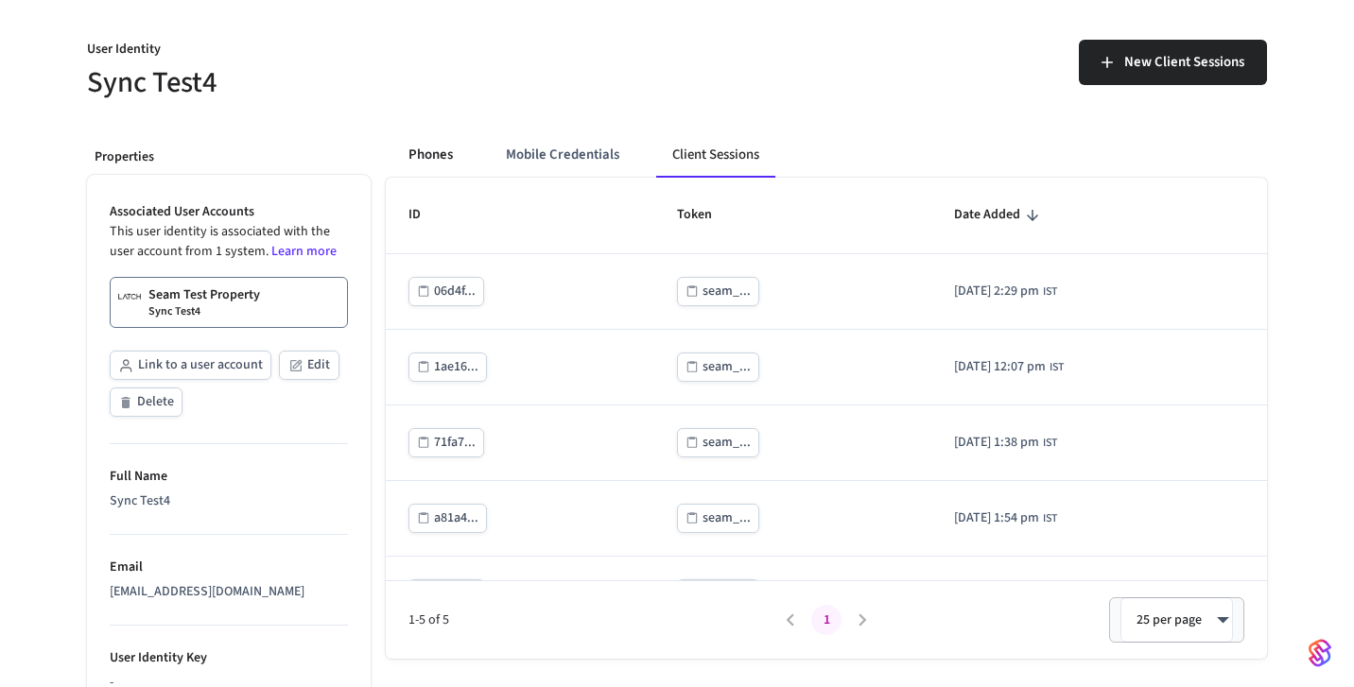
click at [435, 156] on button "Phones" at bounding box center [430, 154] width 75 height 45
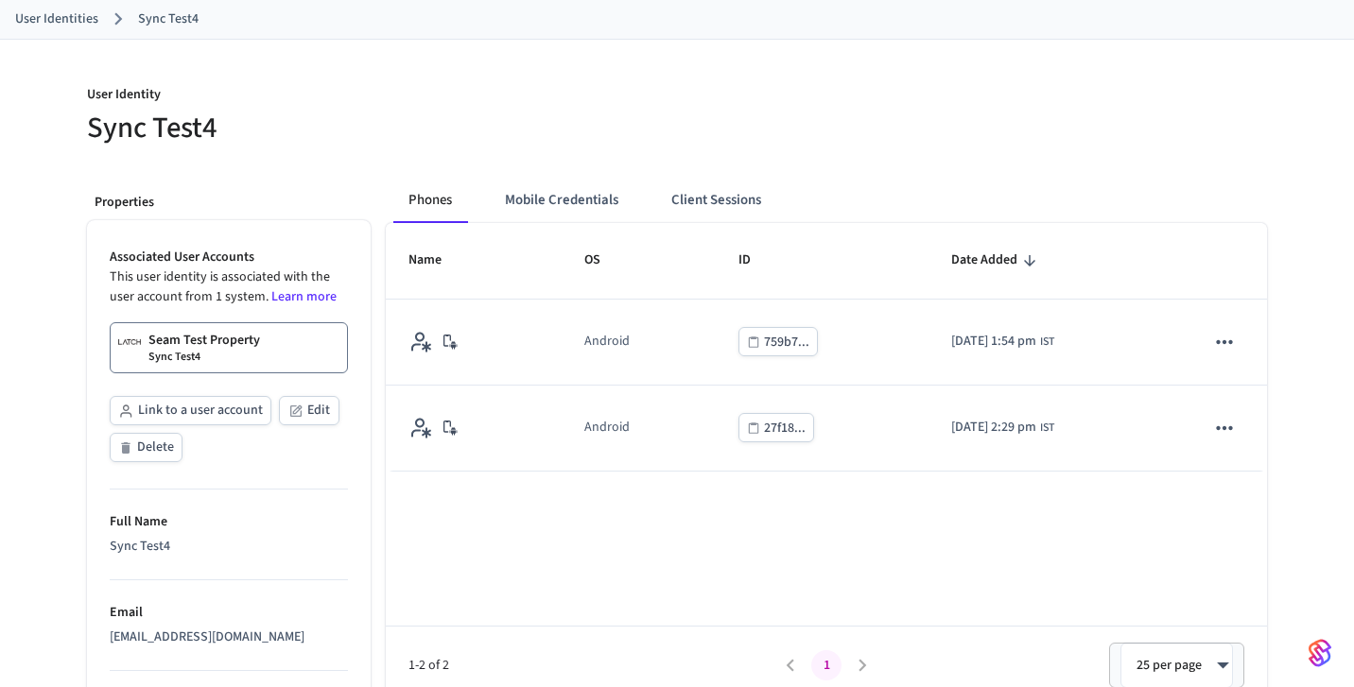
scroll to position [91, 0]
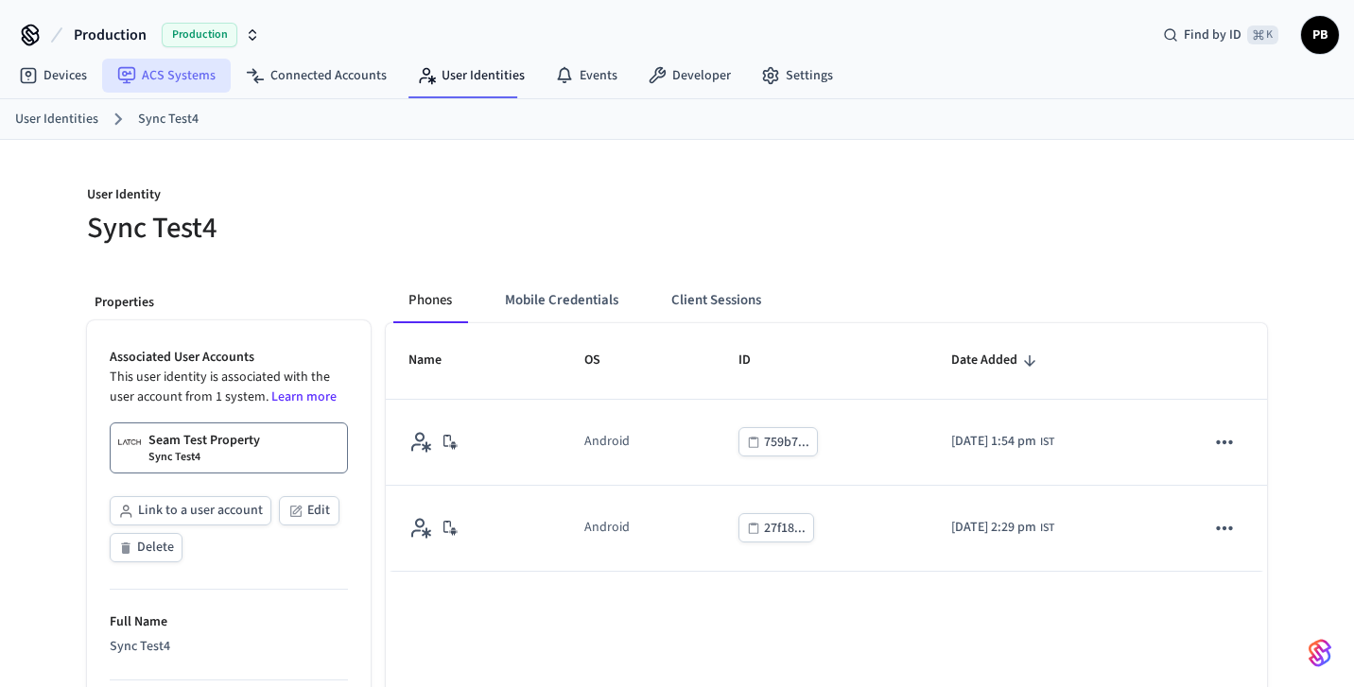
click at [198, 73] on link "ACS Systems" at bounding box center [166, 76] width 129 height 34
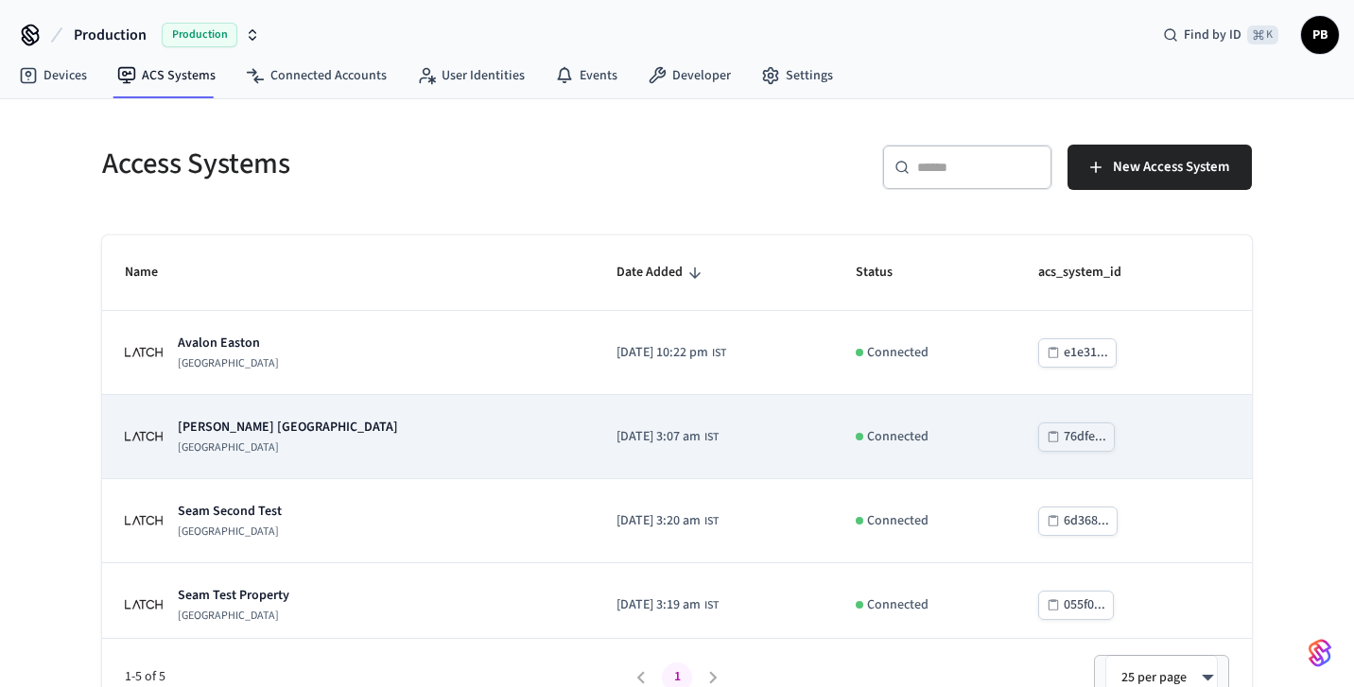
scroll to position [95, 0]
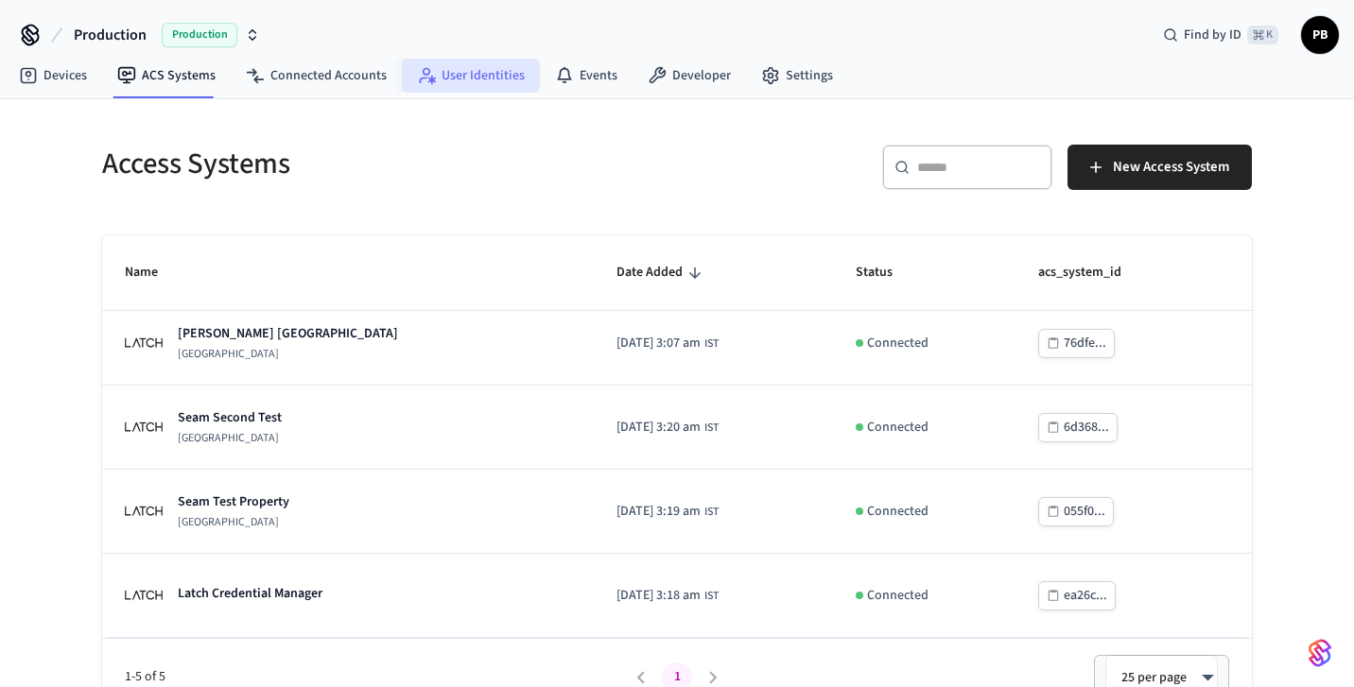
click at [461, 65] on link "User Identities" at bounding box center [471, 76] width 138 height 34
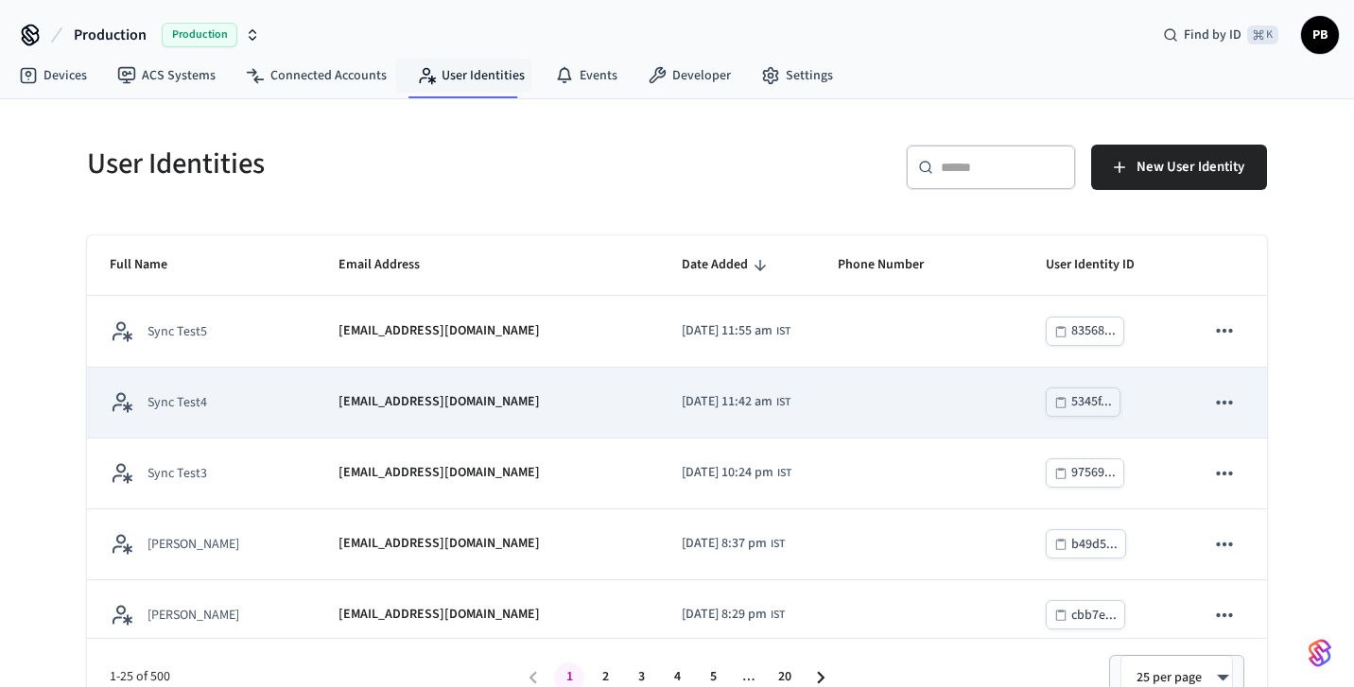
click at [475, 420] on td "[EMAIL_ADDRESS][DOMAIN_NAME]" at bounding box center [487, 403] width 343 height 71
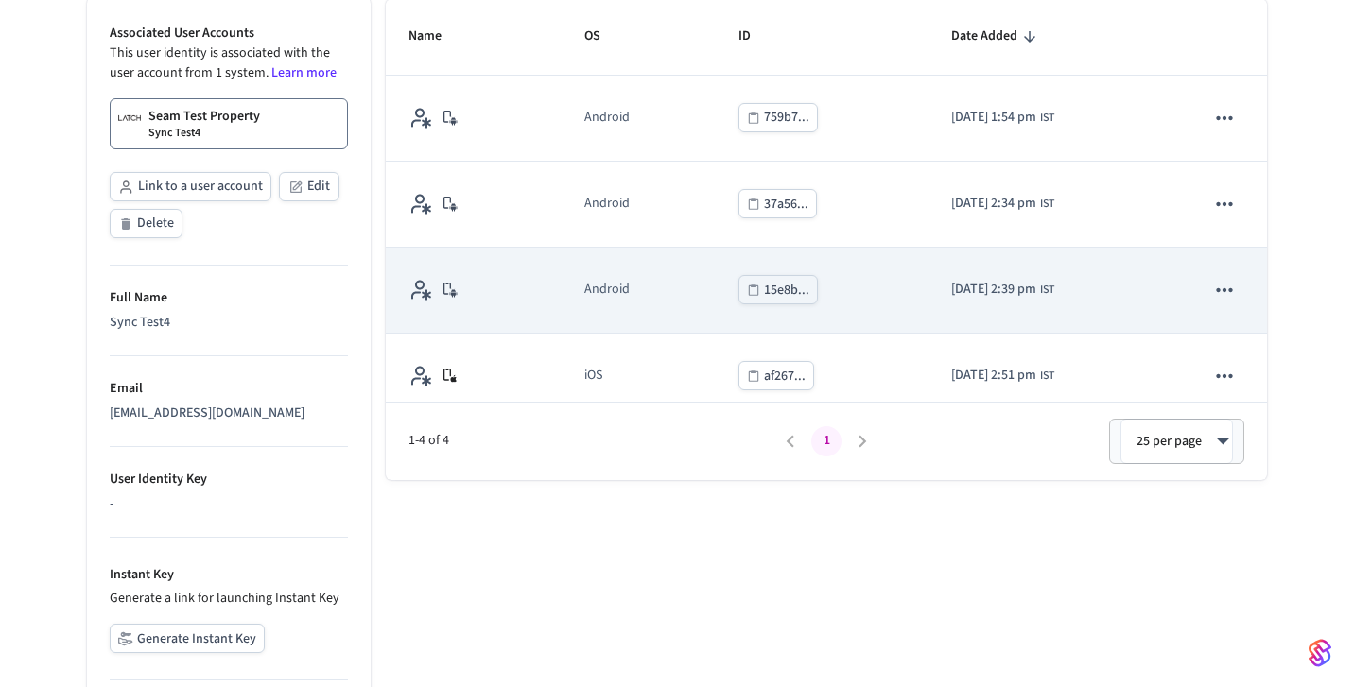
scroll to position [18, 0]
